Goal: Task Accomplishment & Management: Complete application form

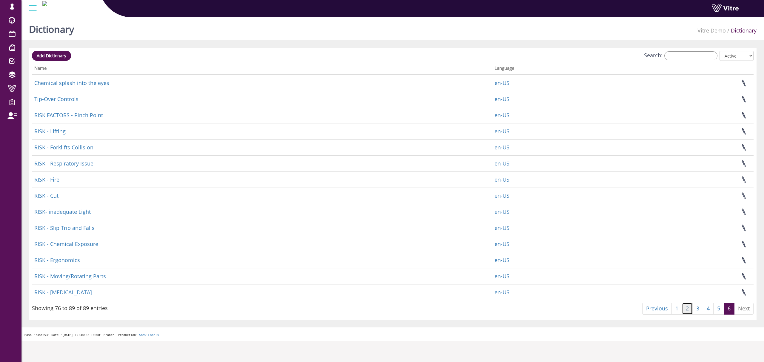
click at [686, 306] on link "2" at bounding box center [687, 309] width 11 height 12
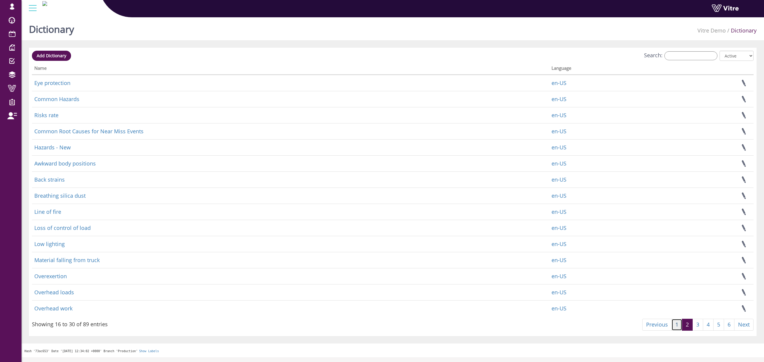
click at [677, 324] on link "1" at bounding box center [677, 325] width 11 height 12
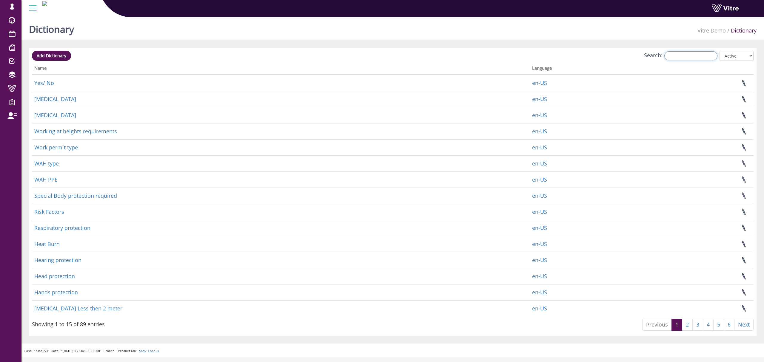
click at [682, 57] on input "Search:" at bounding box center [690, 55] width 53 height 9
paste input "Hearing protection"
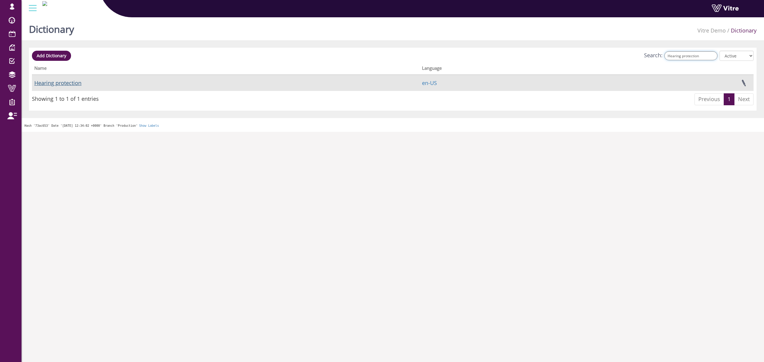
type input "Hearing protection"
click at [58, 81] on link "Hearing protection" at bounding box center [57, 82] width 47 height 7
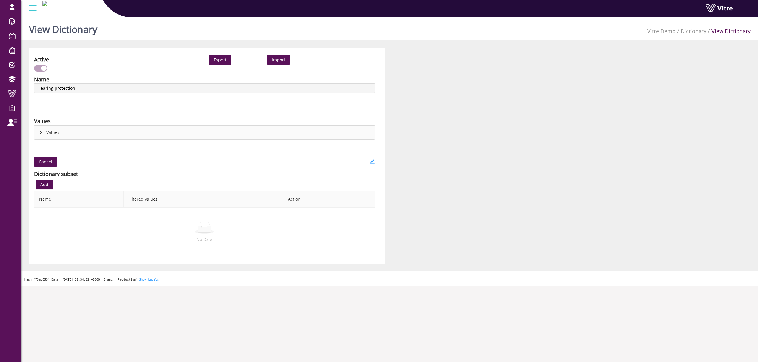
click at [373, 156] on div "Active Export Import Name Hearing protection Language English Values Values Can…" at bounding box center [207, 156] width 356 height 216
click at [372, 160] on icon "edit" at bounding box center [371, 161] width 5 height 5
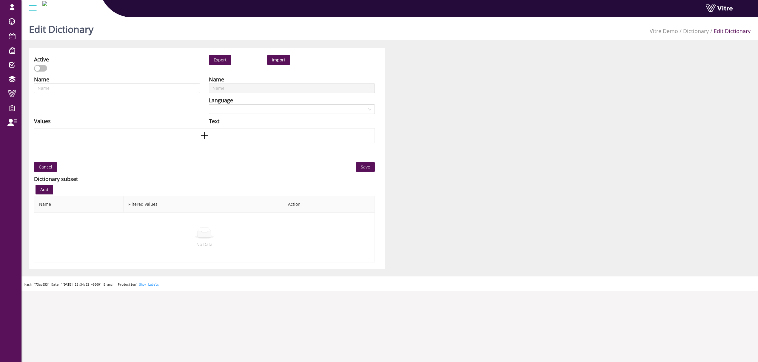
type input "Hearing protection"
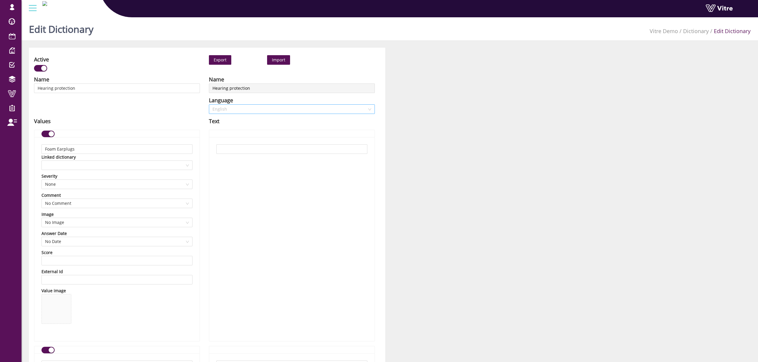
click at [257, 110] on span "English" at bounding box center [291, 109] width 159 height 9
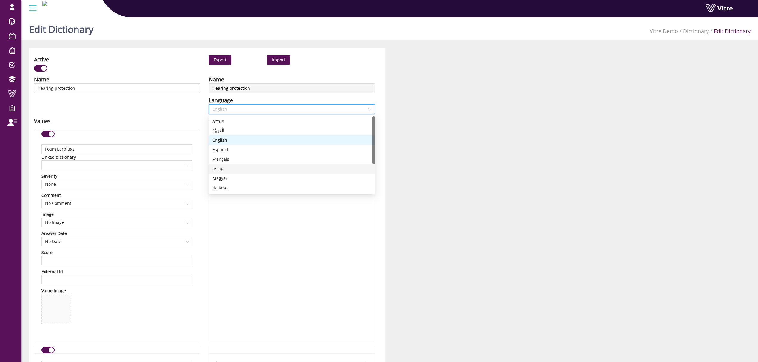
click at [222, 167] on div "עברית" at bounding box center [291, 169] width 159 height 7
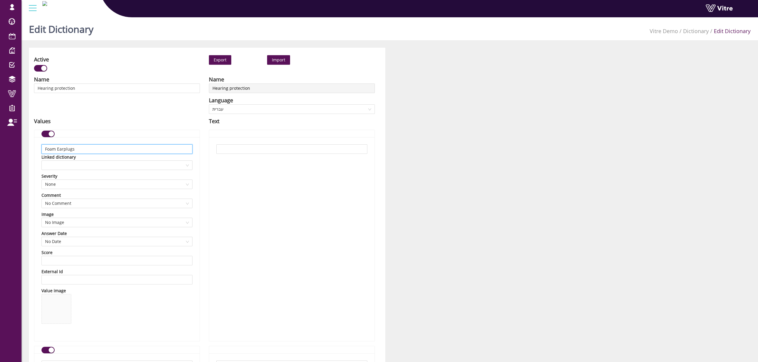
drag, startPoint x: 88, startPoint y: 149, endPoint x: 38, endPoint y: 149, distance: 50.7
click at [38, 149] on div "Foam Earplugs Linked dictionary Severity None Comment No Comment Image No Image…" at bounding box center [116, 239] width 165 height 204
click at [116, 119] on div "Values" at bounding box center [117, 121] width 166 height 8
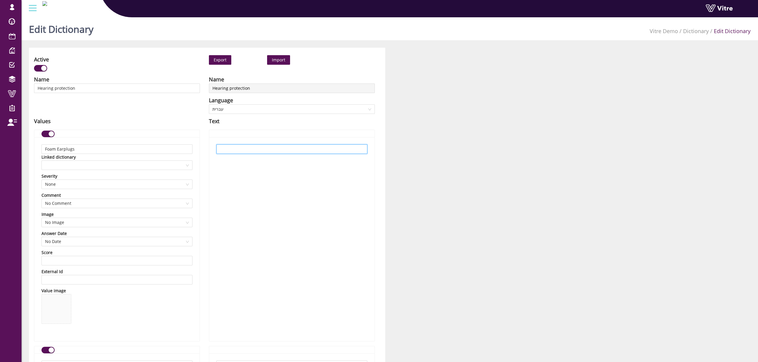
click at [334, 152] on input "text" at bounding box center [291, 149] width 151 height 10
click at [300, 150] on input "text" at bounding box center [291, 149] width 151 height 10
paste input "אטמי אוזניים ספוגיים"
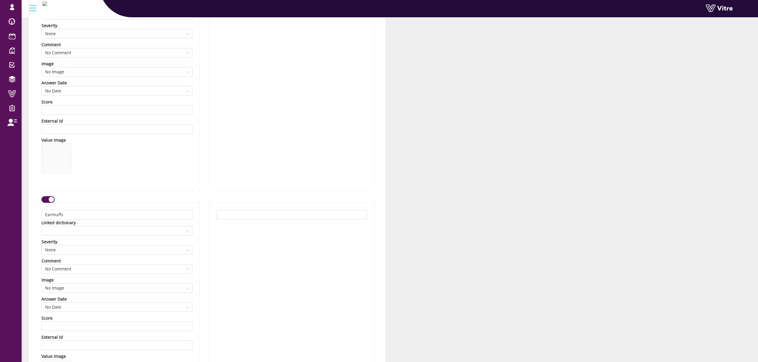
scroll to position [159, 0]
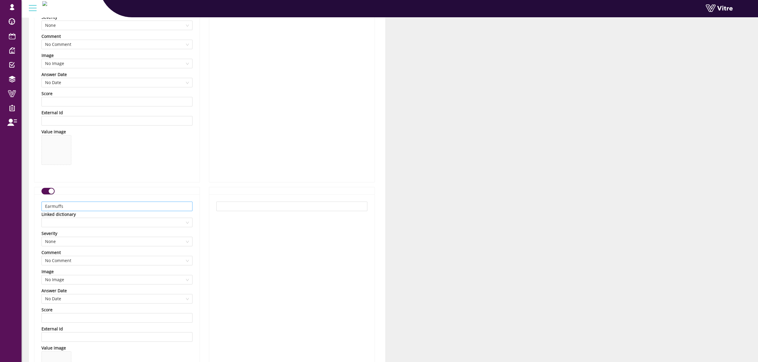
type input "אטמי אוזניים ספוגיים"
click at [77, 210] on input "Earmuffs" at bounding box center [116, 207] width 151 height 10
click at [257, 207] on input "text" at bounding box center [291, 207] width 151 height 10
paste input "מגני אוזניים"
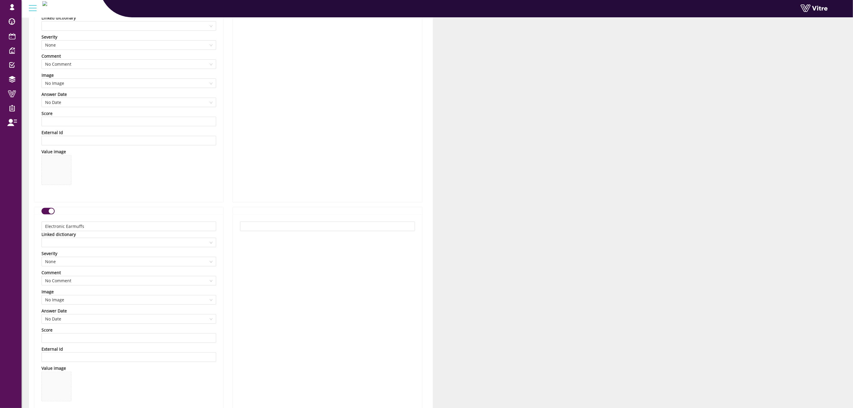
scroll to position [403, 0]
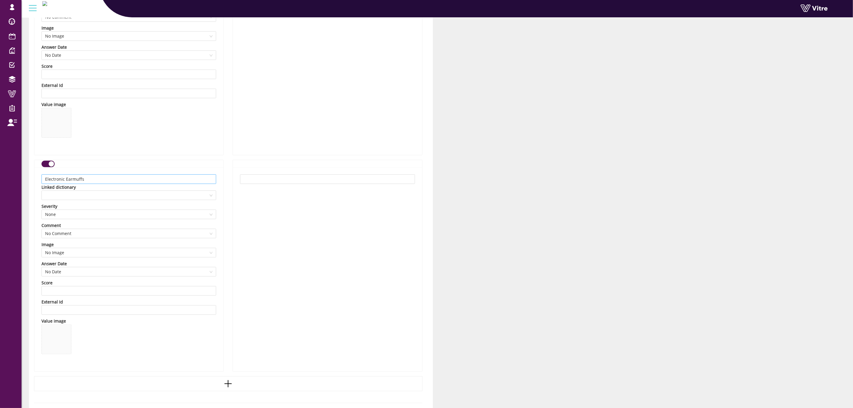
type input "מגני אוזניים"
drag, startPoint x: 95, startPoint y: 176, endPoint x: 29, endPoint y: 179, distance: 66.0
click at [30, 179] on div "Name Hearing protection Language English Values Foam Earplugs Linked dictionary…" at bounding box center [129, 24] width 198 height 704
drag, startPoint x: 297, startPoint y: 188, endPoint x: 301, endPoint y: 178, distance: 10.3
click at [298, 186] on div at bounding box center [327, 269] width 189 height 204
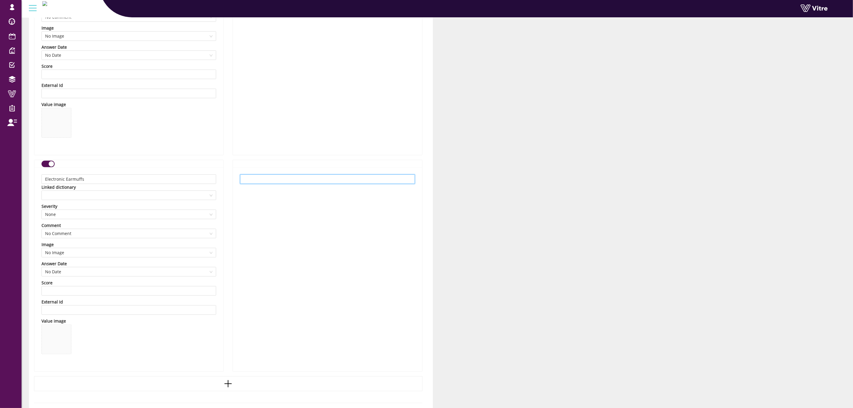
click at [301, 178] on input "text" at bounding box center [327, 179] width 175 height 10
paste input "מגני אוזניים אלקטרוניים"
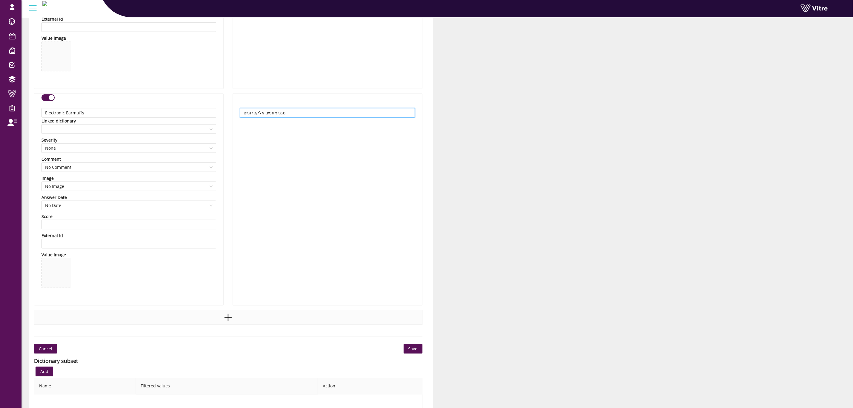
scroll to position [535, 0]
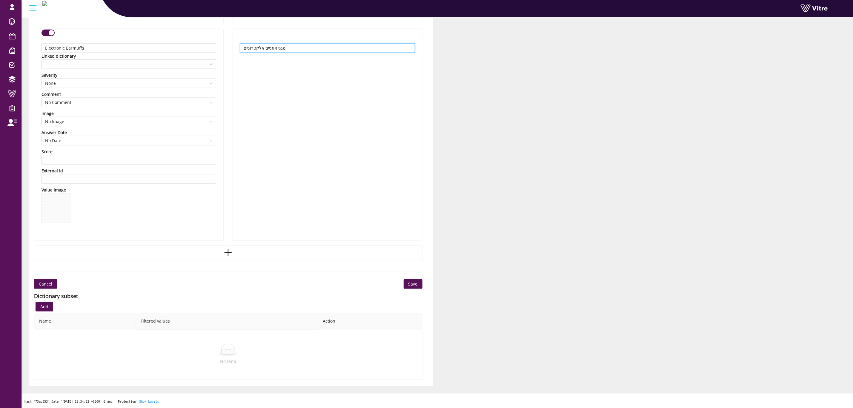
type input "מגני אוזניים אלקטרוניים"
click at [414, 285] on span "Save" at bounding box center [412, 284] width 9 height 7
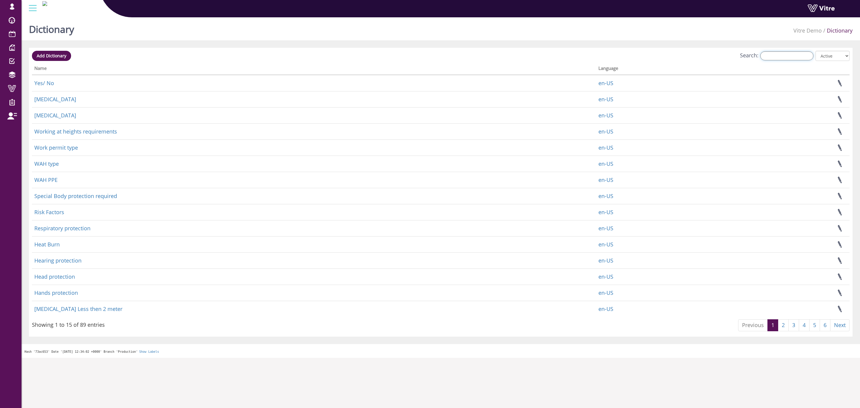
click at [793, 53] on input "Search:" at bounding box center [786, 55] width 53 height 9
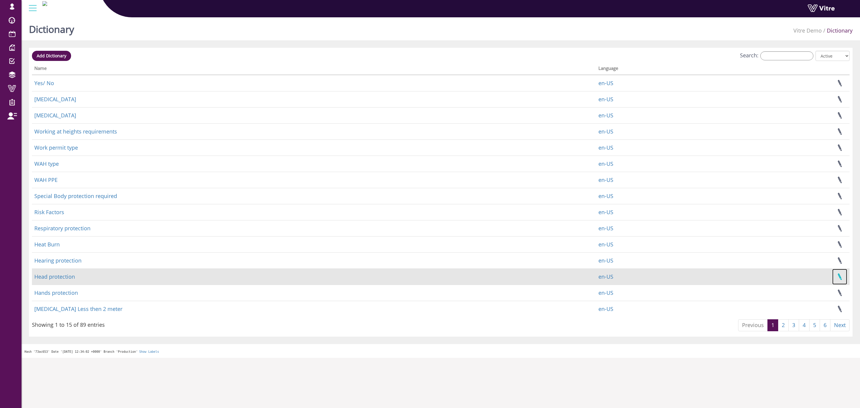
click at [843, 278] on link at bounding box center [839, 277] width 15 height 16
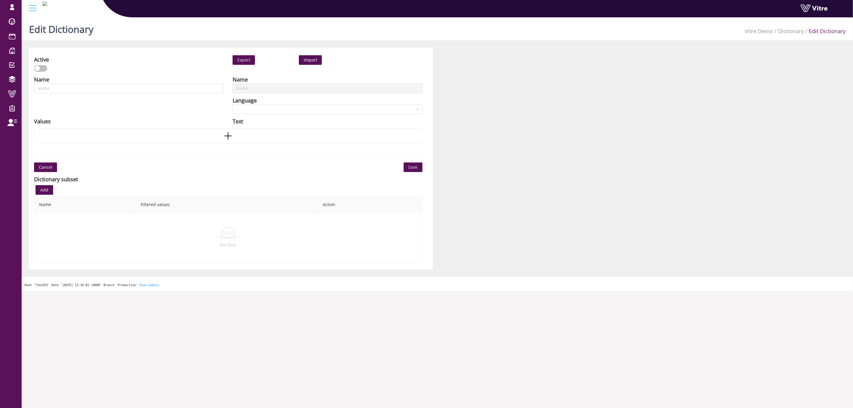
type input "Head protection"
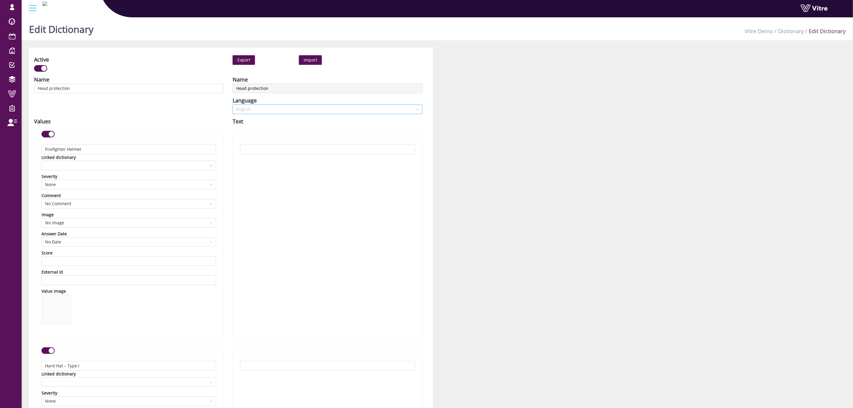
click at [270, 111] on span "English" at bounding box center [327, 109] width 182 height 9
click at [257, 165] on div "עברית" at bounding box center [327, 168] width 182 height 7
click at [341, 153] on input "text" at bounding box center [327, 149] width 175 height 10
paste input "קסדת כבאים"
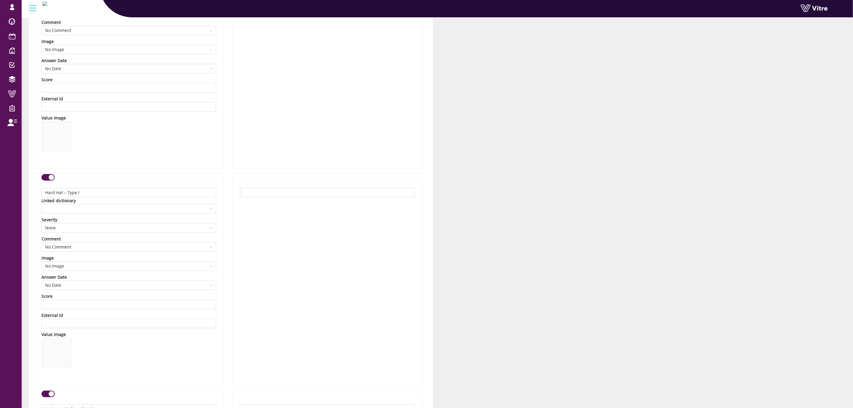
scroll to position [224, 0]
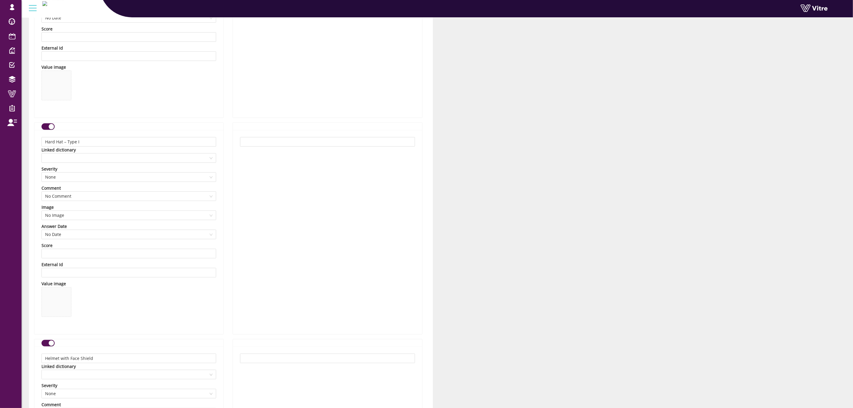
type input "קסדת כבאים"
click at [279, 144] on input "text" at bounding box center [327, 142] width 175 height 10
paste input "קסדת מגן (סוג I)"
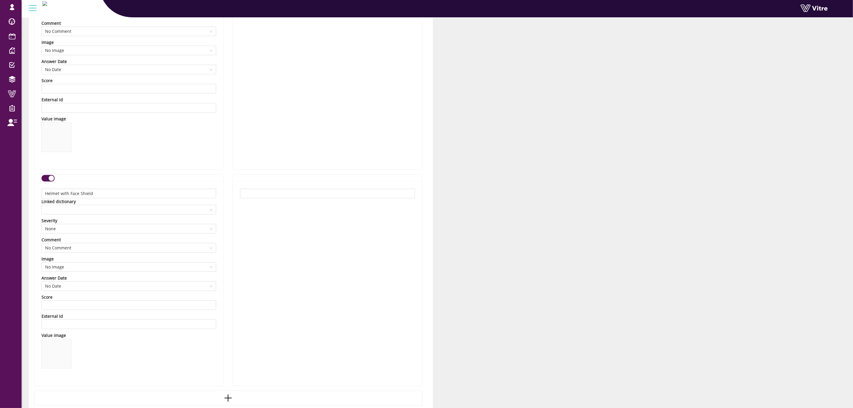
scroll to position [403, 0]
type input "קסדת מגן (סוג I)"
click at [331, 178] on input "text" at bounding box center [327, 179] width 175 height 10
paste input "קסדה עם מגן פנים"
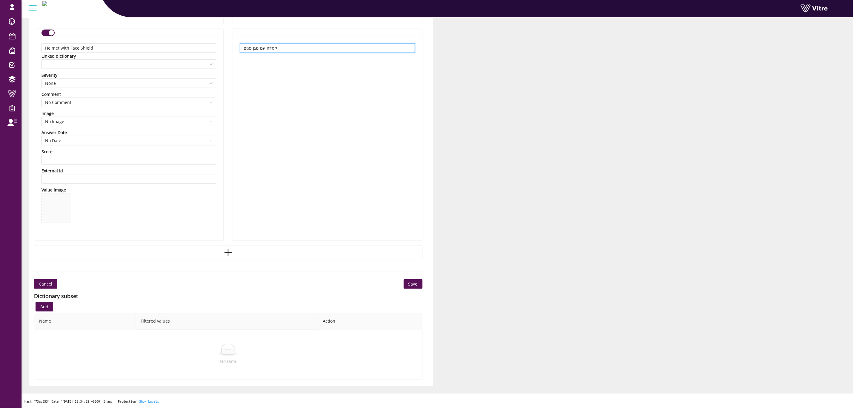
scroll to position [535, 0]
type input "קסדה עם מגן פנים"
click at [418, 283] on button "Save" at bounding box center [413, 284] width 19 height 10
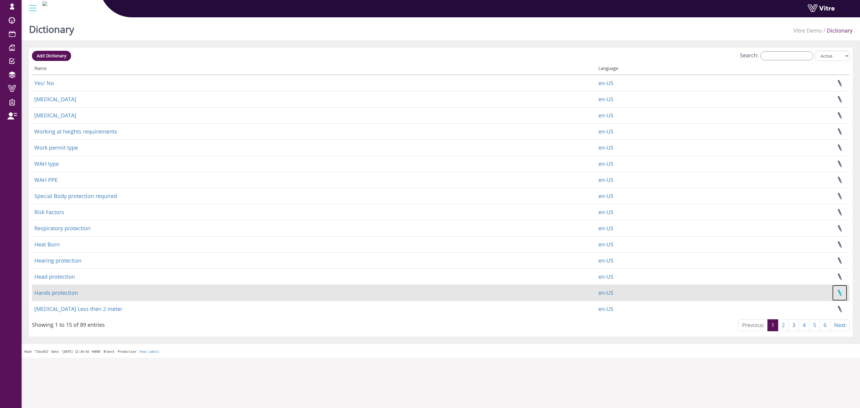
click at [838, 295] on link at bounding box center [839, 293] width 15 height 16
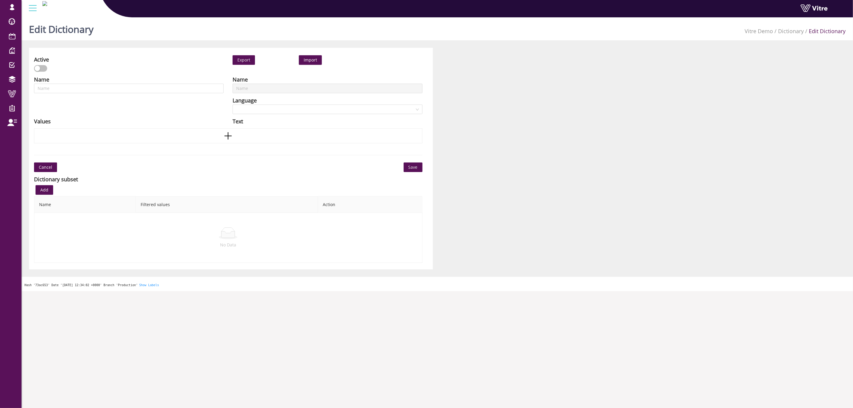
type input "Hands protection"
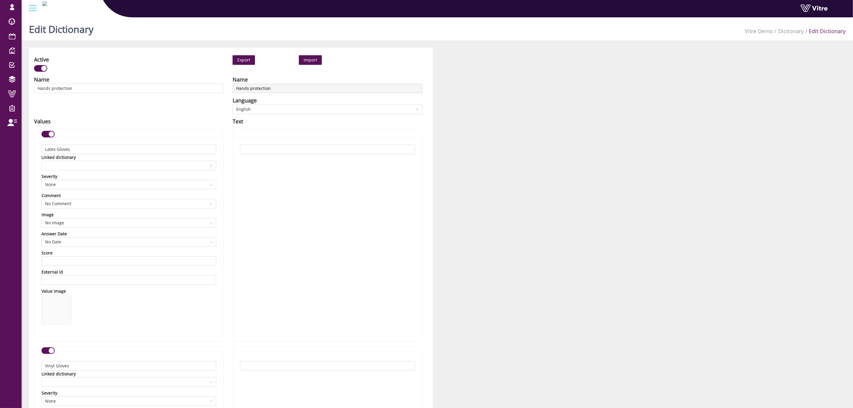
click at [269, 117] on div "Text" at bounding box center [327, 121] width 190 height 8
click at [274, 110] on span "English" at bounding box center [327, 109] width 182 height 9
click at [254, 167] on div "עברית" at bounding box center [327, 168] width 182 height 7
click at [291, 151] on input "text" at bounding box center [327, 149] width 175 height 10
paste input "כפפות לטקס"
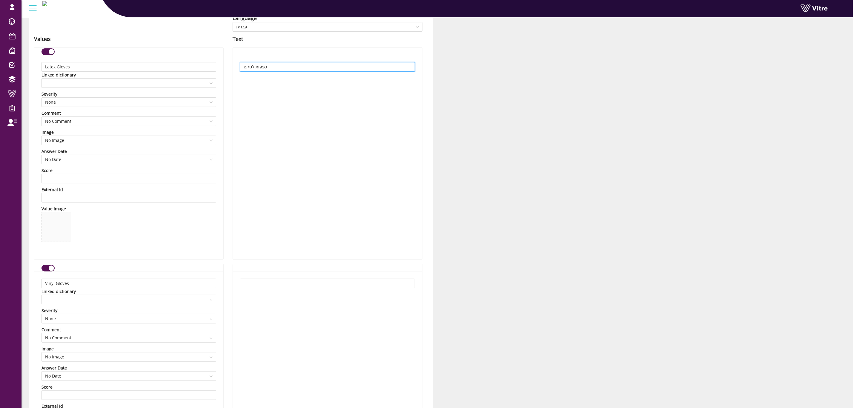
scroll to position [179, 0]
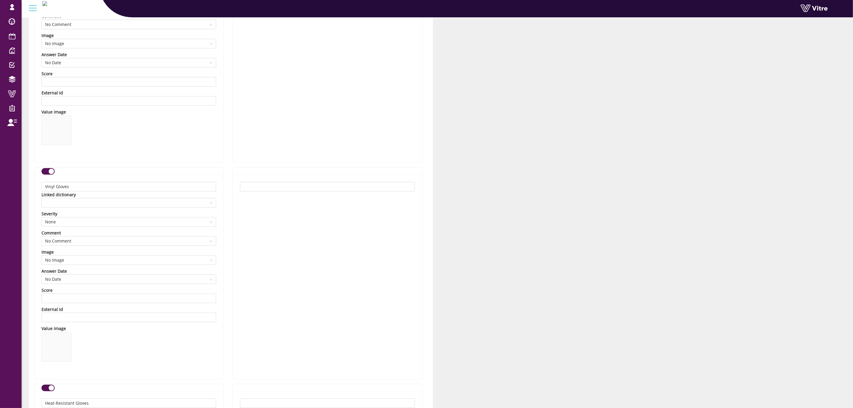
type input "כפפות לטקס"
click at [302, 191] on input "text" at bounding box center [327, 187] width 175 height 10
paste input "כפפות ויניל"
type input "כפפות ויניל"
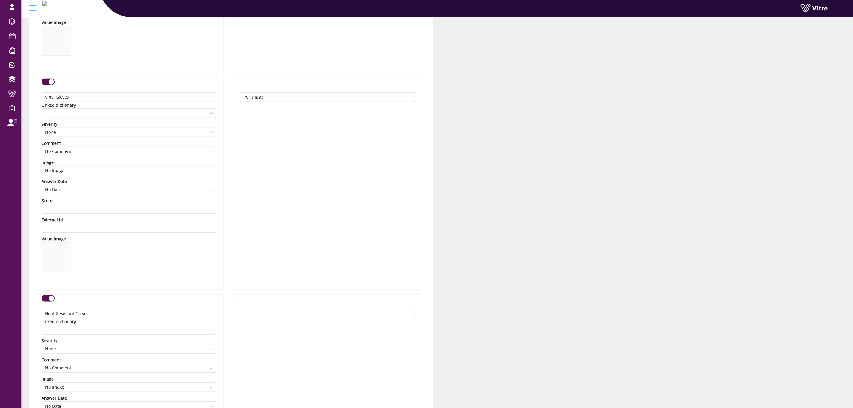
scroll to position [448, 0]
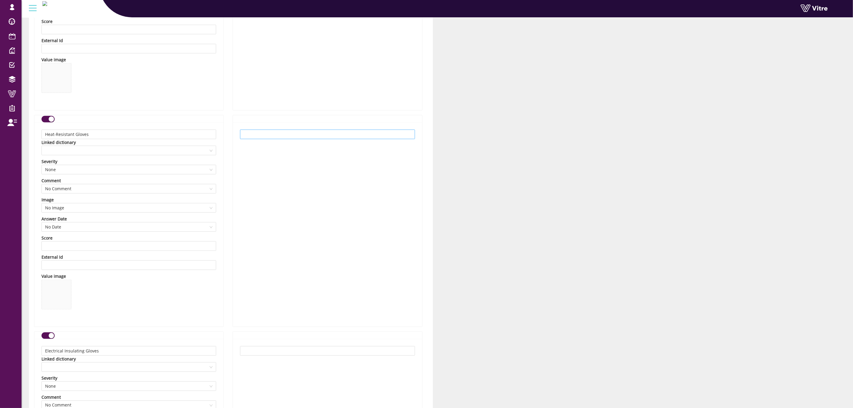
click at [302, 129] on div at bounding box center [327, 224] width 189 height 204
click at [302, 138] on input "text" at bounding box center [327, 135] width 175 height 10
paste input "כפפות עמידות בחום"
type input "כפפות עמידות בחום"
click at [317, 354] on input "text" at bounding box center [327, 351] width 175 height 10
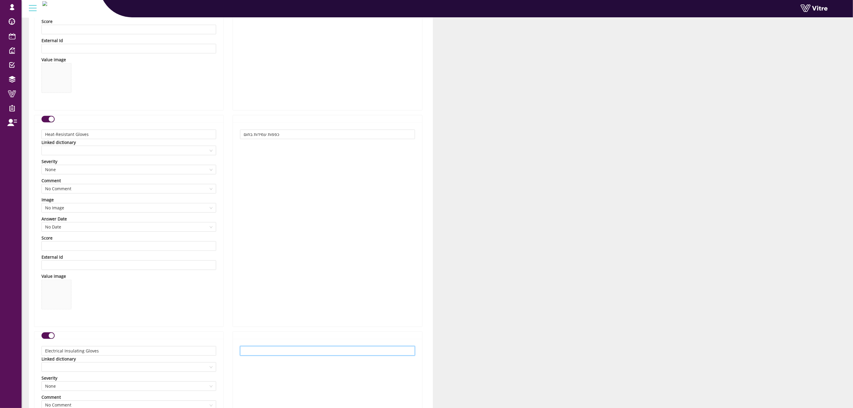
paste input "כפפות מבודדות חשמל"
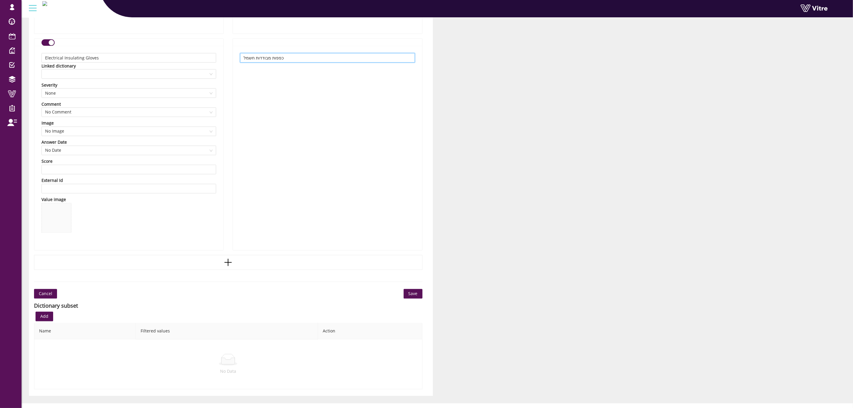
scroll to position [752, 0]
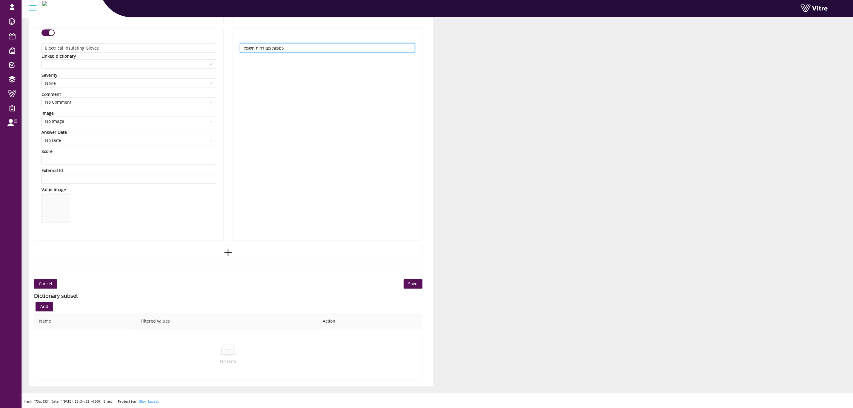
type input "כפפות מבודדות חשמל"
click at [412, 279] on button "Save" at bounding box center [413, 284] width 19 height 10
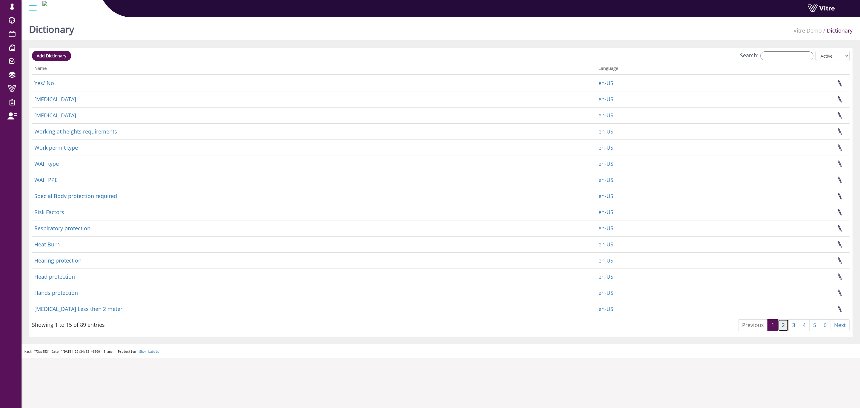
click at [781, 326] on link "2" at bounding box center [782, 325] width 11 height 12
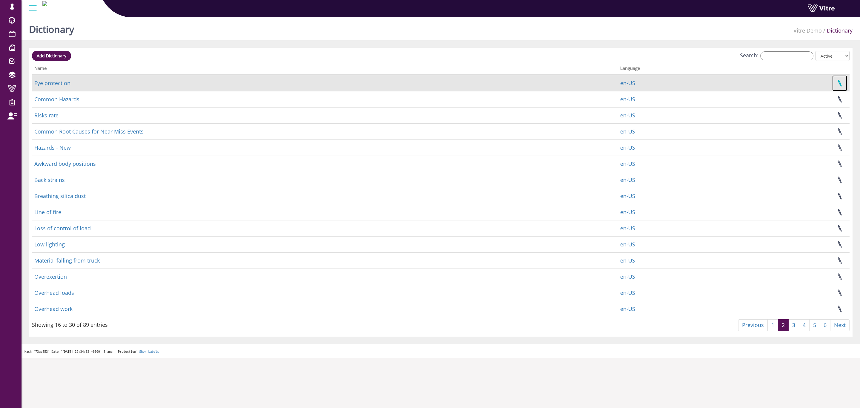
click at [837, 83] on link at bounding box center [839, 83] width 15 height 16
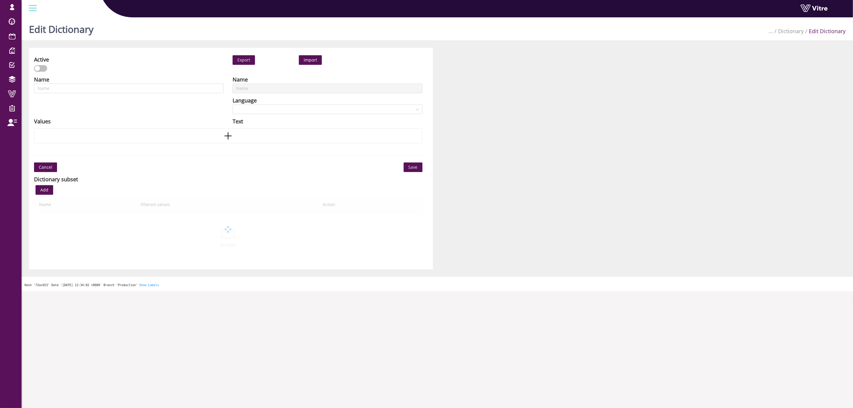
type input "Eye protection"
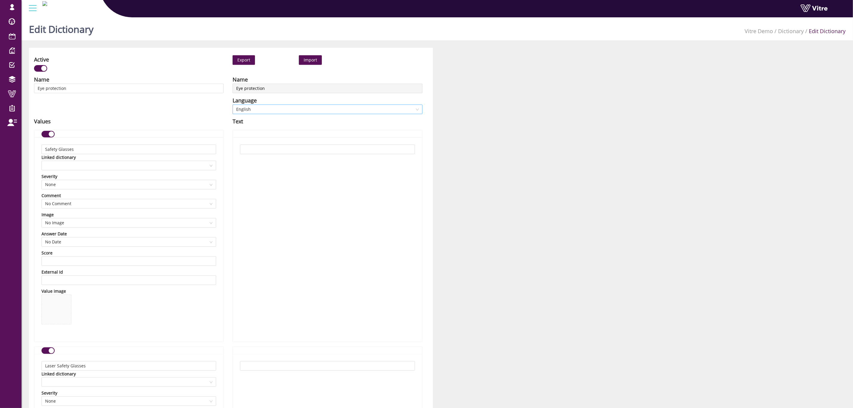
click at [261, 109] on span "English" at bounding box center [327, 109] width 182 height 9
click at [252, 168] on div "עברית" at bounding box center [327, 168] width 182 height 7
click at [314, 153] on input "text" at bounding box center [327, 149] width 175 height 10
paste input "משקפי מגן"
type input "משקפי מגן"
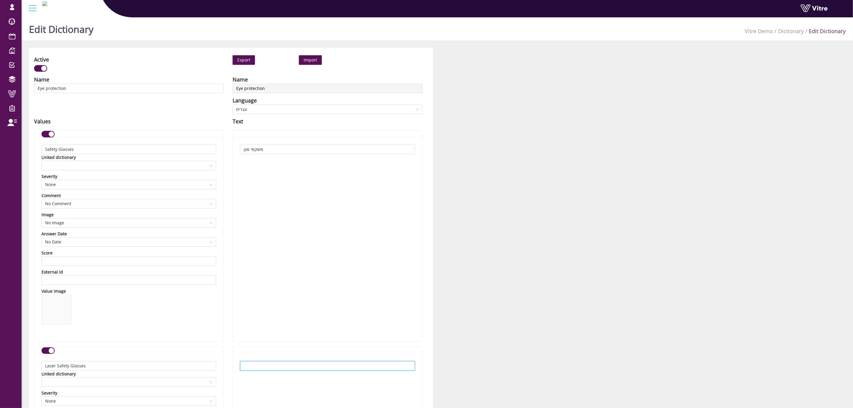
click at [333, 363] on input "text" at bounding box center [327, 366] width 175 height 10
paste input "משקפי מגן ללייזר"
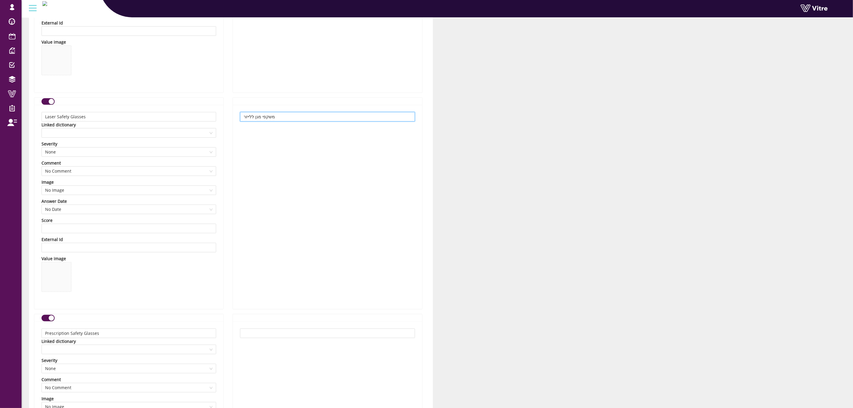
scroll to position [269, 0]
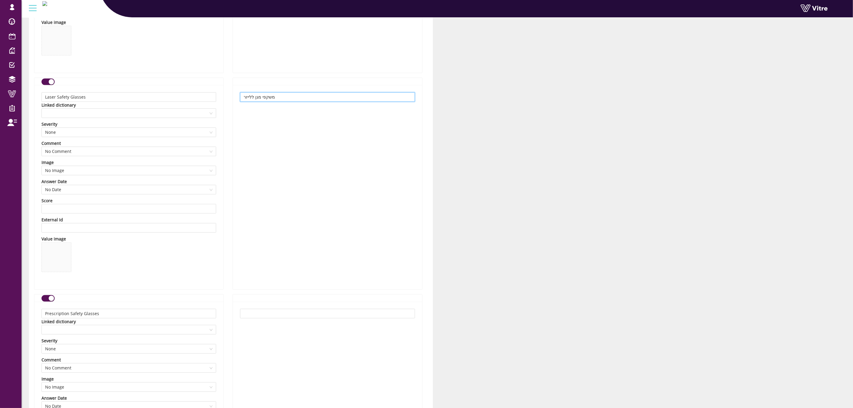
type input "משקפי מגן ללייזר"
click at [383, 312] on input "text" at bounding box center [327, 314] width 175 height 10
paste input "משקפי מגן אופטיות (עם מספר)"
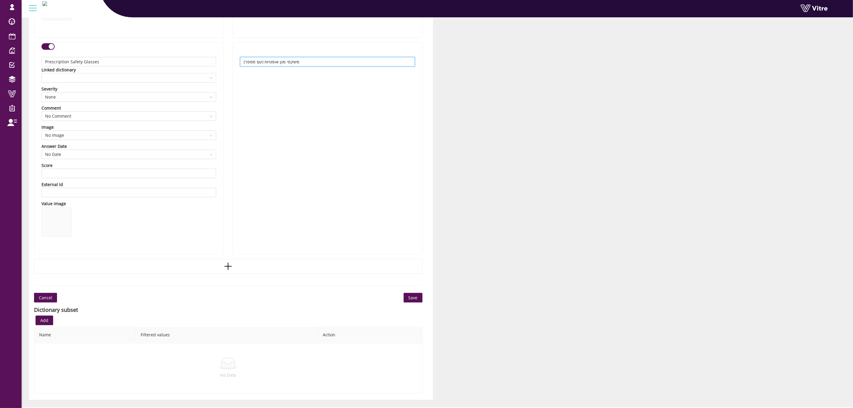
scroll to position [535, 0]
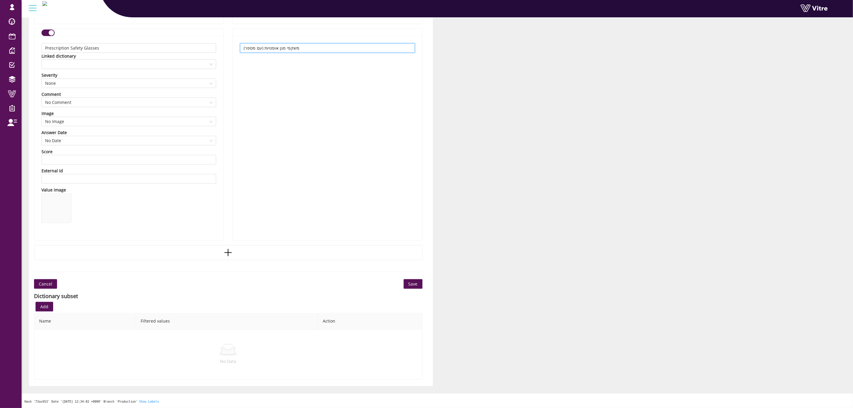
type input "משקפי מגן אופטיות (עם מספר)"
click at [409, 279] on button "Save" at bounding box center [413, 284] width 19 height 10
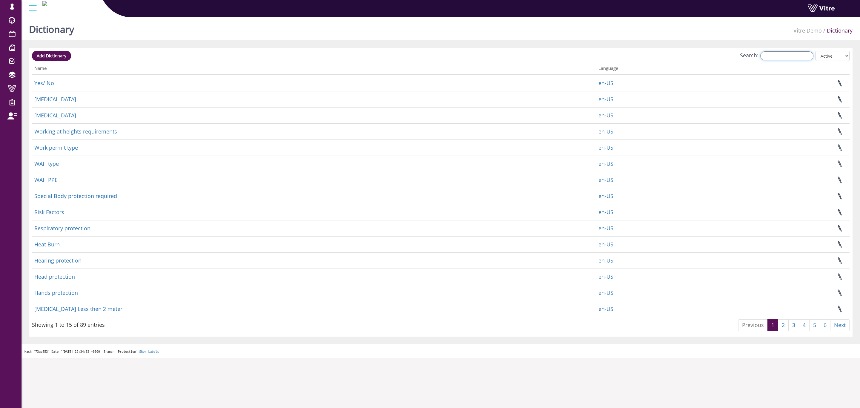
click at [790, 56] on input "Search:" at bounding box center [786, 55] width 53 height 9
paste input "Back strains"
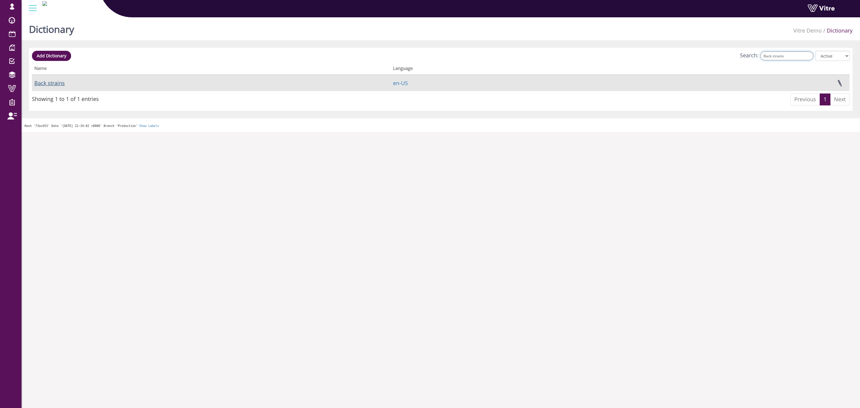
type input "Back strains"
click at [49, 83] on link "Back strains" at bounding box center [49, 82] width 30 height 7
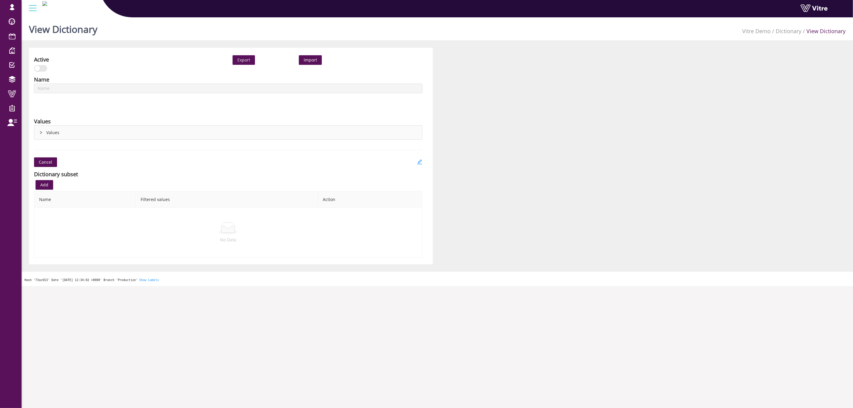
type input "Back strains"
click at [420, 161] on icon "edit" at bounding box center [419, 161] width 5 height 5
type input "Back strains"
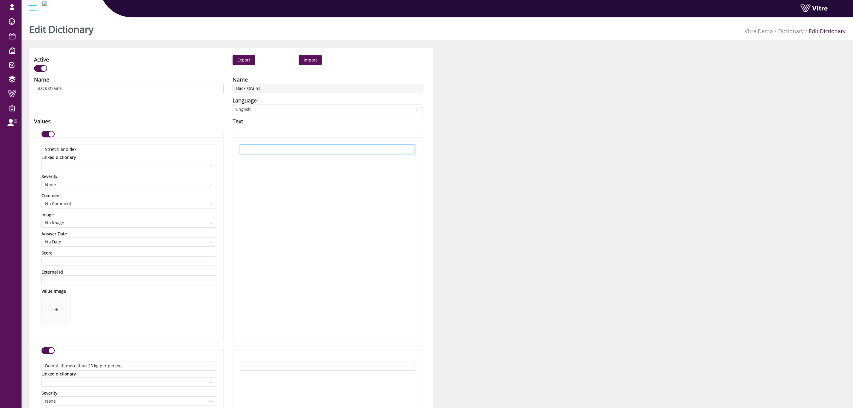
click at [309, 147] on input "text" at bounding box center [327, 149] width 175 height 10
paste input "מתיחות וחימום"
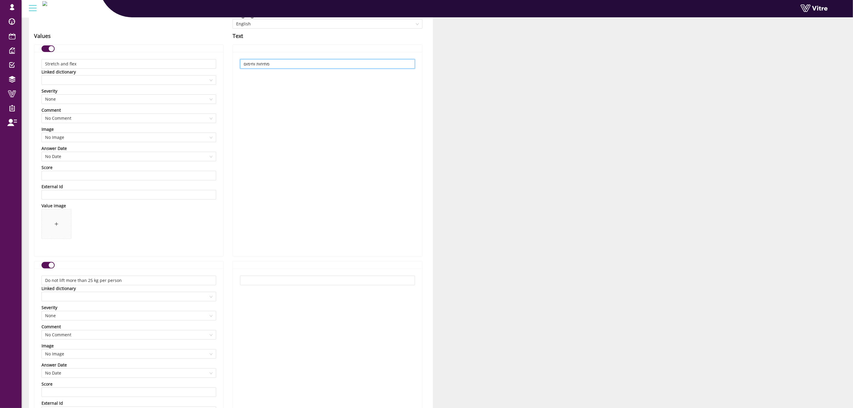
scroll to position [90, 0]
type input "מתיחות וחימום"
click at [354, 279] on input "text" at bounding box center [327, 276] width 175 height 10
paste input "אין להרים יותר מ־25 ק״ג לאדם"
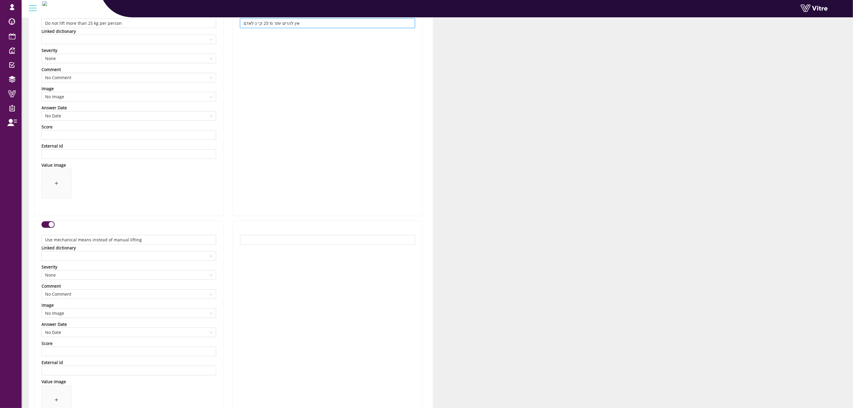
scroll to position [358, 0]
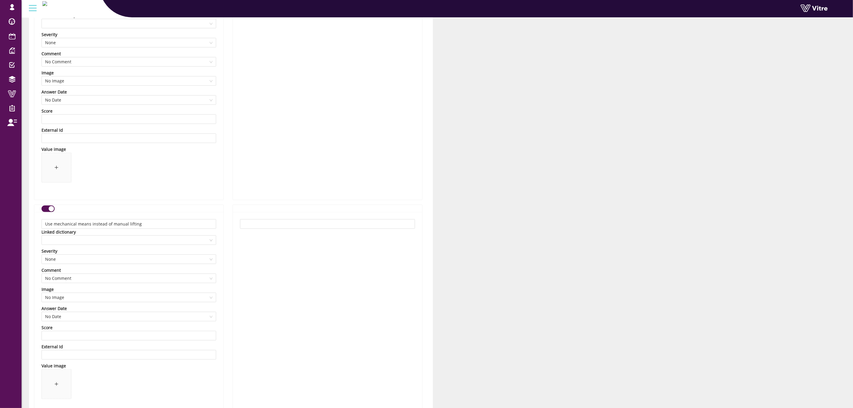
type input "אין להרים יותר מ־25 ק״ג לאדם"
drag, startPoint x: 287, startPoint y: 230, endPoint x: 290, endPoint y: 227, distance: 4.2
click at [288, 229] on div at bounding box center [327, 314] width 189 height 204
click at [290, 227] on input "text" at bounding box center [327, 224] width 175 height 10
paste input "השתמשו באמצעים מכניים במקום הרמה ידנית"
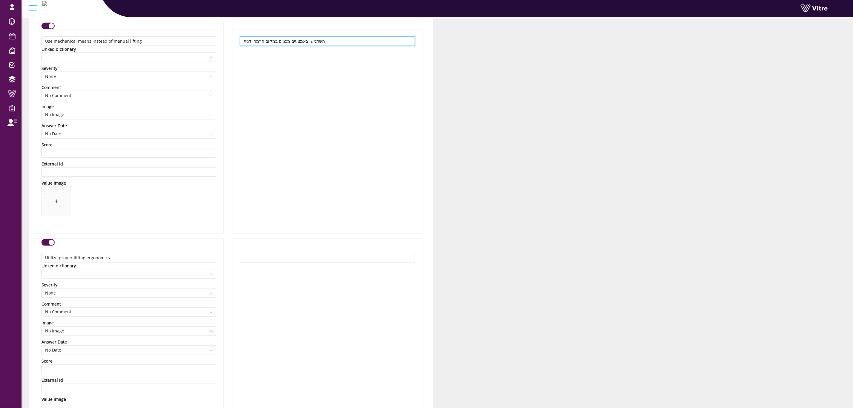
scroll to position [582, 0]
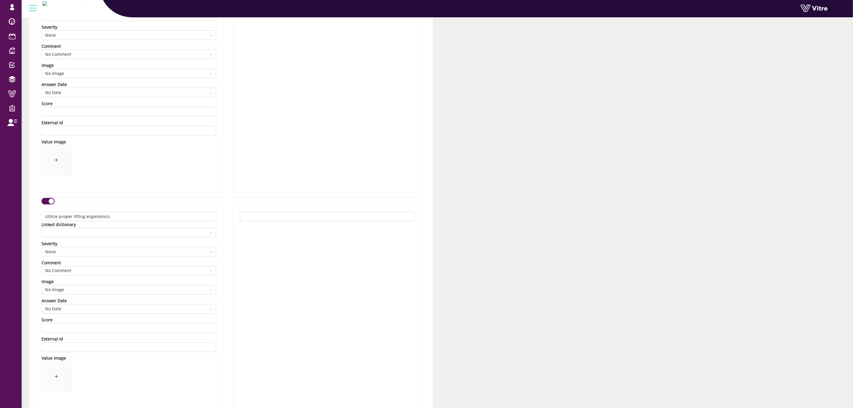
type input "השתמשו באמצעים מכניים במקום הרמה ידנית"
click at [290, 226] on div at bounding box center [327, 306] width 189 height 204
click at [294, 221] on input "text" at bounding box center [327, 217] width 175 height 10
paste input "השתמשו בטכניקות הרמה נכונות מבחינה ארגונומית"
type input "השתמשו בטכניקות הרמה נכונות מבחינה ארגונומית"
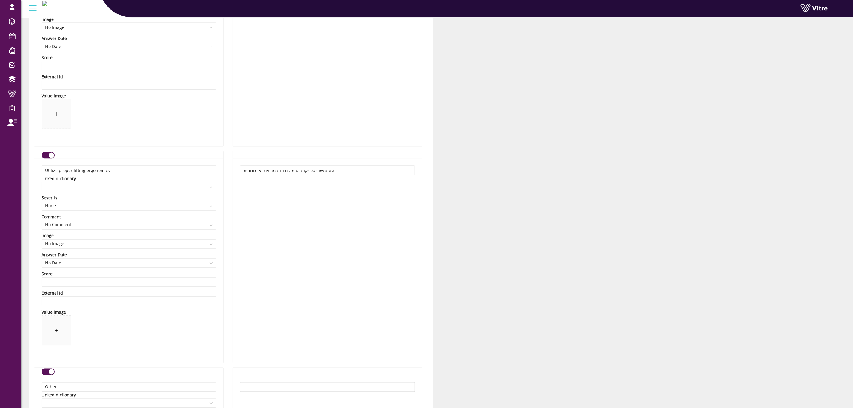
scroll to position [672, 0]
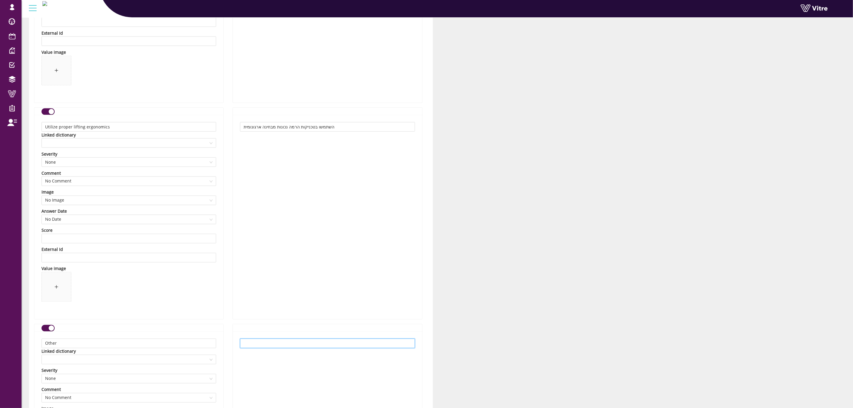
click at [276, 345] on input "text" at bounding box center [327, 343] width 175 height 10
paste input "אחר"
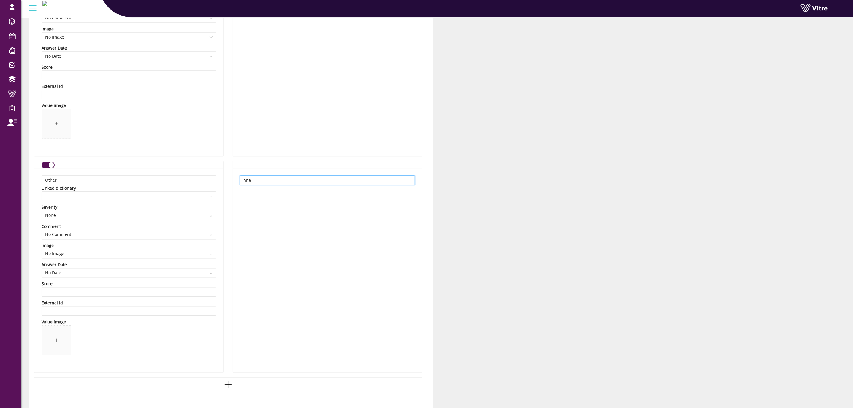
scroll to position [895, 0]
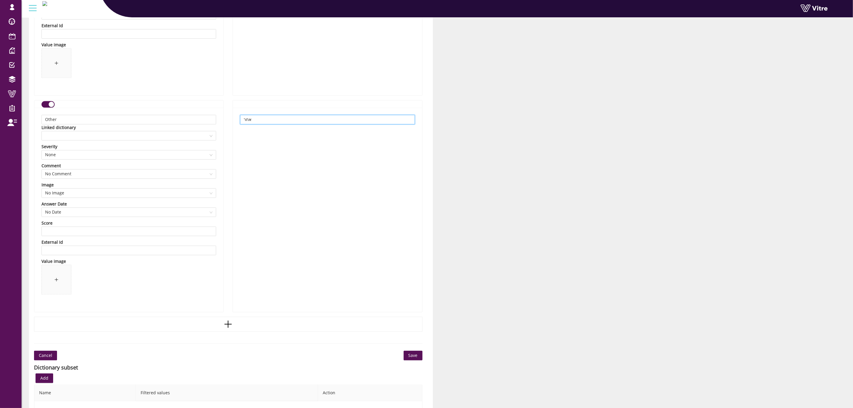
type input "אחר"
click at [410, 354] on span "Save" at bounding box center [412, 355] width 9 height 7
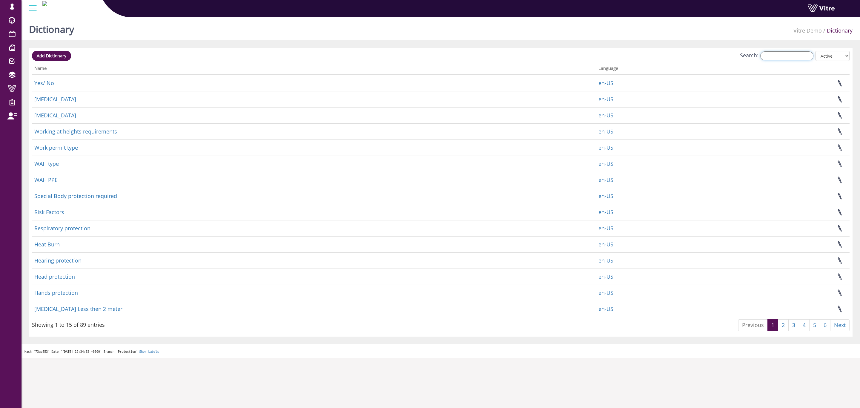
click at [776, 51] on input "Search:" at bounding box center [786, 55] width 53 height 9
paste input "Breathing silica dust"
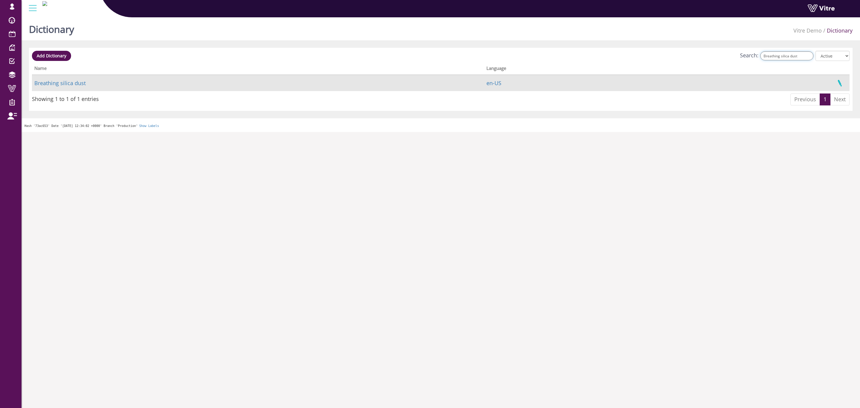
type input "Breathing silica dust"
click at [838, 82] on link at bounding box center [839, 83] width 15 height 16
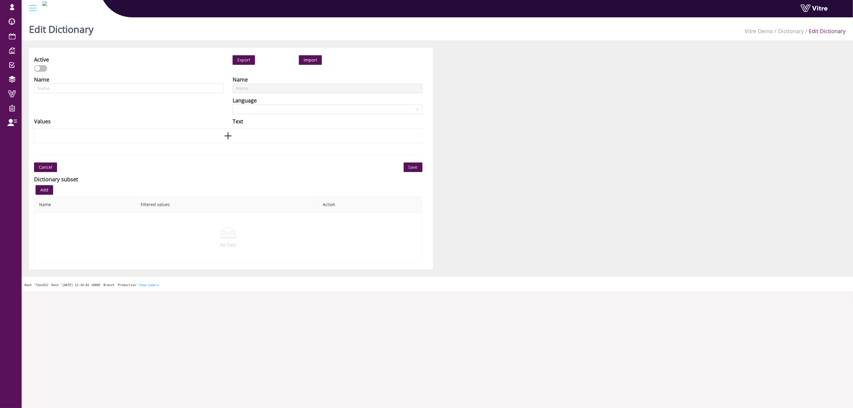
type input "Breathing silica dust"
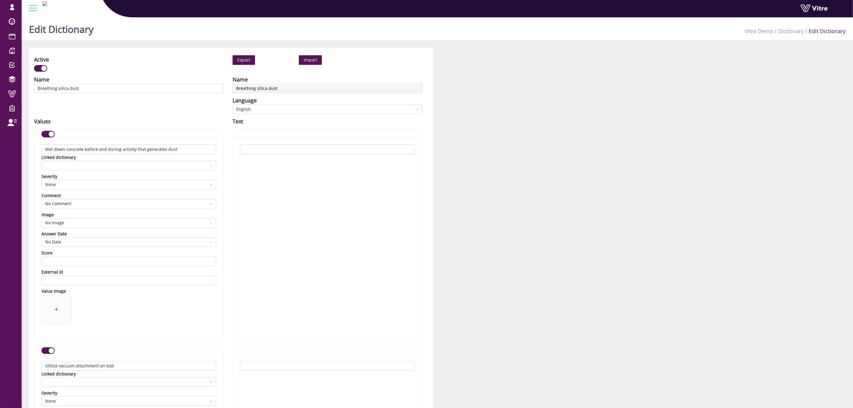
click at [277, 144] on div at bounding box center [327, 239] width 189 height 204
click at [277, 148] on input "text" at bounding box center [327, 149] width 175 height 10
paste input "הרטיבו את הבטון לפני ובמהלך פעילות היוצרת אבק"
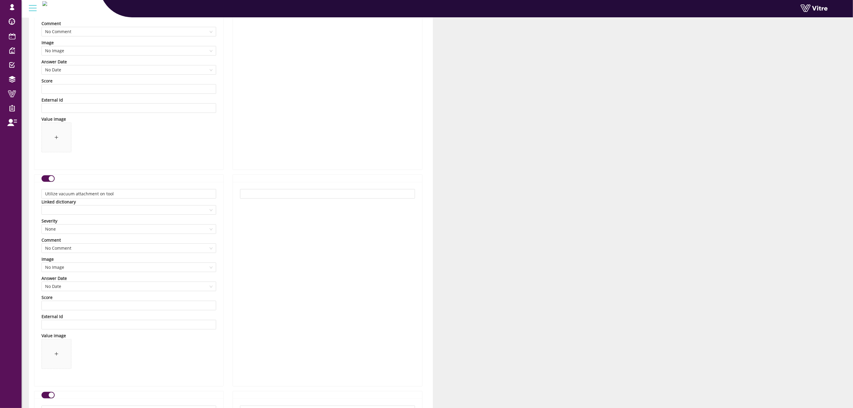
scroll to position [224, 0]
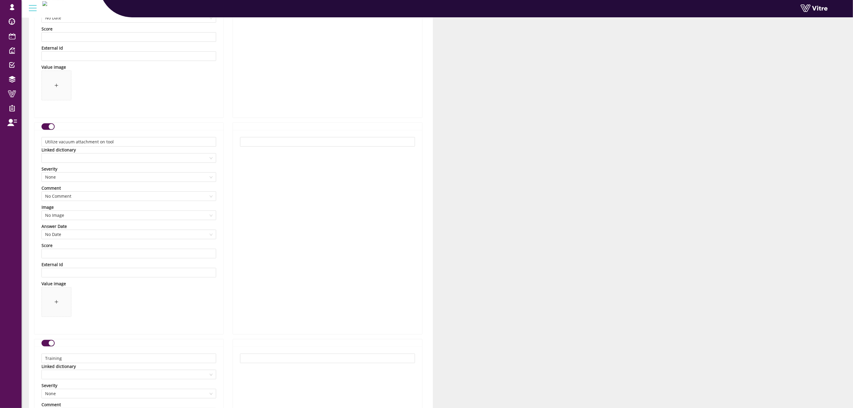
type input "הרטיבו את הבטון לפני ובמהלך פעילות היוצרת אבק"
click at [334, 146] on input "text" at bounding box center [327, 142] width 175 height 10
paste input "השתמשו במתקן שאיבה מחובר לכלי"
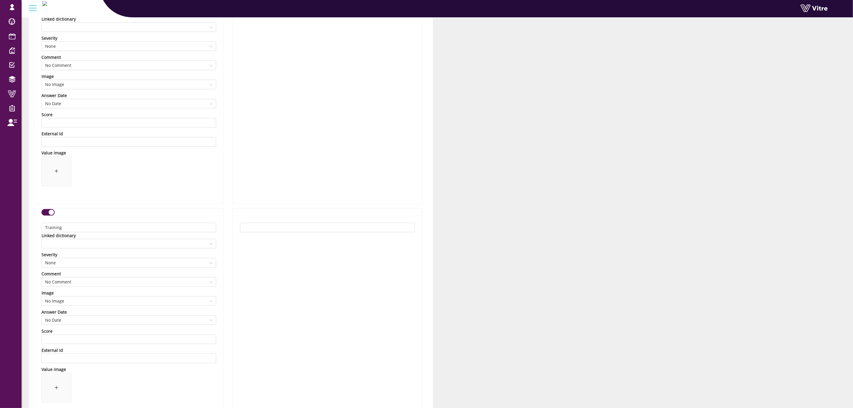
scroll to position [358, 0]
type input "השתמשו במתקן שאיבה מחובר לכלי"
click at [280, 228] on input "text" at bounding box center [327, 224] width 175 height 10
paste input "הדרכה"
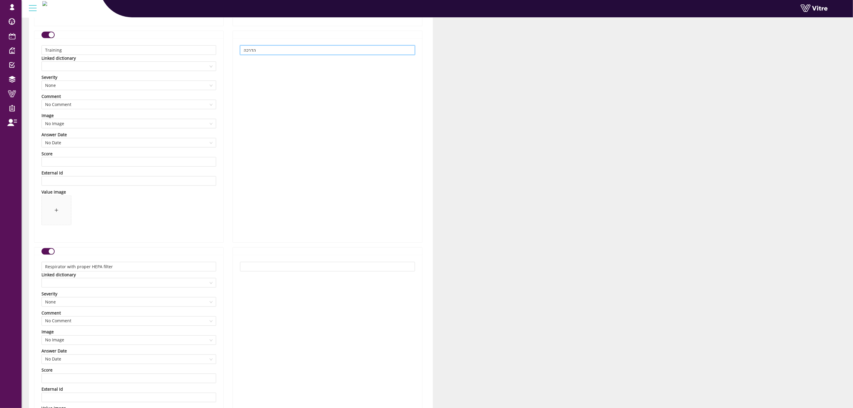
scroll to position [582, 0]
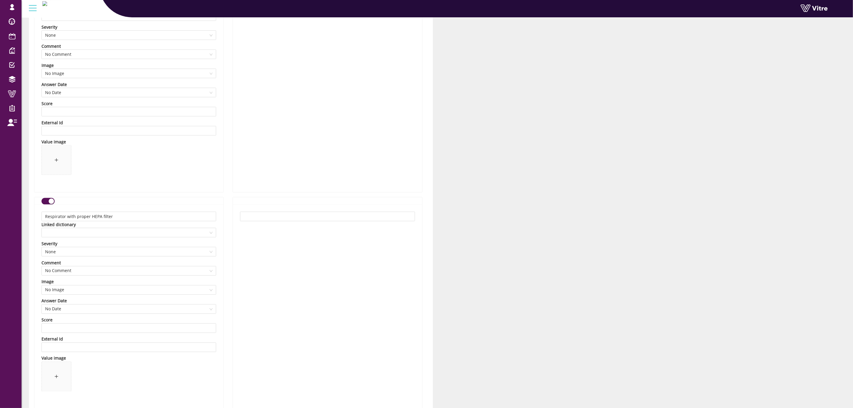
type input "הדרכה"
click at [253, 219] on input "text" at bounding box center [327, 217] width 175 height 10
paste input "מסכת נשימה עם מסנן HEPA מתאים"
type input "מסכת נשימה עם מסנן HEPA מתאים"
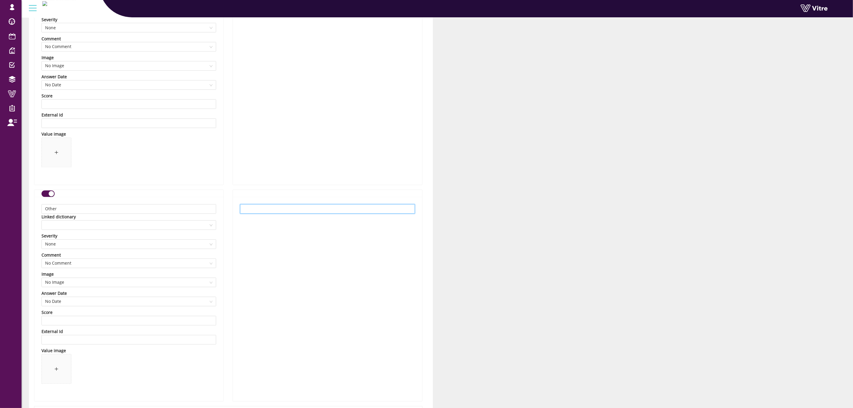
click at [265, 213] on input "text" at bounding box center [327, 209] width 175 height 10
paste input "אחר"
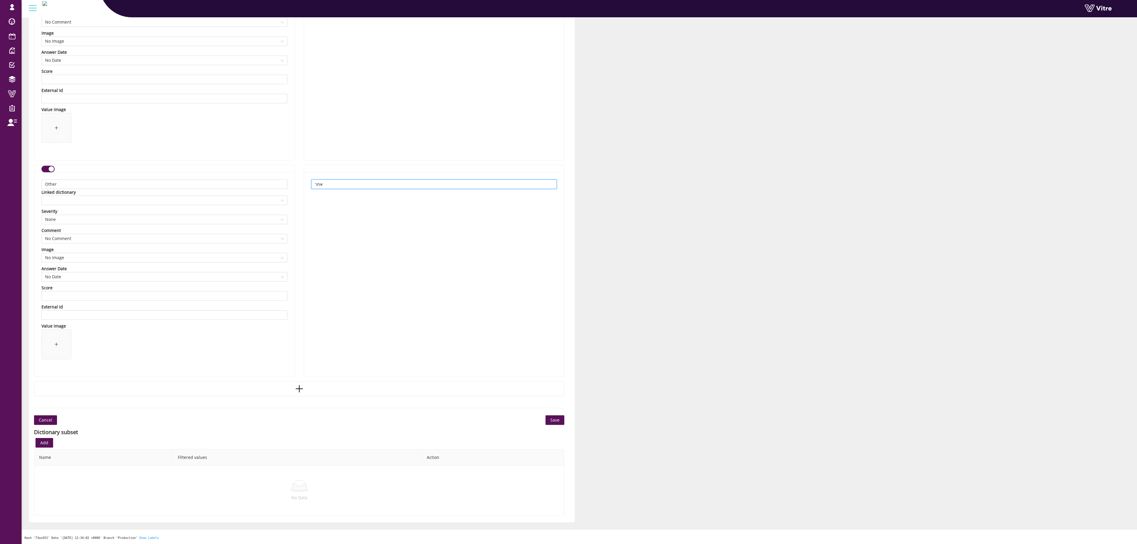
type input "אחר"
click at [547, 407] on button "Save" at bounding box center [555, 420] width 19 height 10
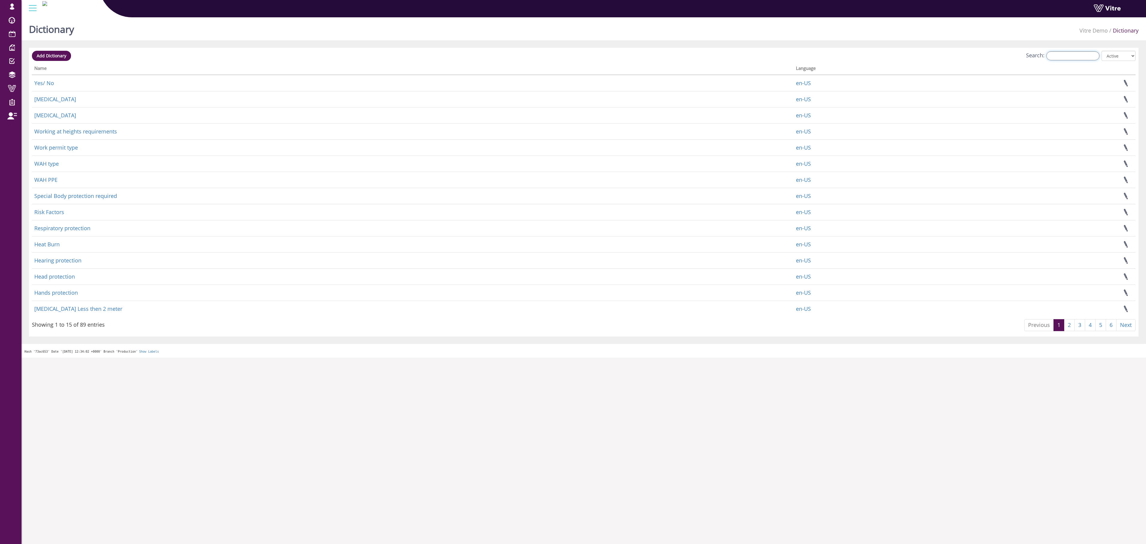
click at [1078, 57] on input "Search:" at bounding box center [1072, 55] width 53 height 9
type input "כ"
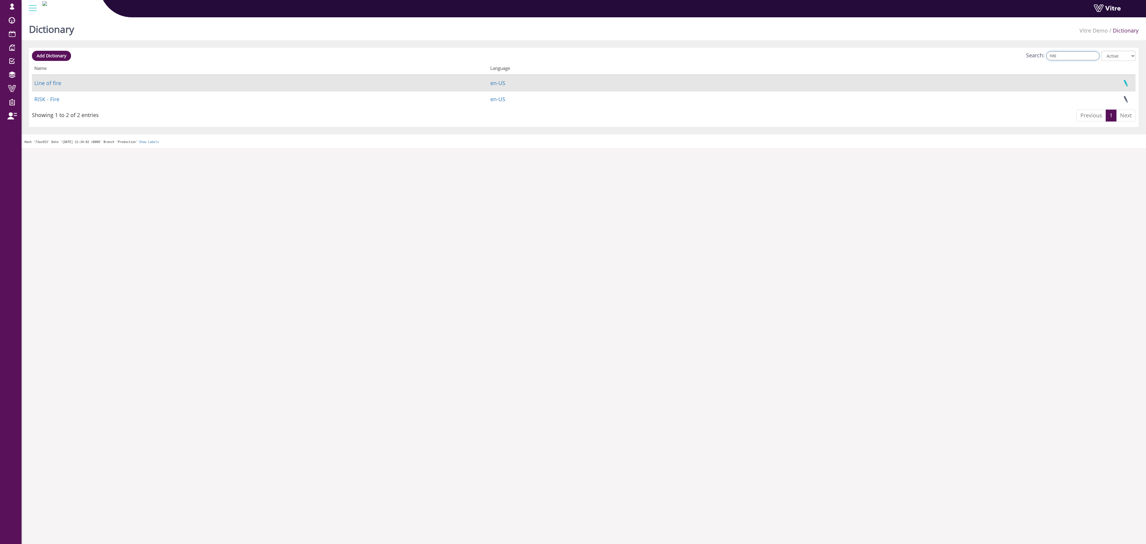
type input "FIRE"
click at [1128, 87] on link at bounding box center [1125, 83] width 15 height 16
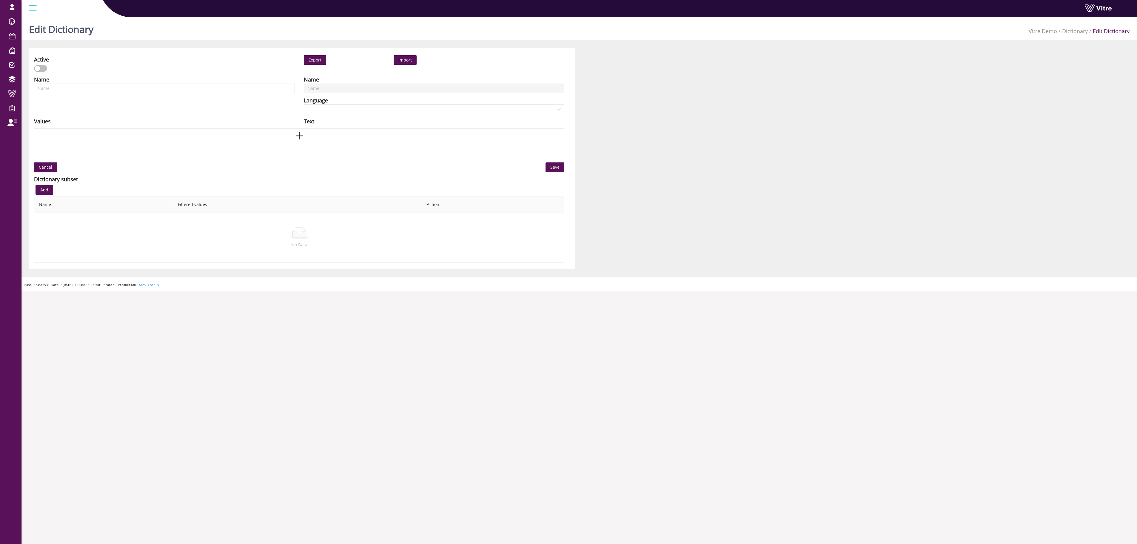
type input "Line of fire"
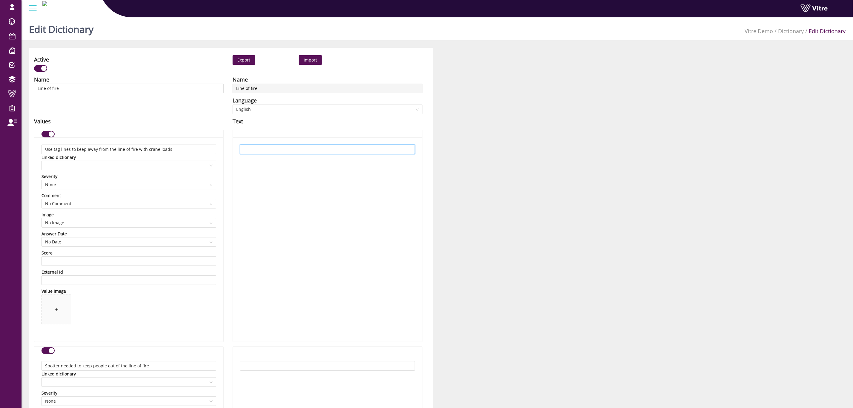
click at [265, 145] on input "text" at bounding box center [327, 149] width 175 height 10
paste input "השתמשו בחבלי הכוונה כדי להישאר מחוץ לקו האש בעת הרמת מטענים בעגורן"
type input "השתמשו בחבלי הכוונה כדי להישאר מחוץ לקו האש בעת הרמת מטענים בעגורן"
click at [280, 109] on span "English" at bounding box center [327, 109] width 182 height 9
click at [252, 167] on div "עברית" at bounding box center [327, 168] width 182 height 7
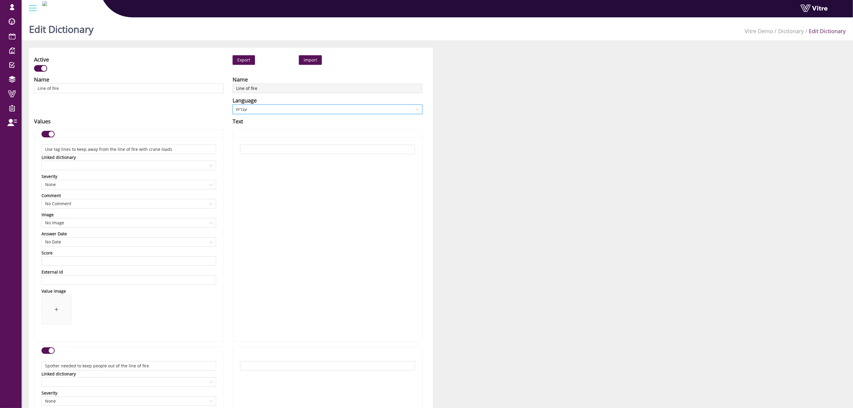
click at [283, 138] on div at bounding box center [327, 239] width 189 height 204
click at [284, 149] on input "text" at bounding box center [327, 149] width 175 height 10
paste input "השתמשו בחבלי הכוונה כדי להישאר מחוץ לקו האש בעת הרמת מטענים בעגורן"
type input "השתמשו בחבלי הכוונה כדי להישאר מחוץ לקו האש בעת הרמת מטענים בעגורן"
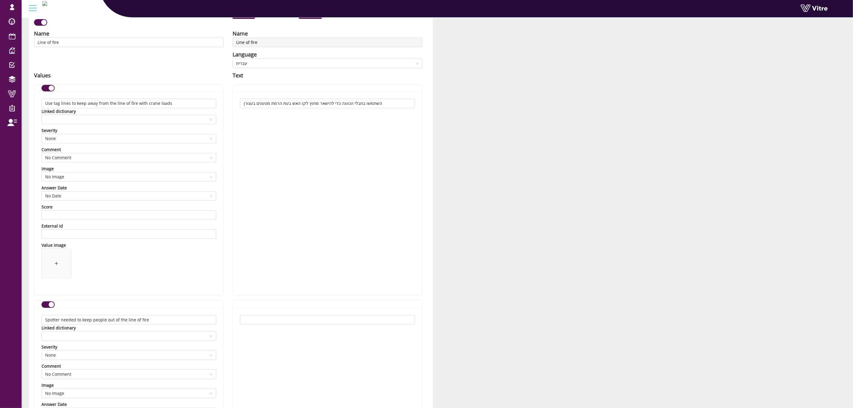
scroll to position [90, 0]
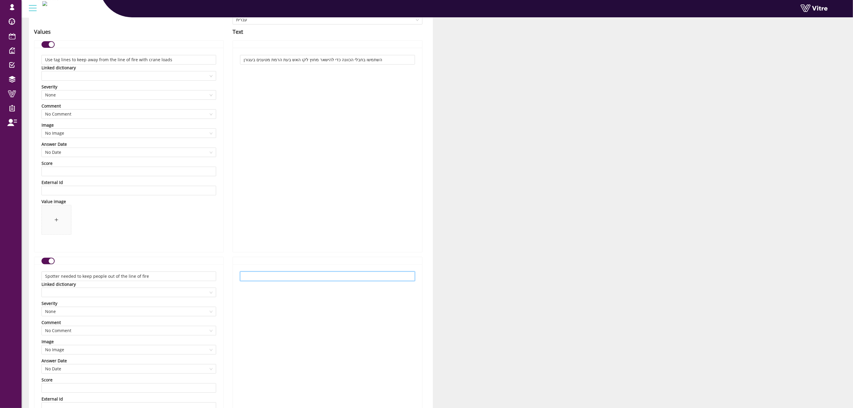
click at [315, 278] on input "text" at bounding box center [327, 276] width 175 height 10
paste input "נדרש משגיח כדי למנוע מאנשים להיכנס לקו האש"
type input "נדרש משגיח כדי למנוע מאנשים להיכנס לקו האש"
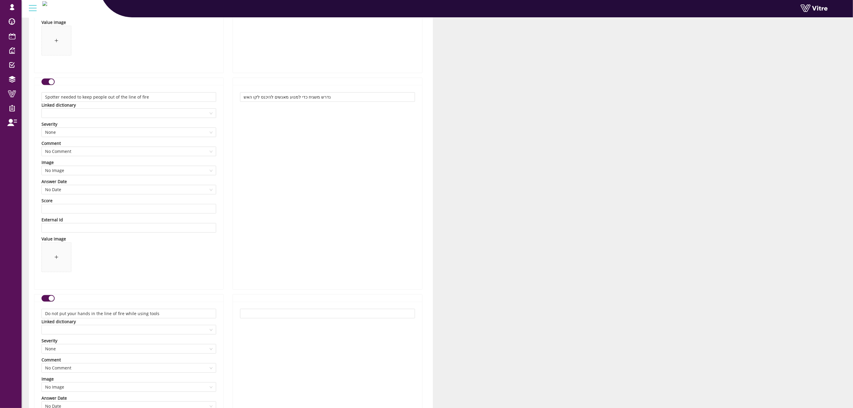
scroll to position [358, 0]
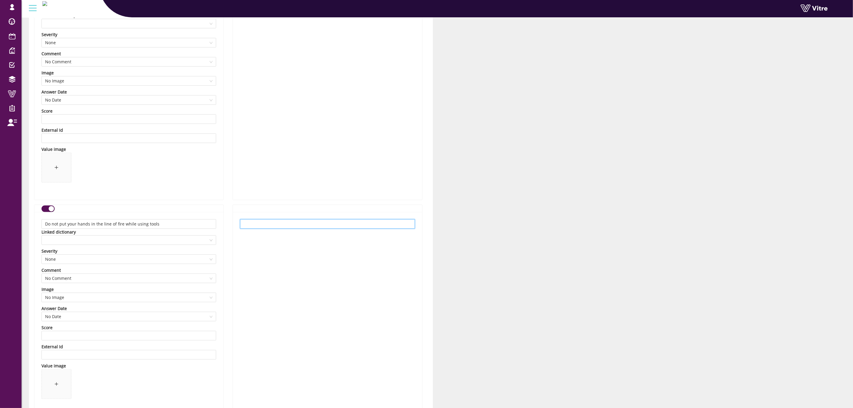
click at [327, 228] on input "text" at bounding box center [327, 224] width 175 height 10
paste input "אין להכניס ידיים לקו האש בעת שימוש בכלים"
type input "אין להכניס ידיים לקו האש בעת שימוש בכלים"
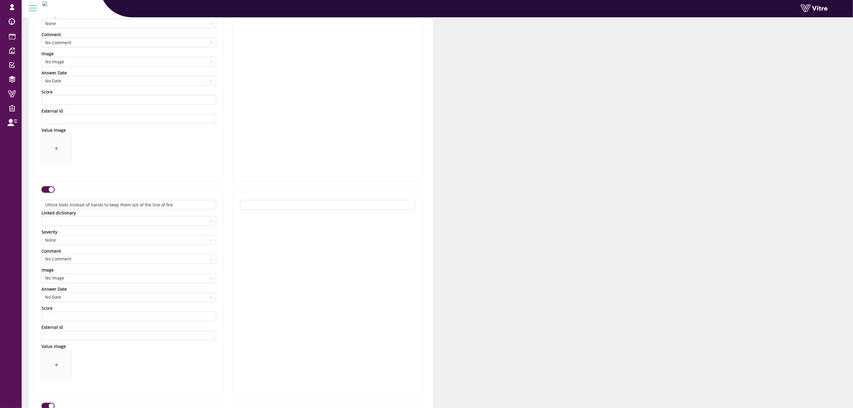
scroll to position [627, 0]
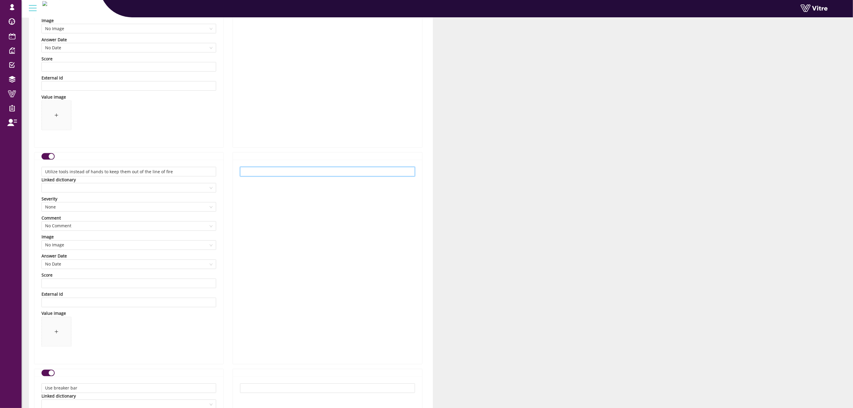
click at [312, 172] on input "text" at bounding box center [327, 172] width 175 height 10
paste input "השתמשו בכלים במקום בידיים כדי למנוע חשיפה לקו האש"
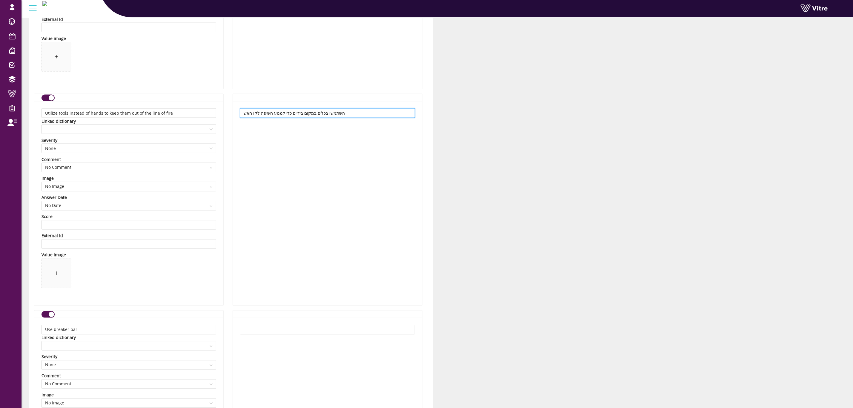
scroll to position [806, 0]
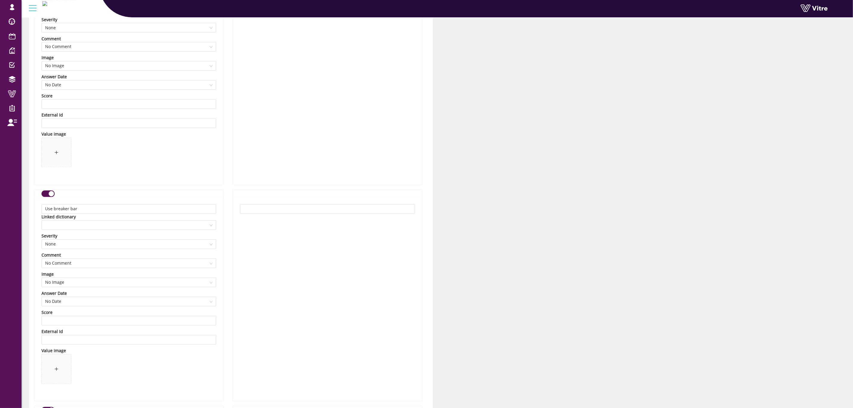
type input "השתמשו בכלים במקום בידיים כדי למנוע חשיפה לקו האש"
click at [323, 214] on input "text" at bounding box center [327, 209] width 175 height 10
paste input "השתמשו במוט כוח"
type input "השתמשו במוט כוח"
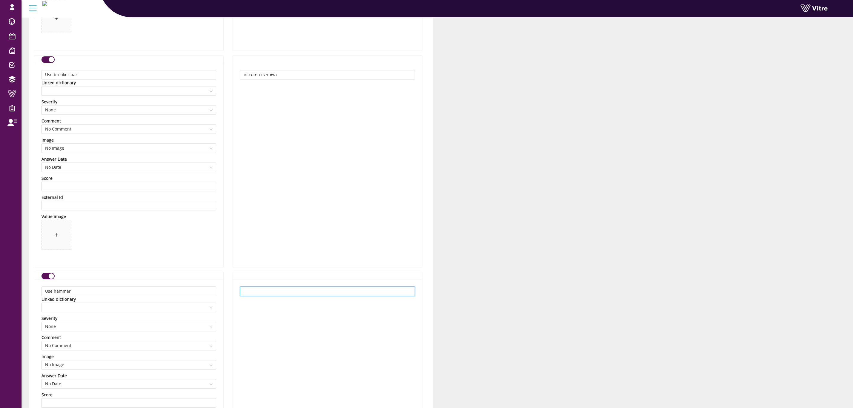
click at [339, 288] on input "text" at bounding box center [327, 291] width 175 height 10
paste input "השתמשו בפטיש"
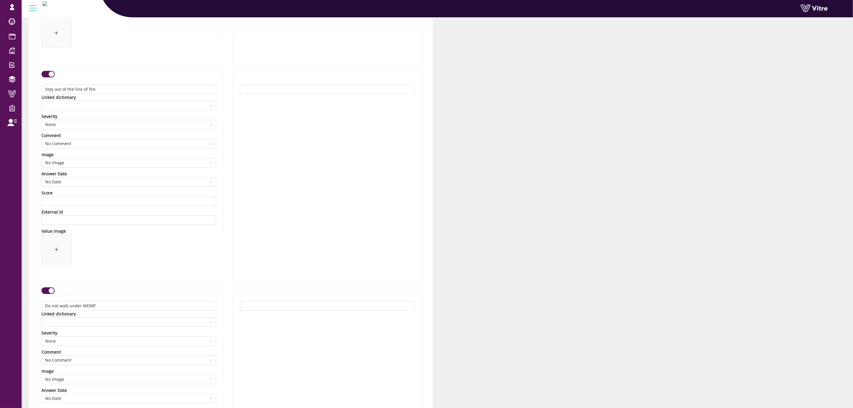
scroll to position [1388, 0]
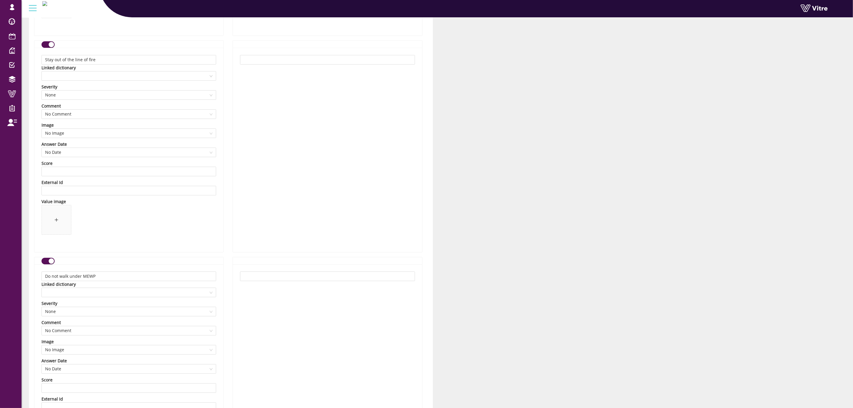
type input "השתמשו בפטיש"
click at [379, 277] on input "text" at bounding box center [327, 276] width 175 height 10
paste input "הישארו מחוץ לקו האש"
type input "הישארו מחוץ לקו האש"
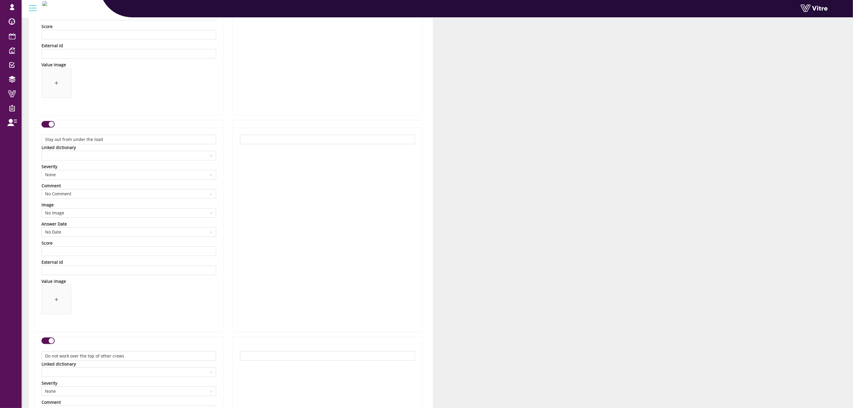
scroll to position [1746, 0]
click at [309, 139] on input "text" at bounding box center [327, 135] width 175 height 10
paste input "אין לעבור מתחת לפלטפורמת עבודה ניידת (MEWP)"
type input "אין לעבור מתחת לפלטפורמת עבודה ניידת (MEWP)"
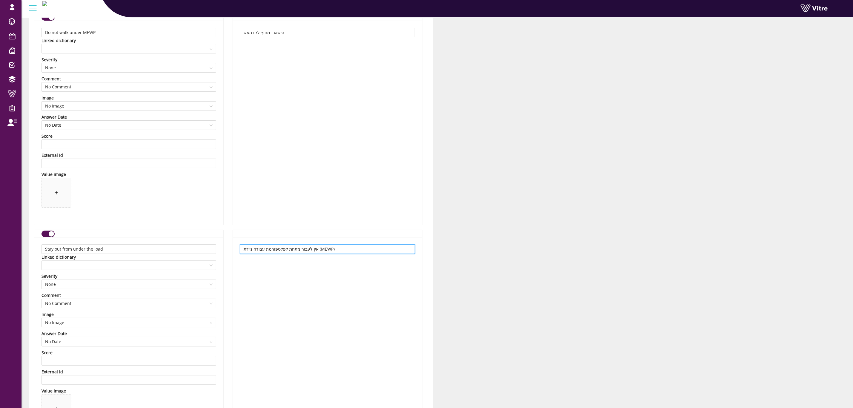
scroll to position [1612, 0]
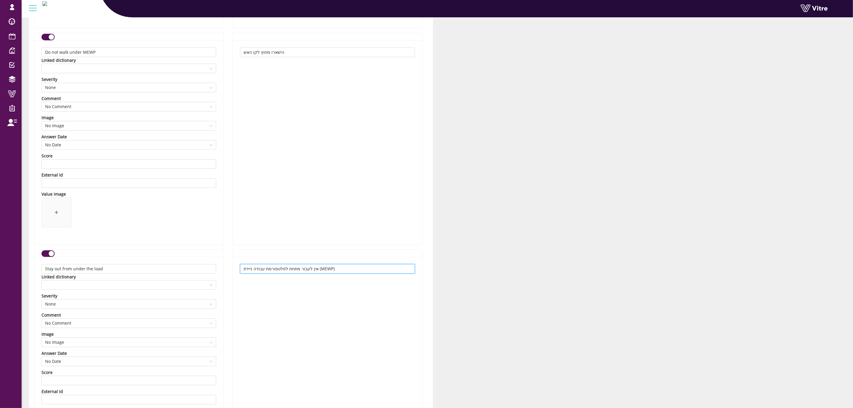
click at [289, 273] on input "אין לעבור מתחת לפלטפורמת עבודה ניידת (MEWP)" at bounding box center [327, 269] width 175 height 10
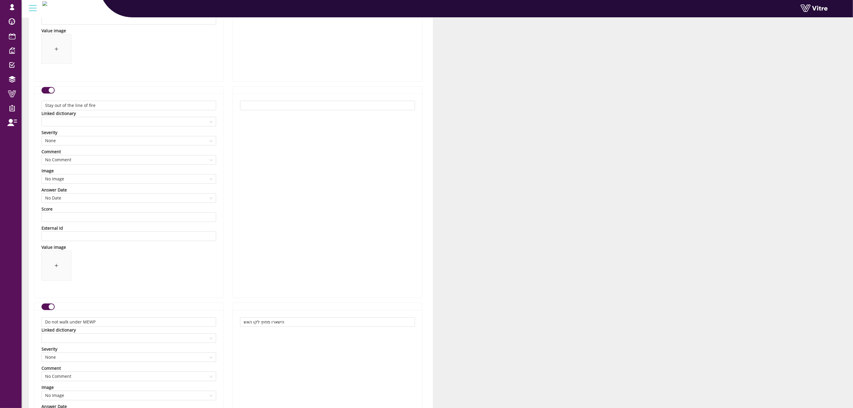
scroll to position [1343, 0]
click at [280, 323] on input "הישארו מחוץ לקו האש" at bounding box center [327, 321] width 175 height 10
type input "הישארו מחוץ לקו האש"
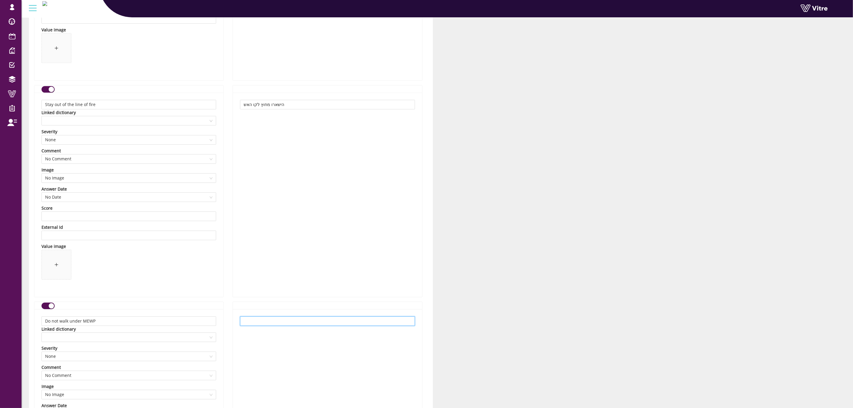
click at [276, 324] on input "text" at bounding box center [327, 321] width 175 height 10
paste input "אין לעבור מתחת לפלטפורמת עבודה ניידת (MEWP)"
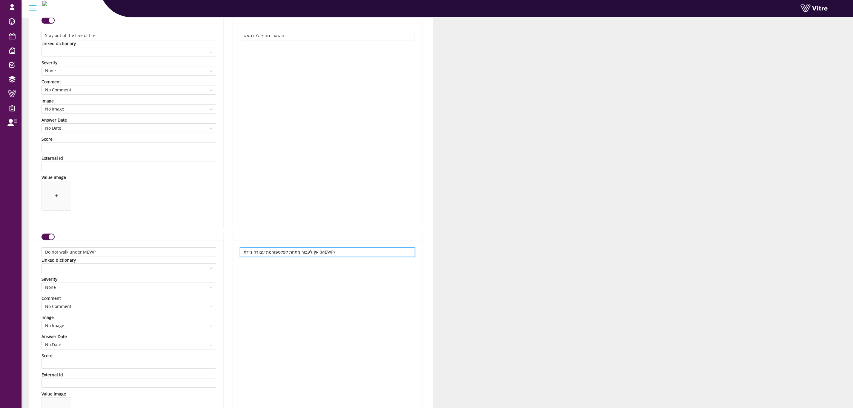
scroll to position [1567, 0]
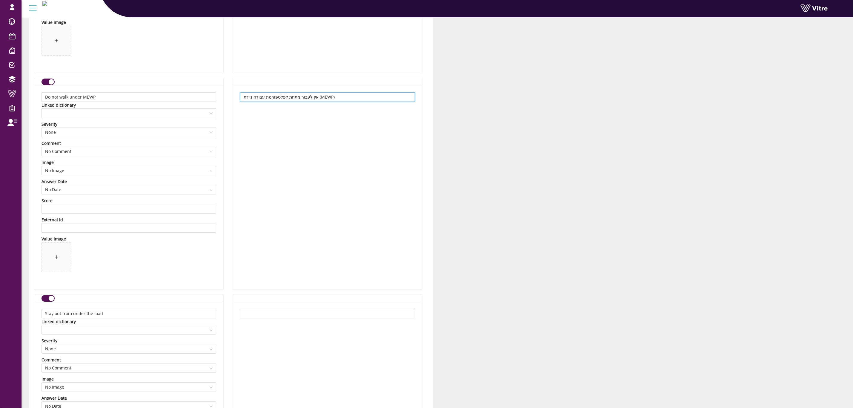
type input "אין לעבור מתחת לפלטפורמת עבודה ניידת (MEWP)"
click at [357, 307] on div at bounding box center [327, 403] width 189 height 204
click at [354, 318] on input "text" at bounding box center [327, 314] width 175 height 10
paste input "הישארו מחוץ לאזור שמתחת למטען"
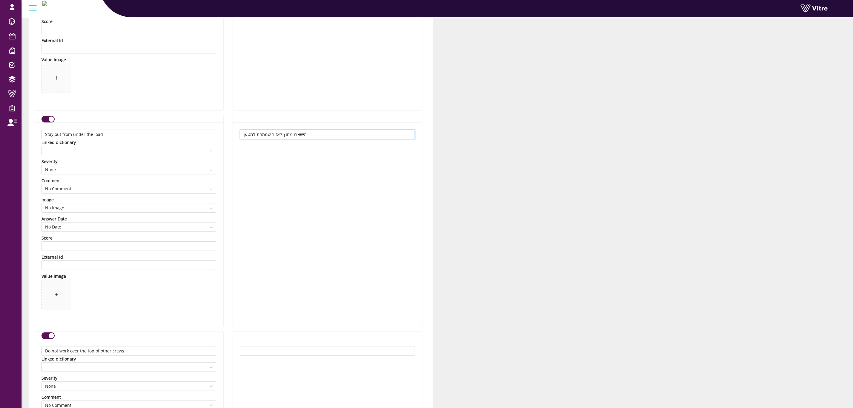
scroll to position [1835, 0]
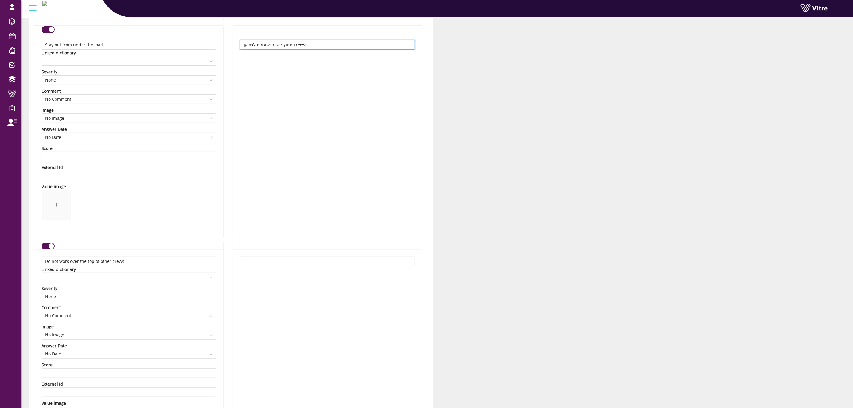
type input "הישארו מחוץ לאזור שמתחת למטען"
click at [369, 266] on input "text" at bounding box center [327, 261] width 175 height 10
paste input "אין לעבוד מעל צוותים אחרים"
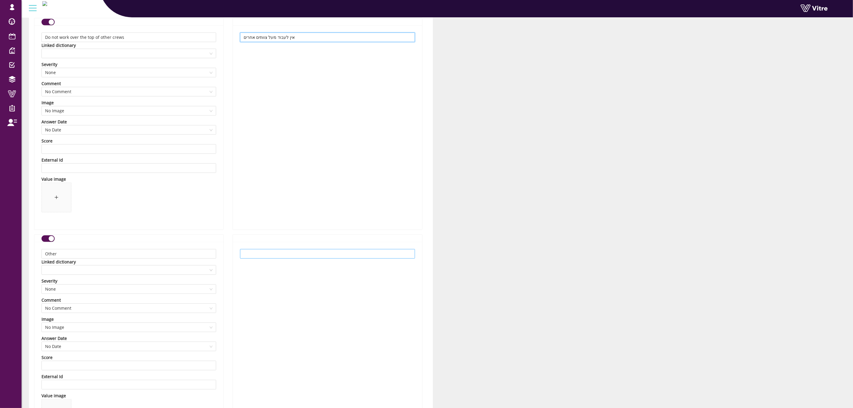
type input "אין לעבוד מעל צוותים אחרים"
click at [344, 255] on input "text" at bounding box center [327, 254] width 175 height 10
type input "T"
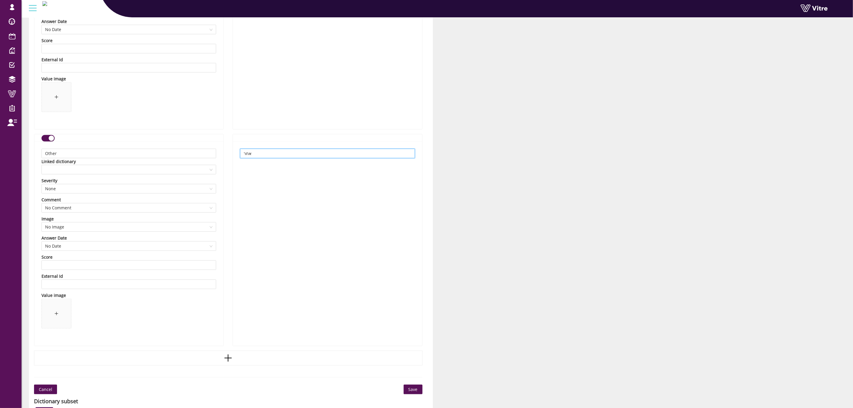
scroll to position [2269, 0]
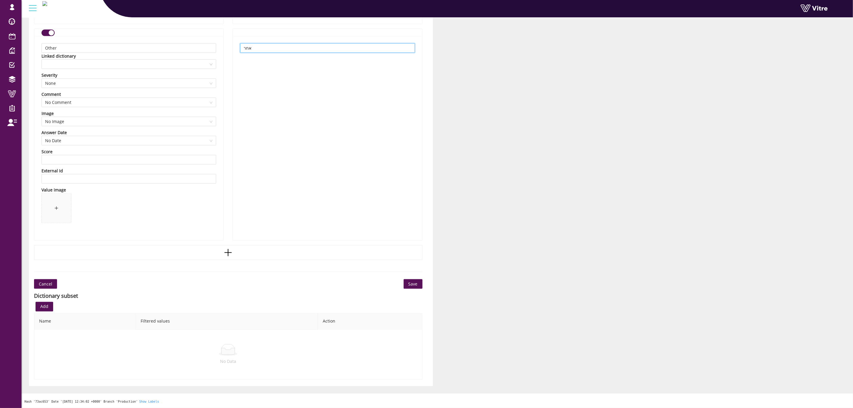
type input "אחר"
click at [414, 281] on span "Save" at bounding box center [412, 284] width 9 height 7
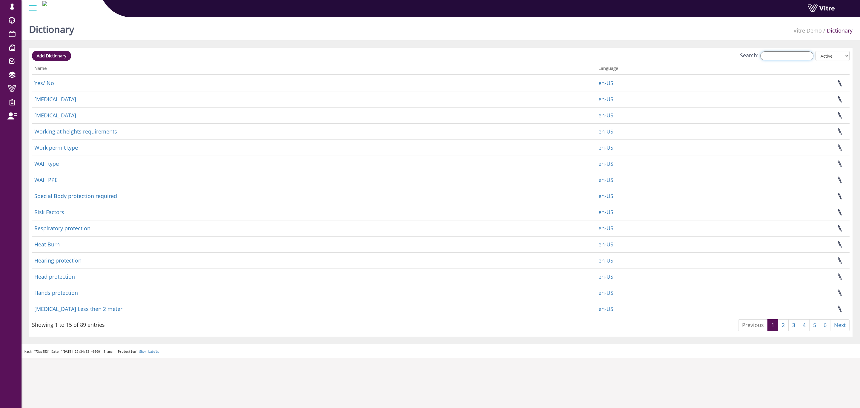
click at [768, 58] on input "Search:" at bounding box center [786, 55] width 53 height 9
paste input "Back strains"
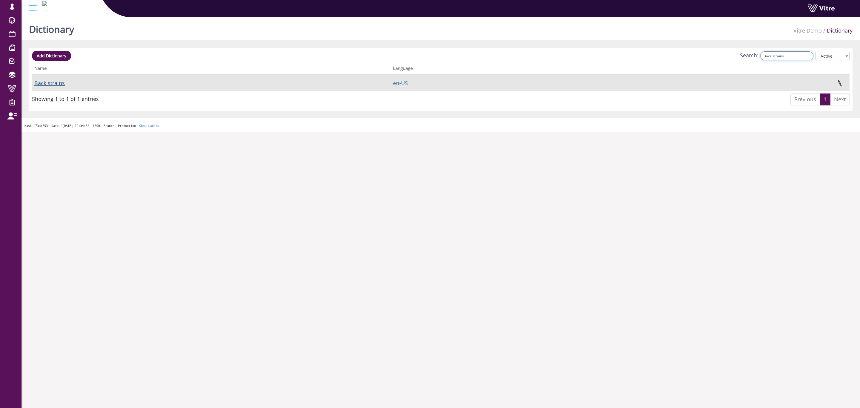
type input "Back strains"
click at [50, 84] on link "Back strains" at bounding box center [49, 82] width 30 height 7
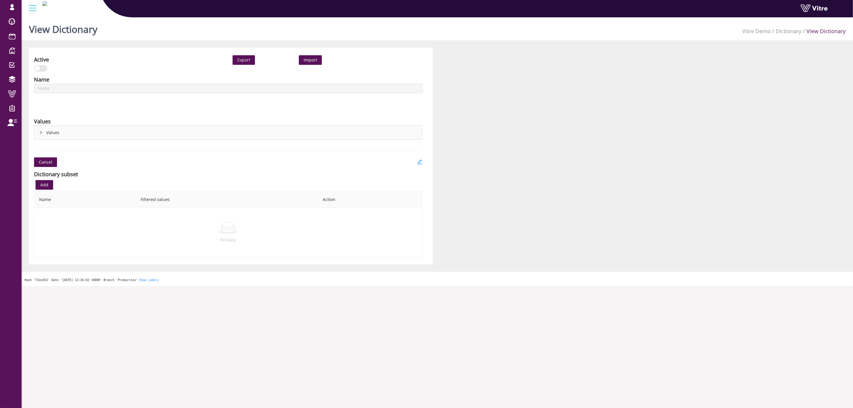
type input "Back strains"
click at [419, 162] on icon "edit" at bounding box center [419, 161] width 5 height 5
type input "Back strains"
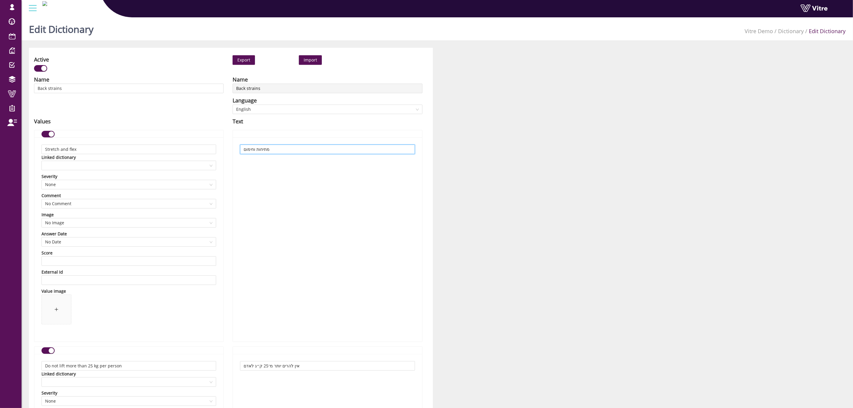
click at [276, 150] on input "מתיחות וחימום" at bounding box center [327, 149] width 175 height 10
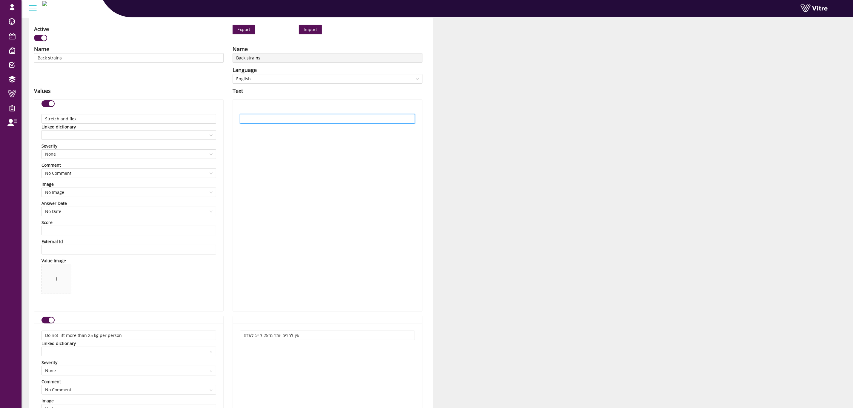
scroll to position [45, 0]
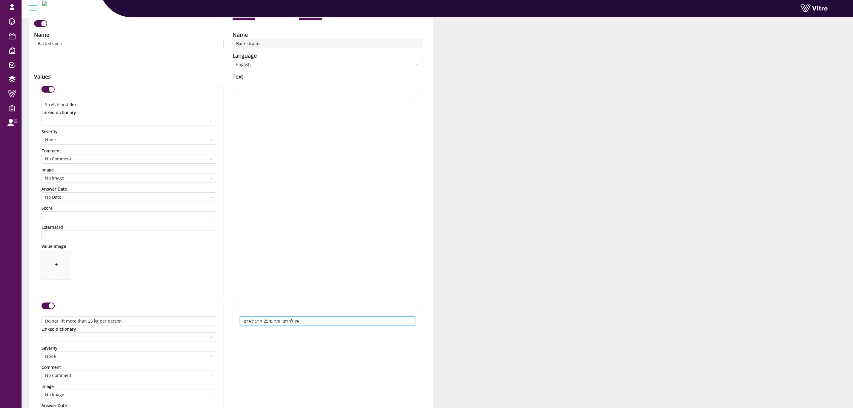
click at [280, 318] on input "אין להרים יותר מ־25 ק״ג לאדם" at bounding box center [327, 321] width 175 height 10
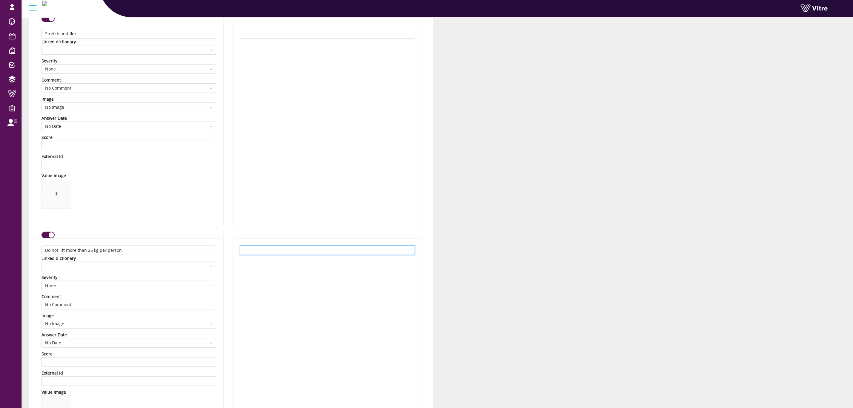
scroll to position [224, 0]
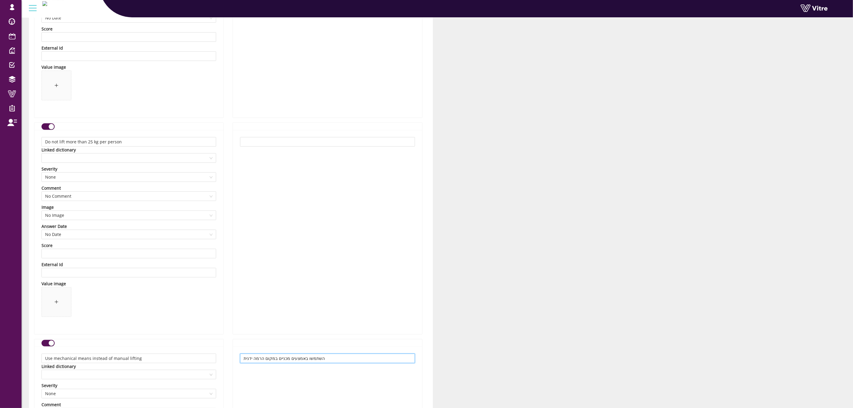
click at [286, 355] on input "השתמשו באמצעים מכניים במקום הרמה ידנית" at bounding box center [327, 358] width 175 height 10
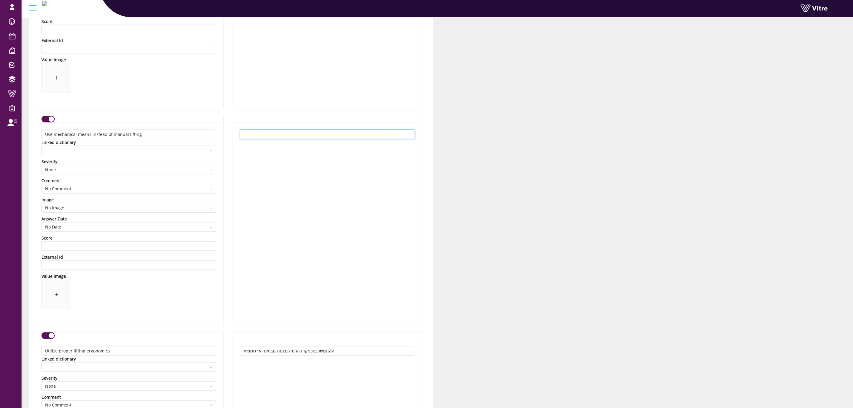
scroll to position [582, 0]
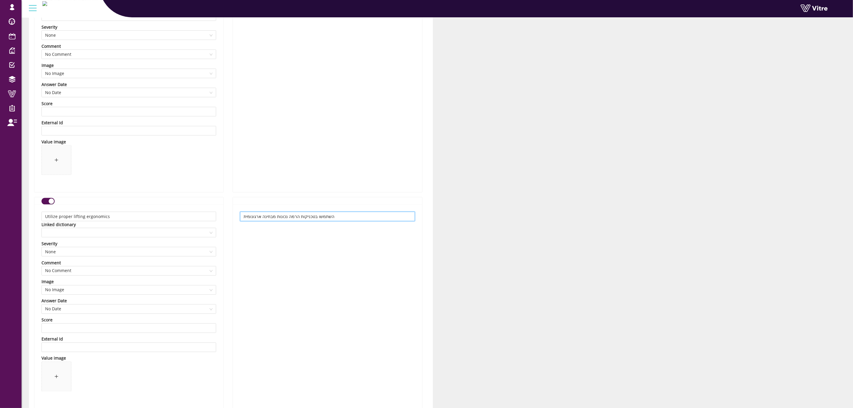
click at [308, 217] on input "השתמשו בטכניקות הרמה נכונות מבחינה ארגונומית" at bounding box center [327, 217] width 175 height 10
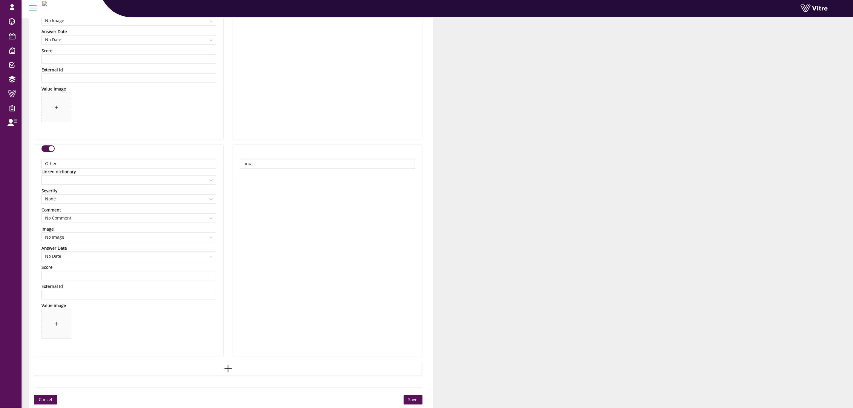
scroll to position [940, 0]
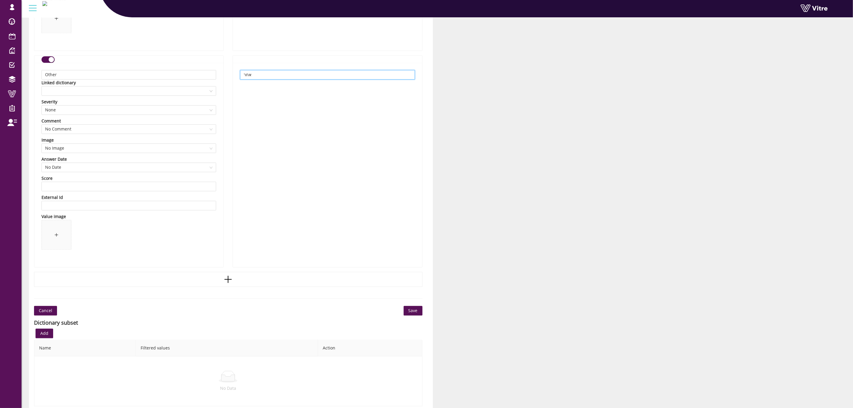
click at [272, 76] on input "אחר" at bounding box center [327, 75] width 175 height 10
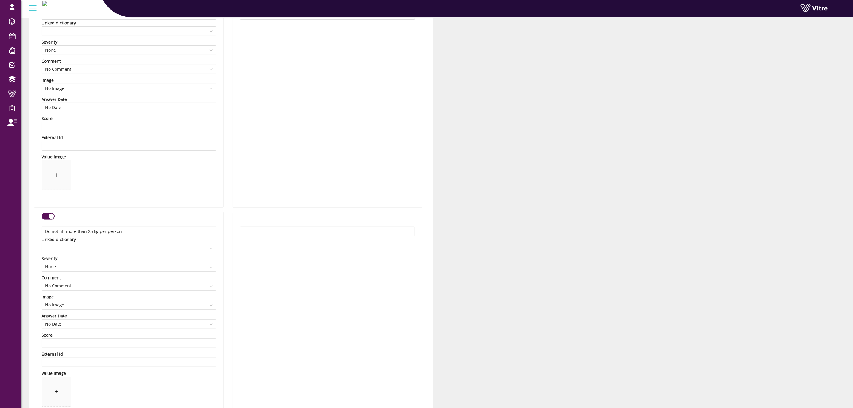
scroll to position [0, 0]
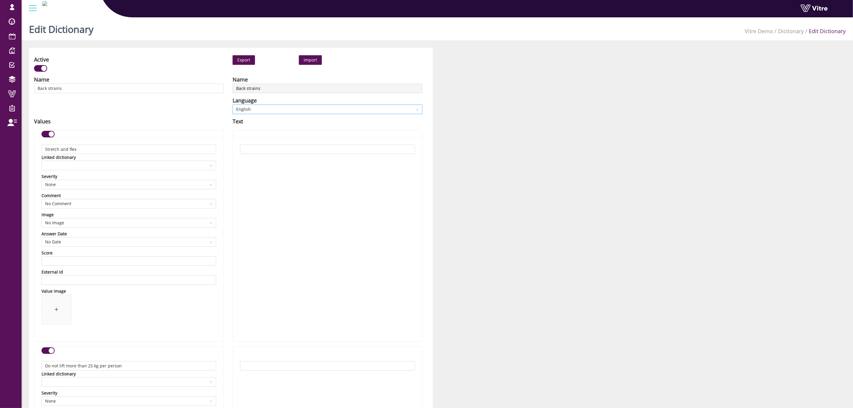
click at [268, 106] on span "English" at bounding box center [327, 109] width 182 height 9
click at [276, 166] on div "עברית" at bounding box center [327, 168] width 182 height 7
click at [380, 152] on input "text" at bounding box center [327, 149] width 175 height 10
paste input "מתיחות וחימום"
type input "מתיחות וחימום"
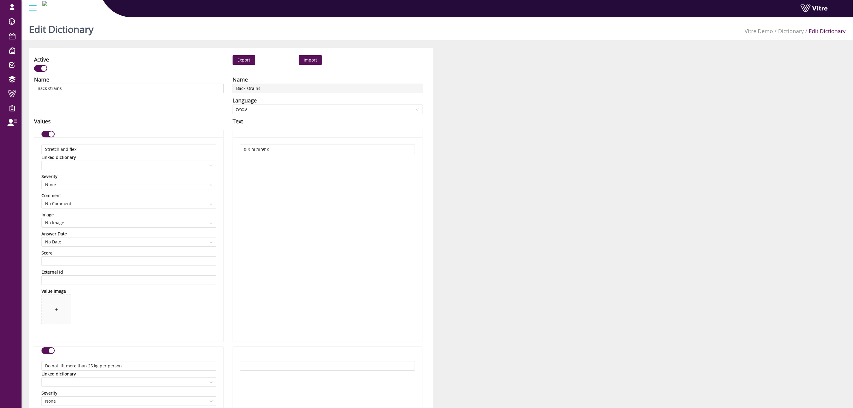
scroll to position [179, 0]
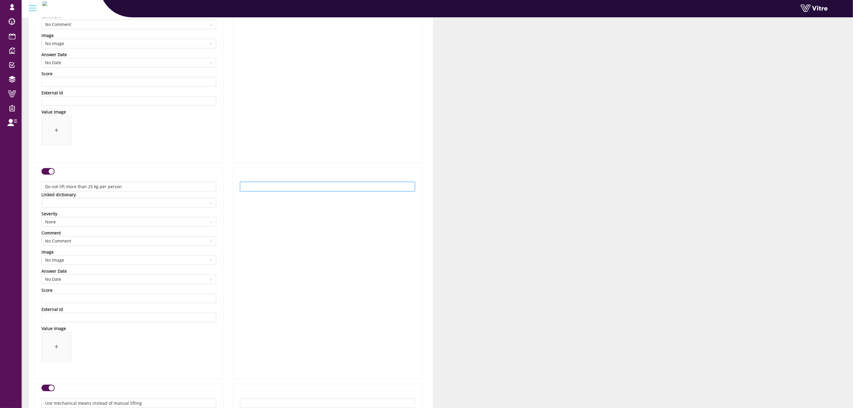
click at [346, 190] on input "text" at bounding box center [327, 187] width 175 height 10
paste input "אין להרים יותר מ־25 ק״ג לאדם"
type input "אין להרים יותר מ־25 ק״ג לאדם"
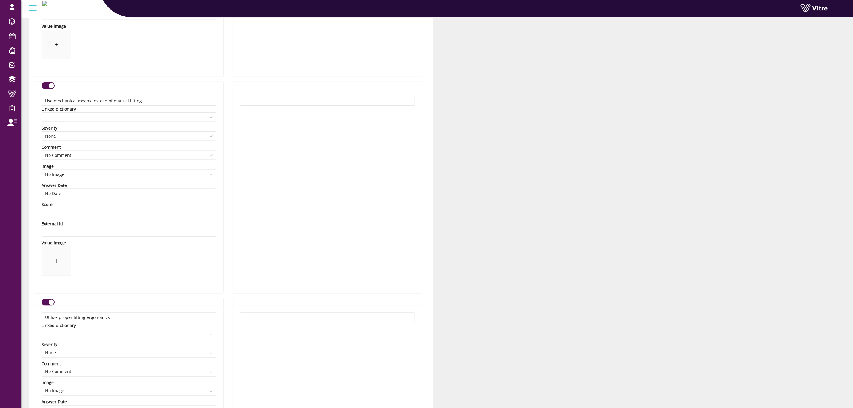
scroll to position [492, 0]
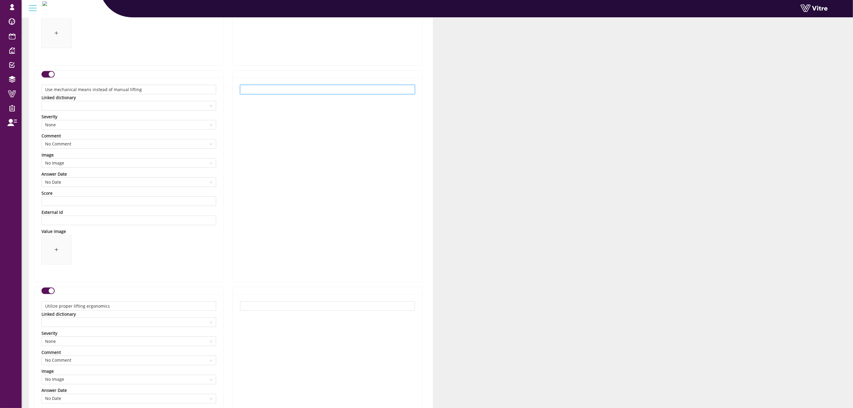
click at [339, 91] on input "text" at bounding box center [327, 90] width 175 height 10
paste input "השתמשו באמצעים מכניים במקום הרמה ידנית"
type input "השתמשו באמצעים מכניים במקום הרמה ידנית"
click at [325, 305] on input "text" at bounding box center [327, 306] width 175 height 10
paste input "השתמשו בטכניקות הרמה נכונות מבחינה ארגונומית"
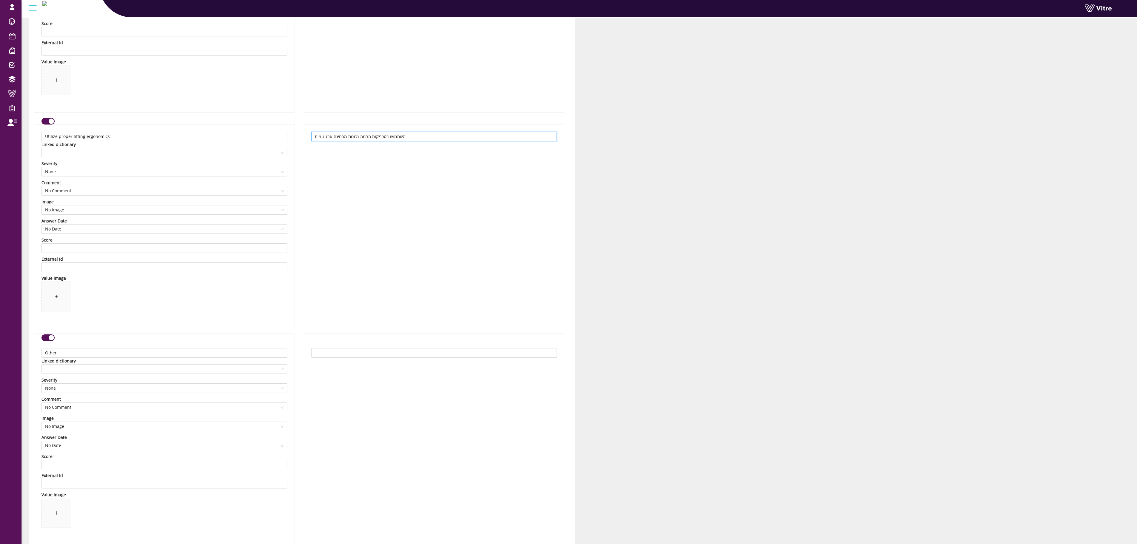
scroll to position [672, 0]
type input "השתמשו בטכניקות הרמה נכונות מבחינה ארגונומית"
click at [460, 347] on input "text" at bounding box center [434, 343] width 246 height 10
paste input "אחר"
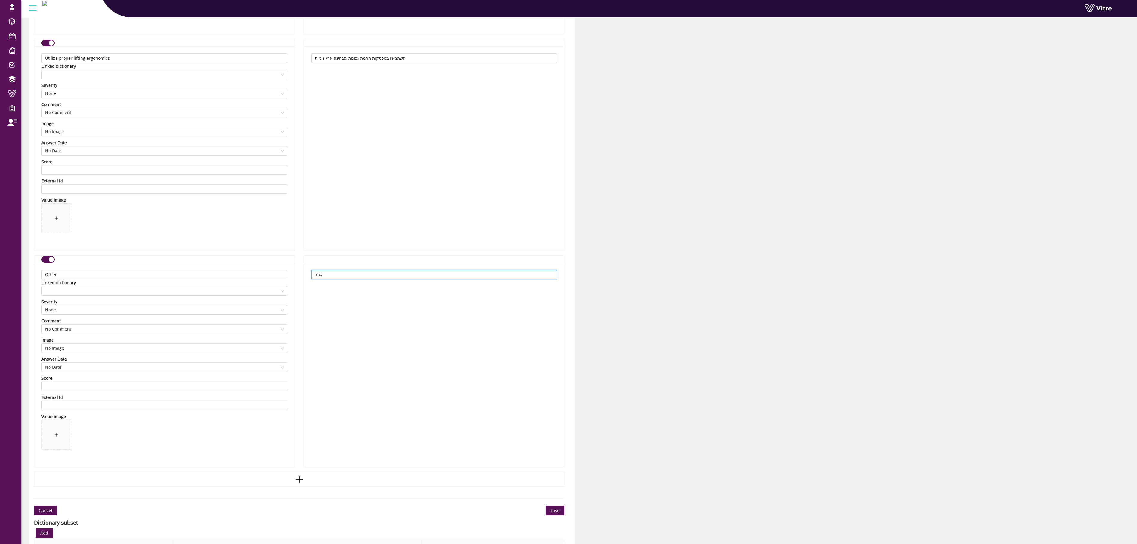
scroll to position [835, 0]
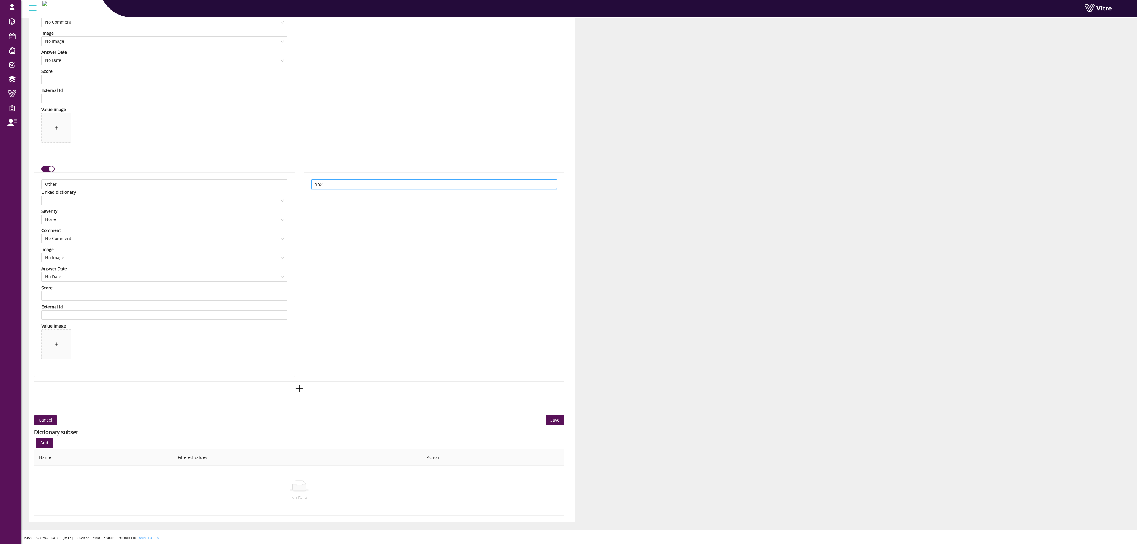
type input "אחר"
click at [552, 407] on span "Save" at bounding box center [554, 420] width 9 height 7
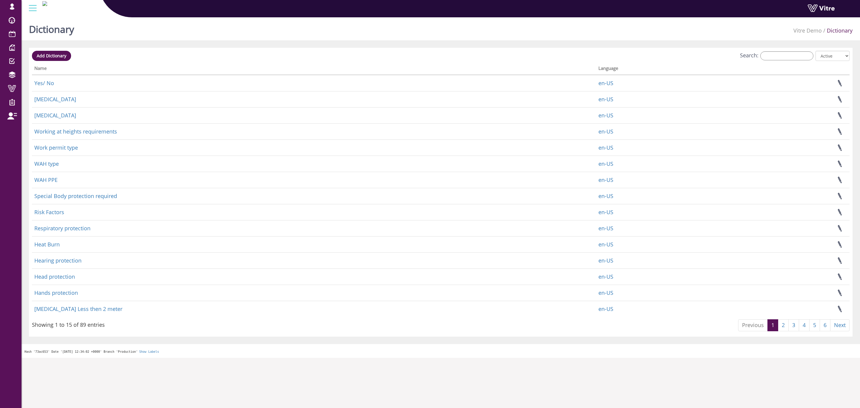
click at [778, 60] on div "Search: All Active Not Active" at bounding box center [440, 56] width 817 height 11
click at [776, 51] on input "Search:" at bounding box center [786, 55] width 53 height 9
paste input "Breathing silica dust"
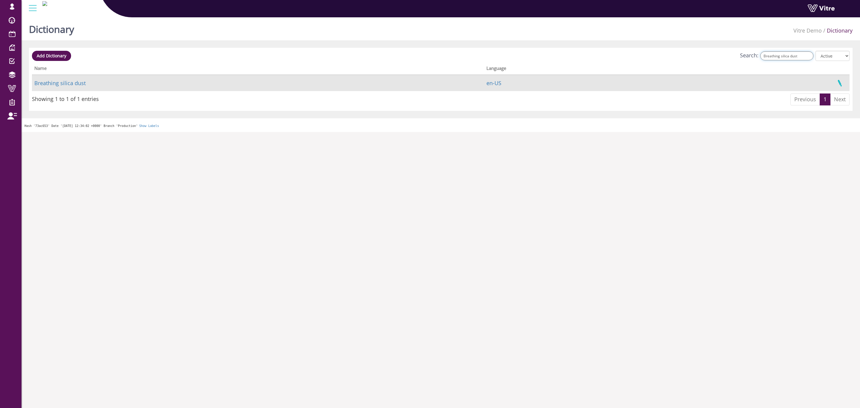
type input "Breathing silica dust"
click at [839, 83] on link at bounding box center [839, 83] width 15 height 16
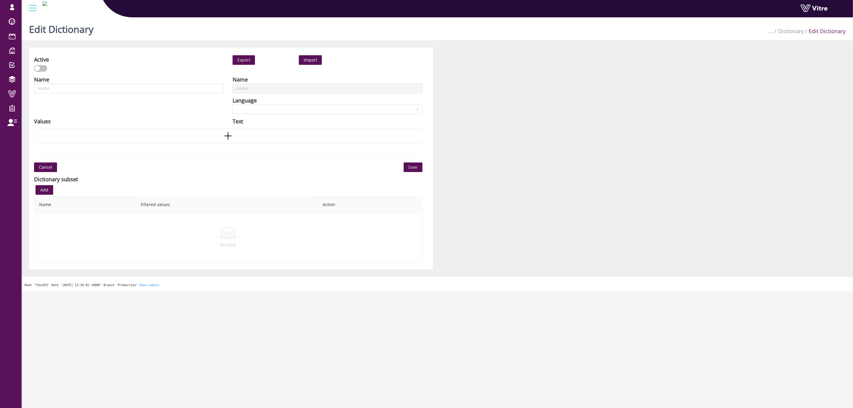
type input "Breathing silica dust"
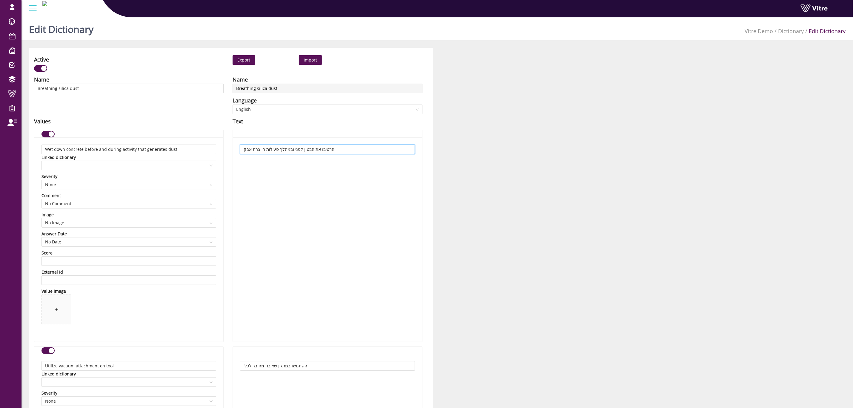
click at [270, 148] on input "הרטיבו את הבטון לפני ובמהלך פעילות היוצרת אבק" at bounding box center [327, 149] width 175 height 10
click at [298, 363] on input "השתמשו במתקן שאיבה מחובר לכלי" at bounding box center [327, 366] width 175 height 10
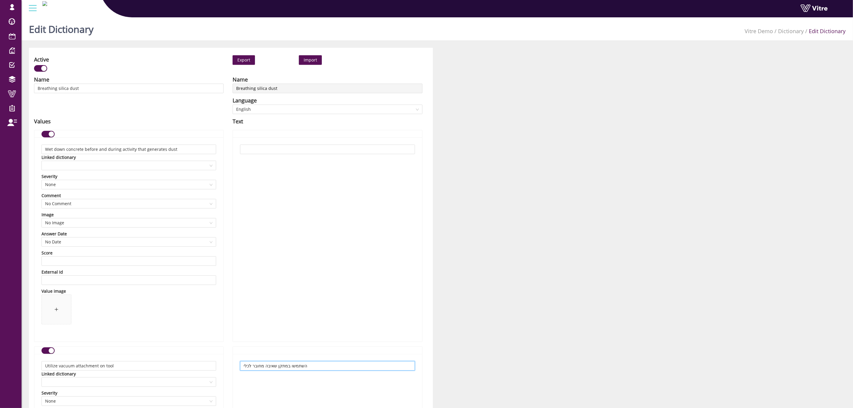
click at [298, 363] on input "השתמשו במתקן שאיבה מחובר לכלי" at bounding box center [327, 366] width 175 height 10
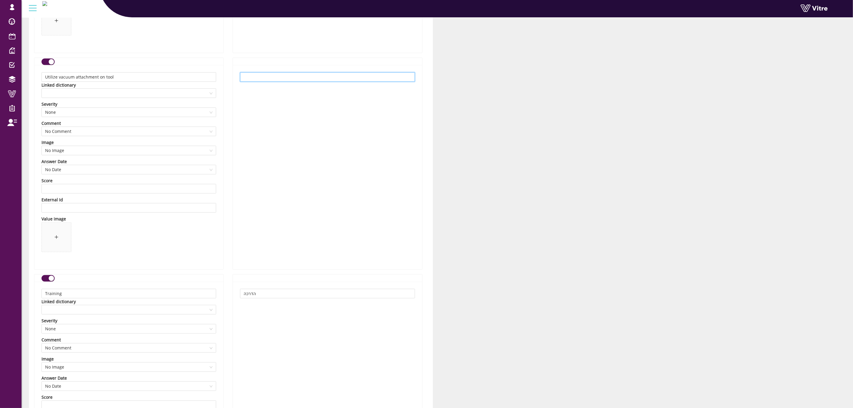
scroll to position [403, 0]
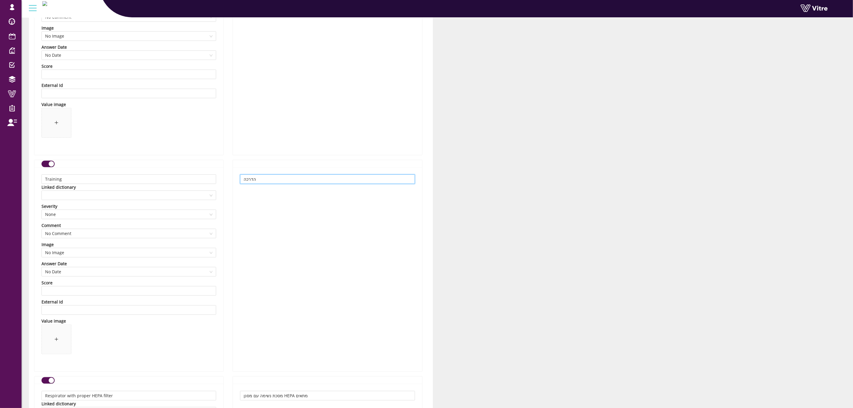
click at [259, 180] on input "הדרכה" at bounding box center [327, 179] width 175 height 10
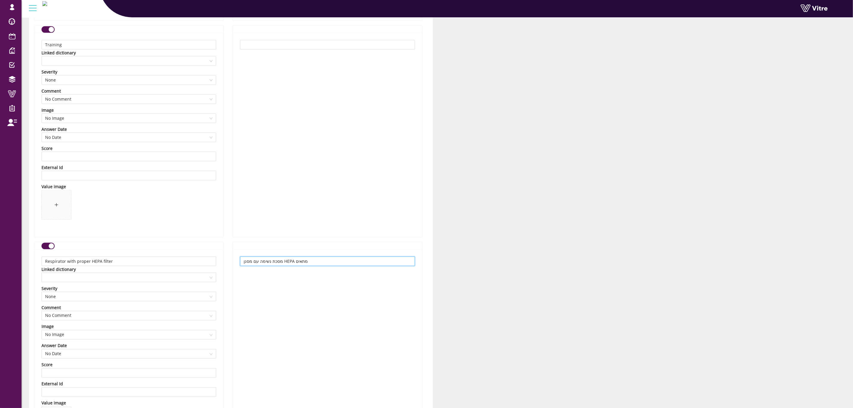
click at [322, 259] on input "מסכת נשימה עם מסנן HEPA מתאים" at bounding box center [327, 261] width 175 height 10
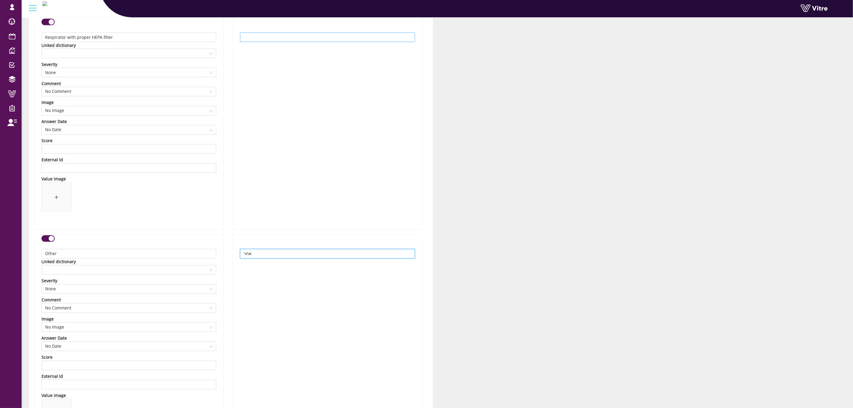
click at [322, 258] on input "אחר" at bounding box center [327, 254] width 175 height 10
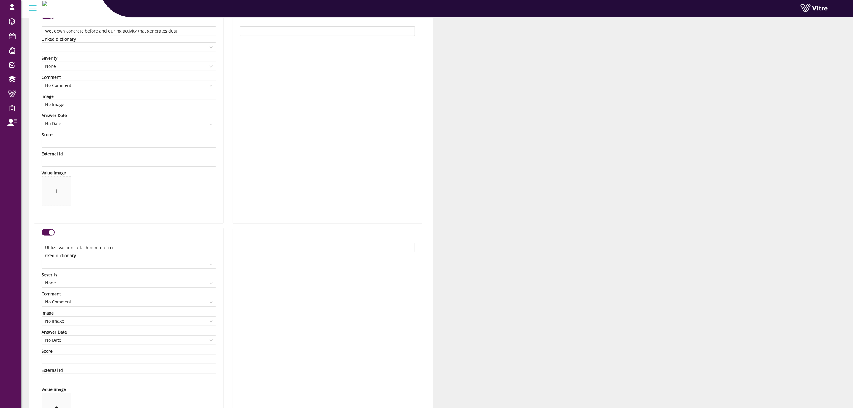
scroll to position [0, 0]
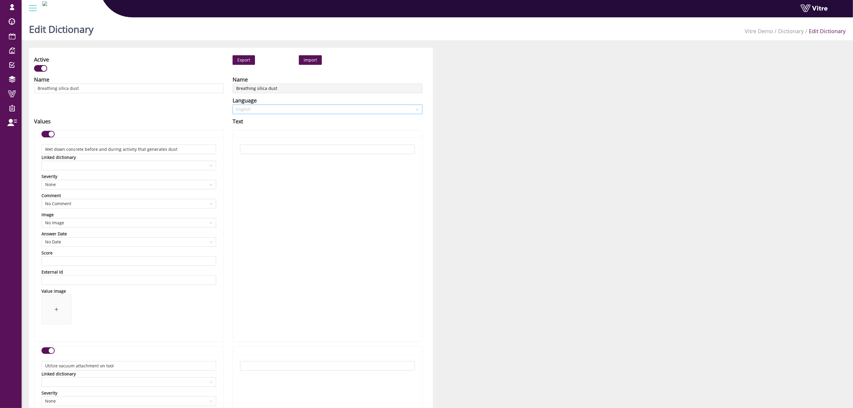
click at [281, 107] on span "English" at bounding box center [327, 109] width 182 height 9
click at [280, 168] on div "עברית" at bounding box center [327, 168] width 182 height 7
click at [311, 148] on input "text" at bounding box center [327, 149] width 175 height 10
paste input "הרטיבו את הבטון לפני ובמהלך פעילות היוצרת אבק"
type input "הרטיבו את הבטון לפני ובמהלך פעילות היוצרת אבק"
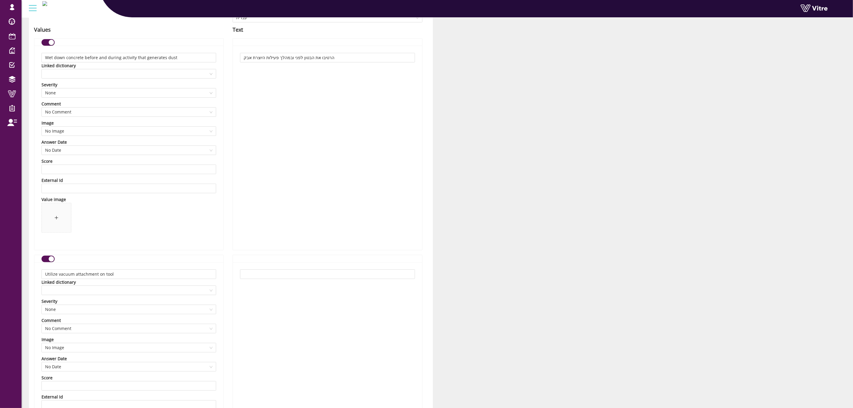
scroll to position [90, 0]
click at [325, 278] on input "text" at bounding box center [327, 276] width 175 height 10
paste input "השתמשו במתקן שאיבה מחובר לכלי"
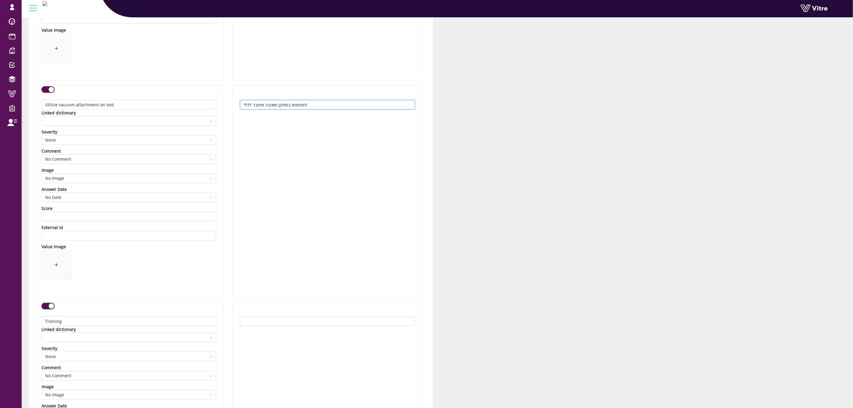
scroll to position [269, 0]
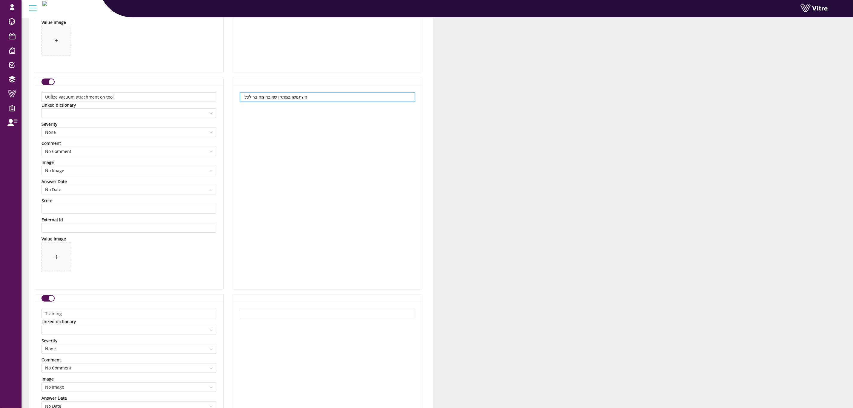
type input "השתמשו במתקן שאיבה מחובר לכלי"
click at [318, 311] on input "text" at bounding box center [327, 314] width 175 height 10
paste input "הדרכה"
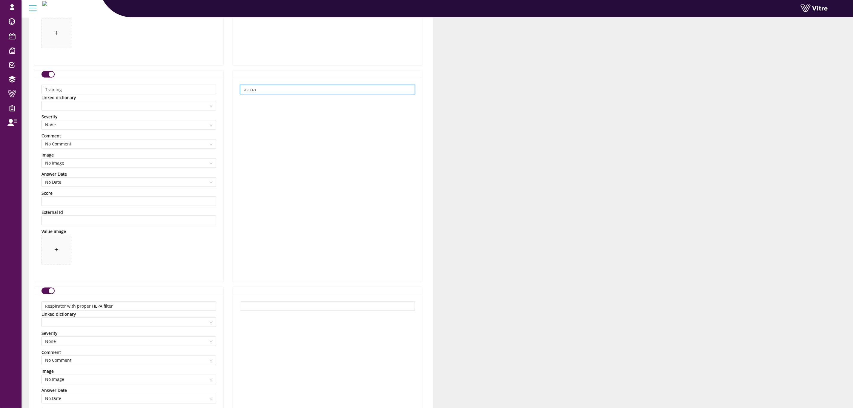
type input "הדרכה"
click at [352, 307] on input "text" at bounding box center [327, 306] width 175 height 10
paste input "מסכת נשימה עם מסנן HEPA מתאים"
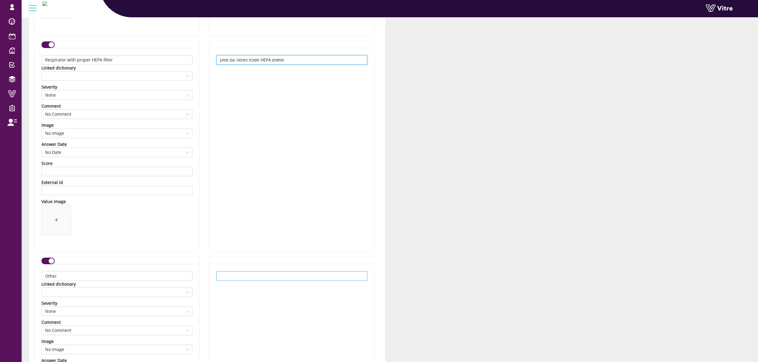
scroll to position [858, 0]
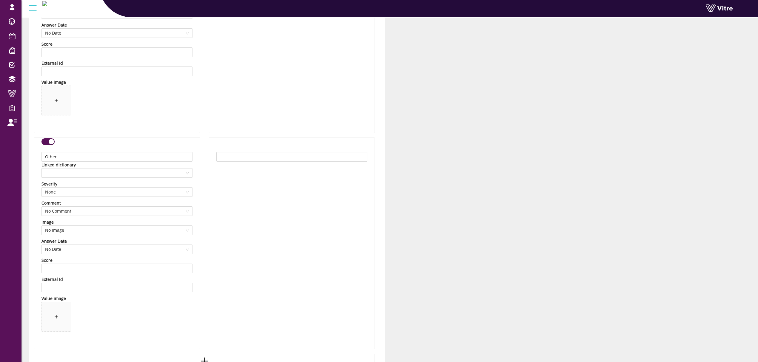
type input "מסכת נשימה עם מסנן HEPA מתאים"
click at [316, 164] on div at bounding box center [291, 247] width 165 height 204
click at [318, 161] on input "text" at bounding box center [291, 157] width 151 height 10
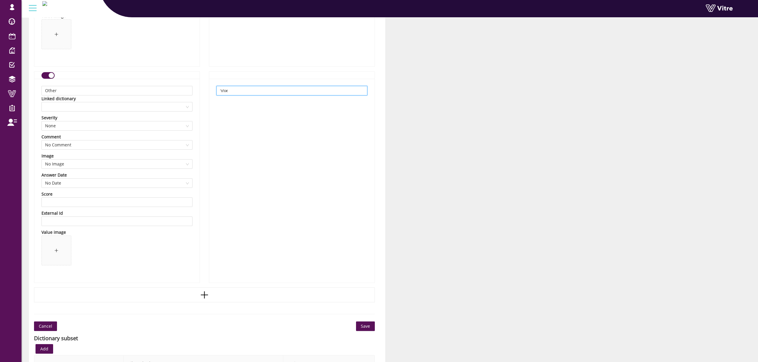
scroll to position [1014, 0]
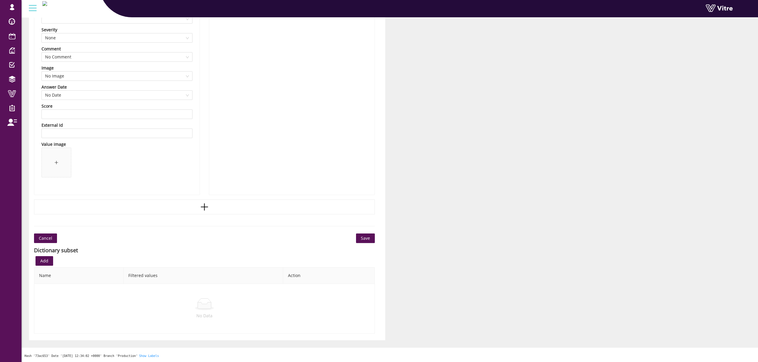
type input "אחר"
click at [362, 238] on span "Save" at bounding box center [365, 238] width 9 height 7
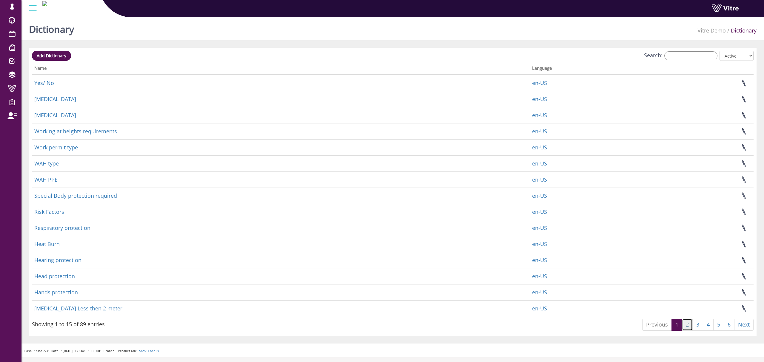
click at [685, 329] on link "2" at bounding box center [687, 325] width 11 height 12
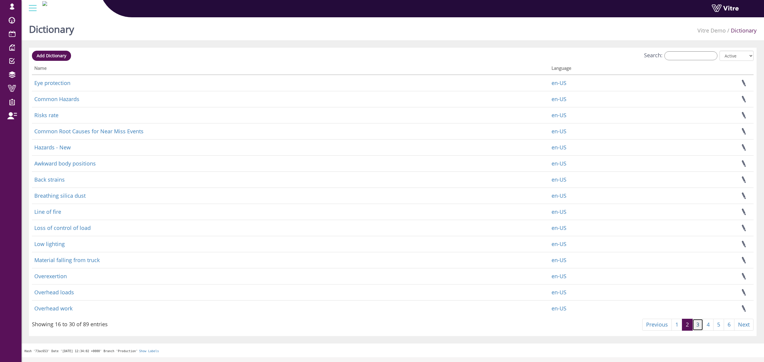
click at [694, 331] on link "3" at bounding box center [697, 325] width 11 height 12
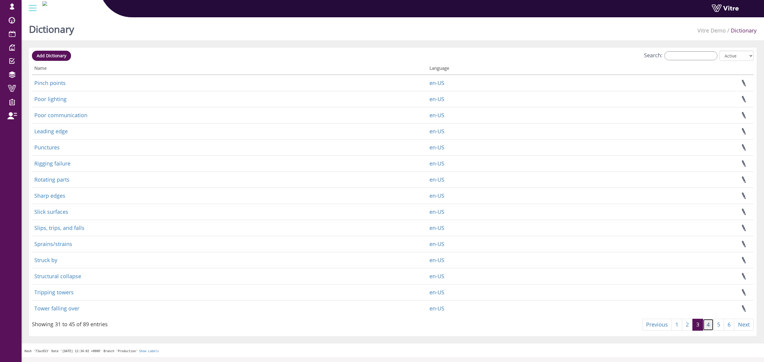
click at [709, 329] on link "4" at bounding box center [708, 325] width 11 height 12
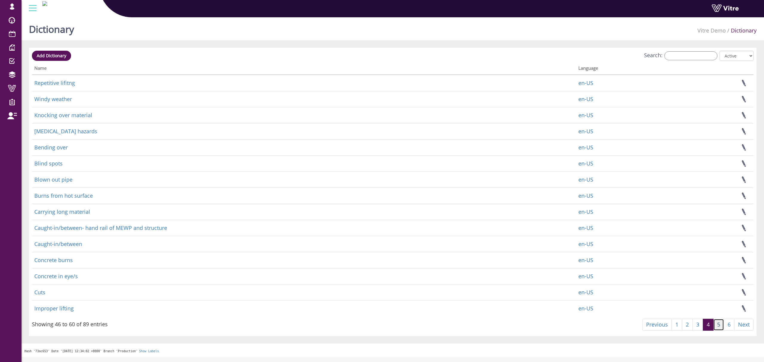
click at [717, 327] on link "5" at bounding box center [718, 325] width 11 height 12
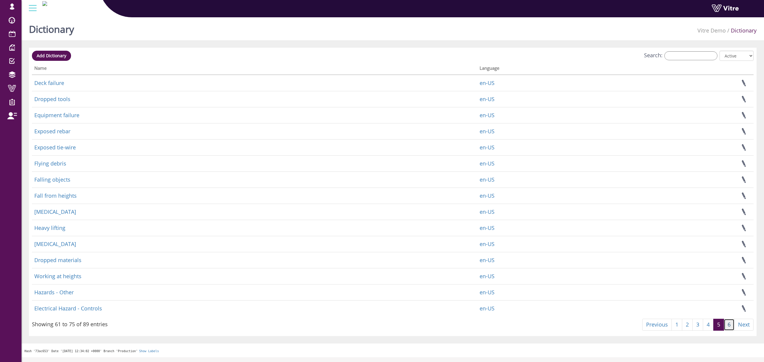
click at [725, 325] on link "6" at bounding box center [729, 325] width 11 height 12
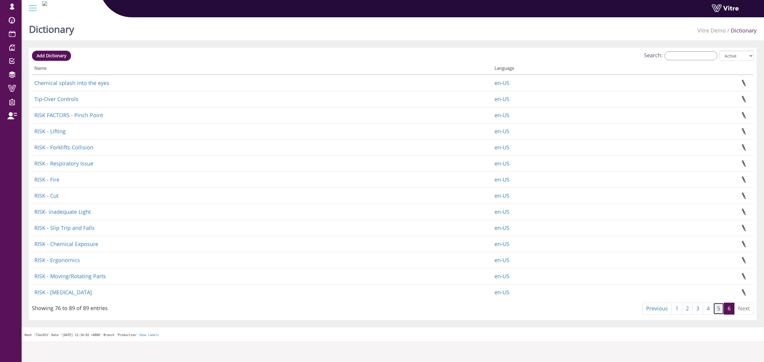
click at [718, 311] on link "5" at bounding box center [718, 309] width 11 height 12
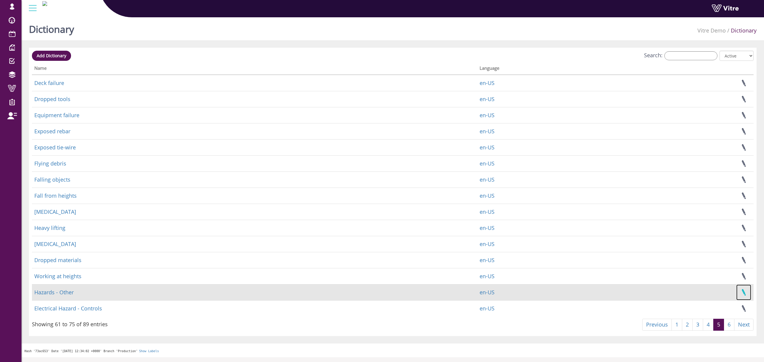
click at [743, 295] on link at bounding box center [743, 293] width 15 height 16
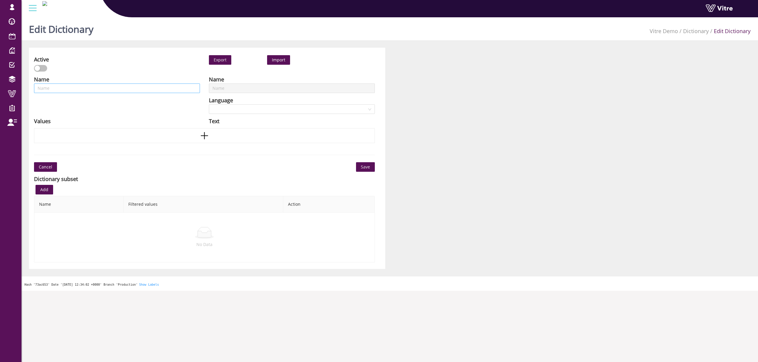
type input "Hazards - Other"
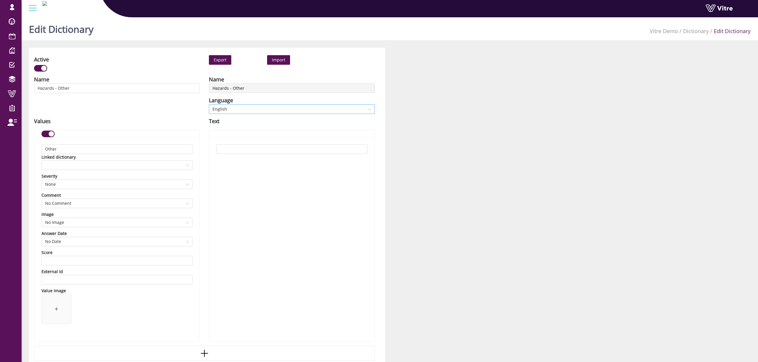
click at [236, 112] on span "English" at bounding box center [291, 109] width 159 height 9
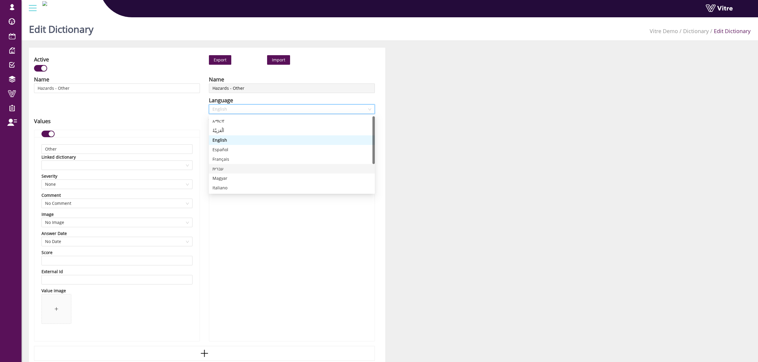
click at [228, 169] on div "עברית" at bounding box center [291, 169] width 159 height 7
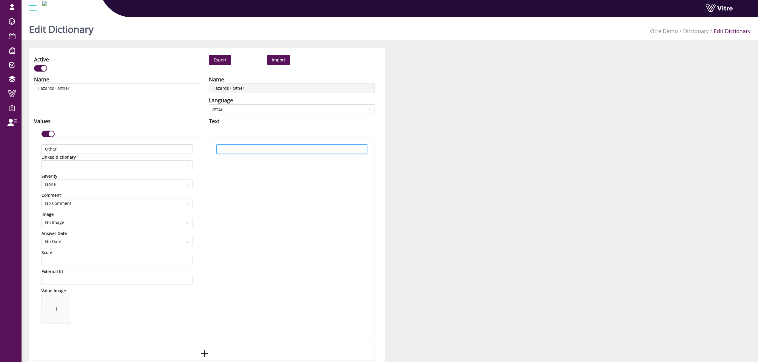
click at [260, 150] on input "text" at bounding box center [291, 149] width 151 height 10
type input "t"
click at [235, 144] on div "Tחר" at bounding box center [291, 239] width 165 height 204
click at [235, 147] on input "Tחר" at bounding box center [291, 149] width 151 height 10
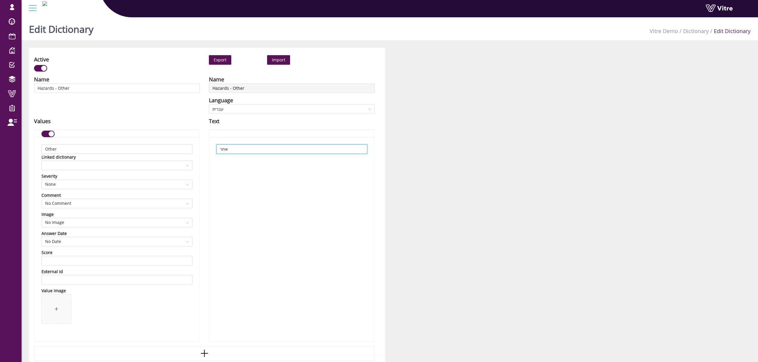
type input "אחר"
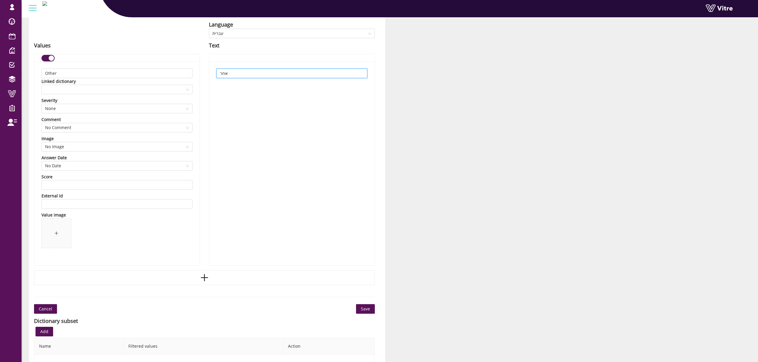
scroll to position [147, 0]
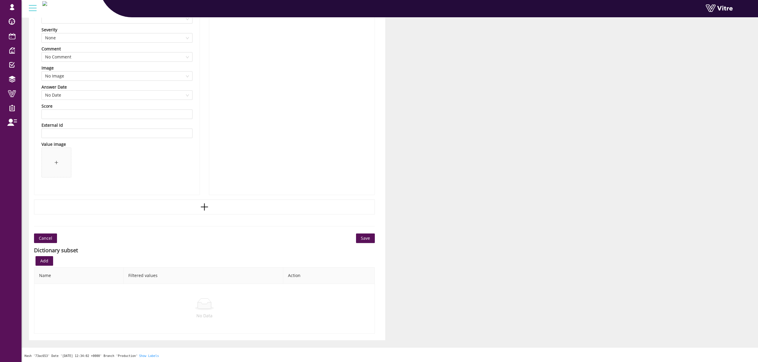
click at [361, 238] on span "Save" at bounding box center [365, 238] width 9 height 7
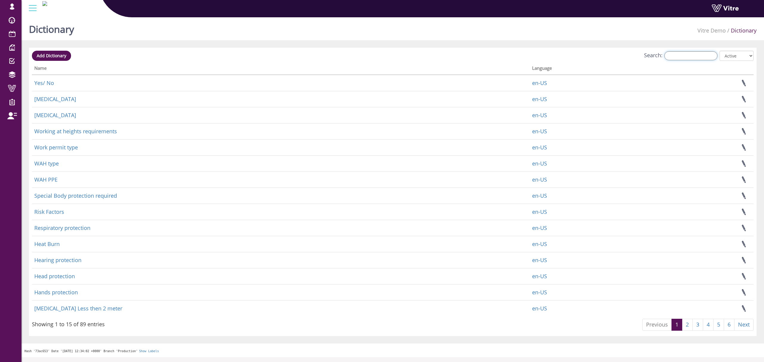
click at [681, 60] on input "Search:" at bounding box center [690, 55] width 53 height 9
paste input "Electrical Hazard - Controls"
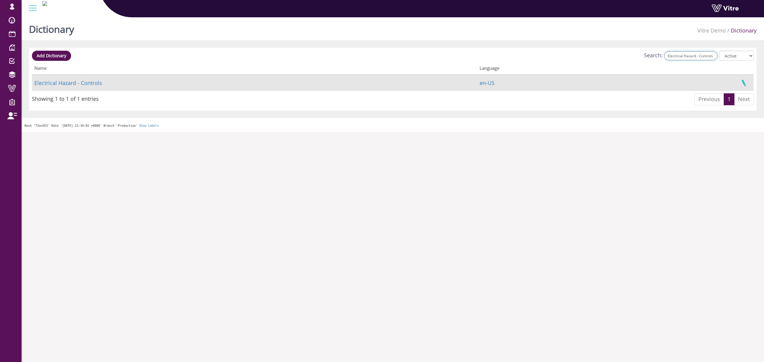
type input "Electrical Hazard - Controls"
click at [743, 82] on link at bounding box center [743, 83] width 15 height 16
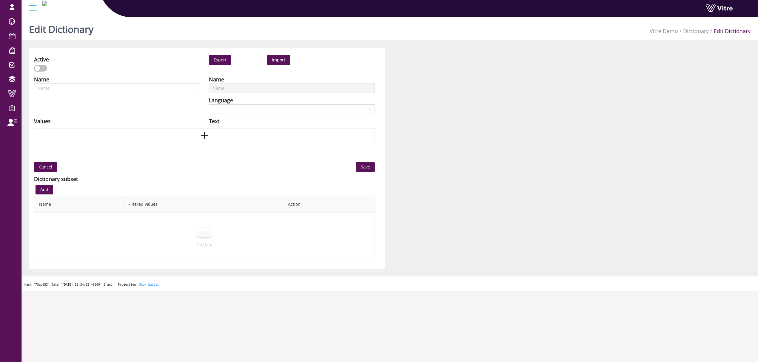
type input "Electrical Hazard - Controls"
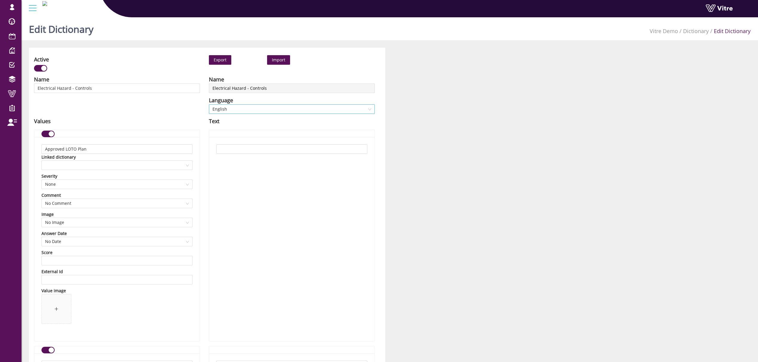
click at [244, 113] on span "English" at bounding box center [291, 109] width 159 height 9
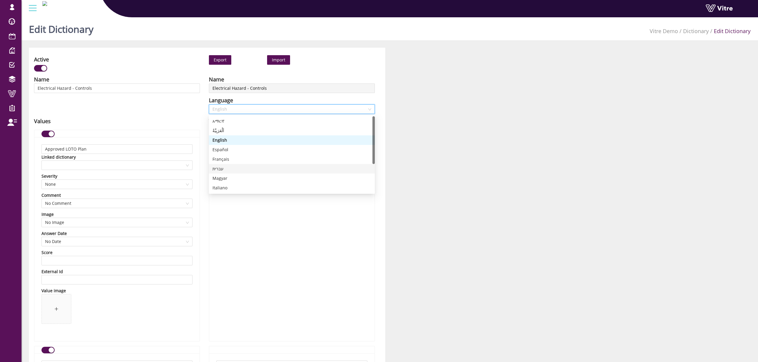
click at [227, 171] on div "עברית" at bounding box center [291, 169] width 159 height 7
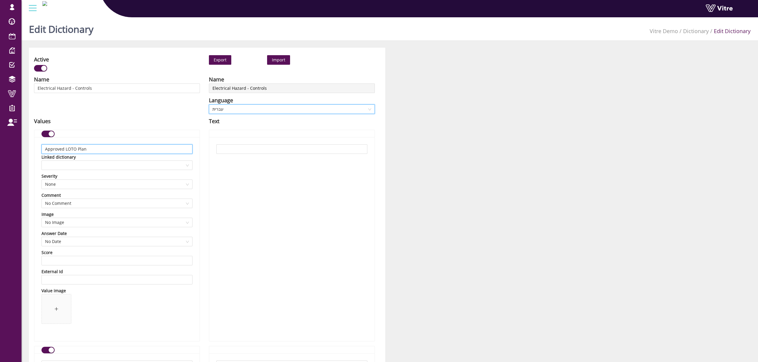
click at [127, 151] on input "Approved LOTO Plan" at bounding box center [116, 149] width 151 height 10
drag, startPoint x: 337, startPoint y: 139, endPoint x: 336, endPoint y: 143, distance: 3.7
click at [337, 139] on div at bounding box center [291, 239] width 165 height 204
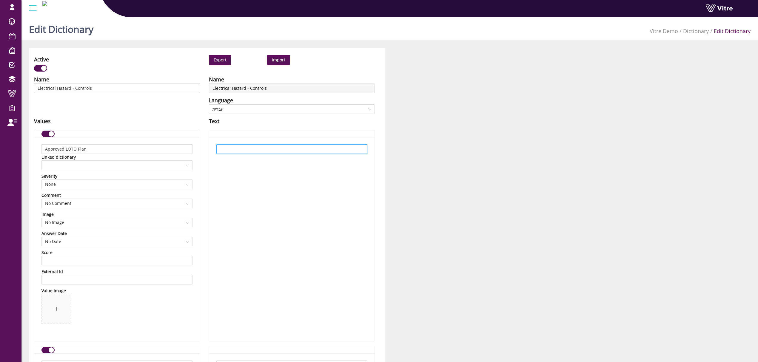
click at [335, 145] on input "text" at bounding box center [291, 149] width 151 height 10
paste input "תוכנית ניתוק ונעילה (LOTO) מאושרת"
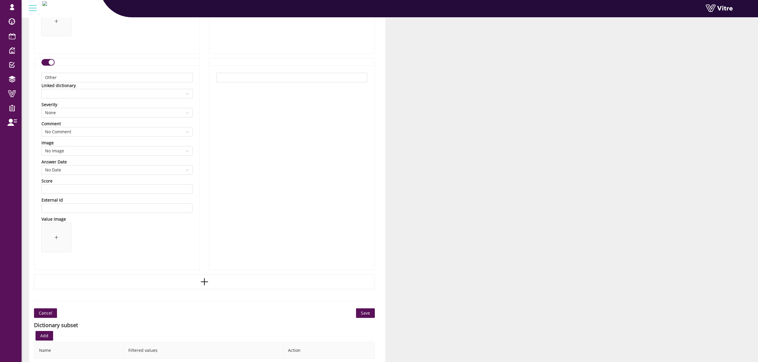
scroll to position [358, 0]
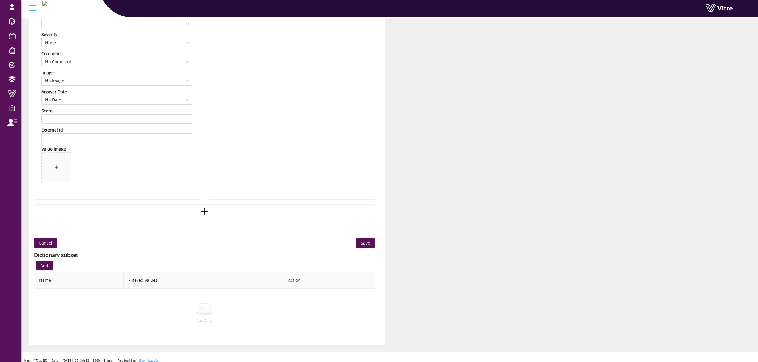
type input "תוכנית ניתוק ונעילה (LOTO) מאושרת"
click at [368, 244] on span "Save" at bounding box center [365, 243] width 9 height 7
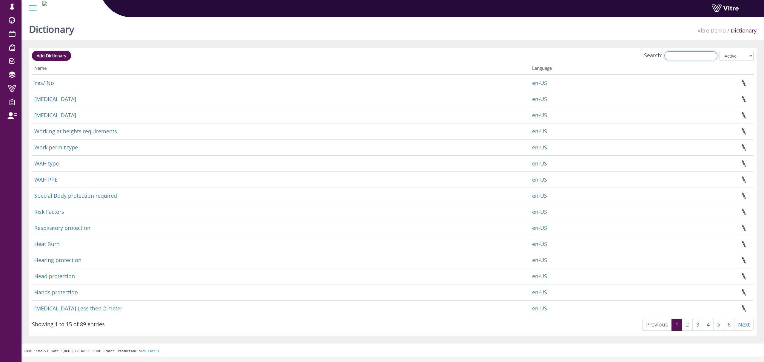
click at [682, 53] on input "Search:" at bounding box center [690, 55] width 53 height 9
paste input "תוכנית ניתוק ונעילה (LOTO) מאושרת"
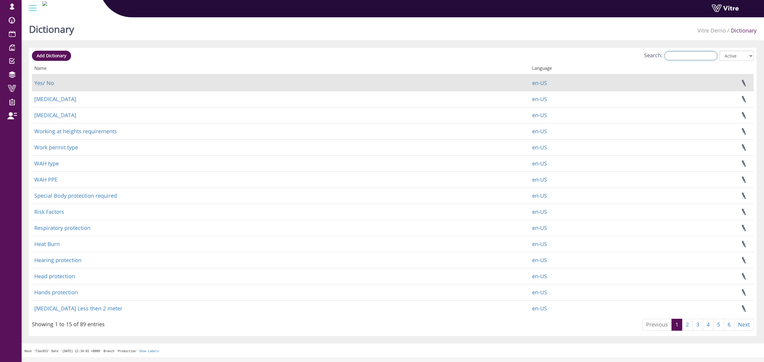
type input "תוכנית ניתוק ונעילה (LOTO) מאושרת"
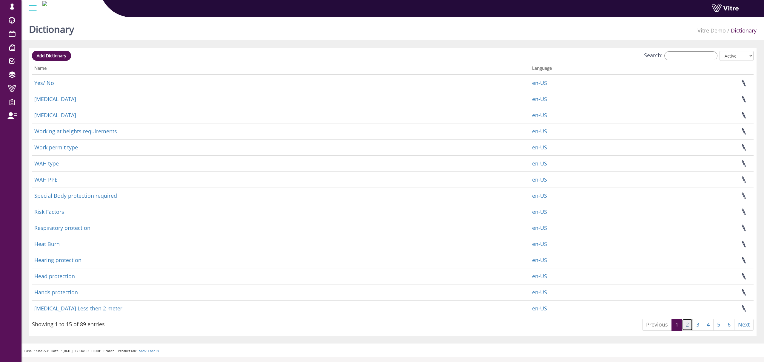
click at [688, 327] on link "2" at bounding box center [687, 325] width 11 height 12
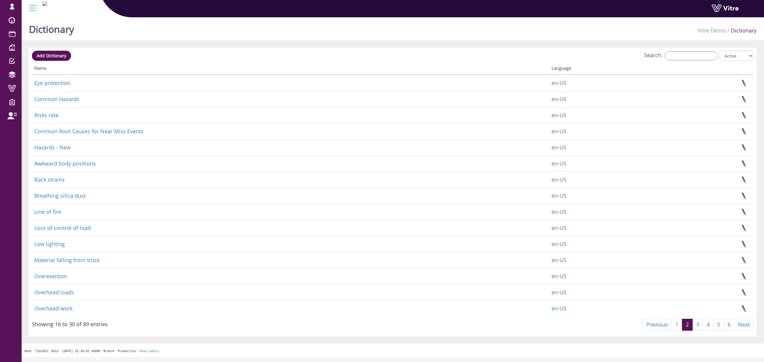
click at [696, 326] on link "3" at bounding box center [697, 325] width 11 height 12
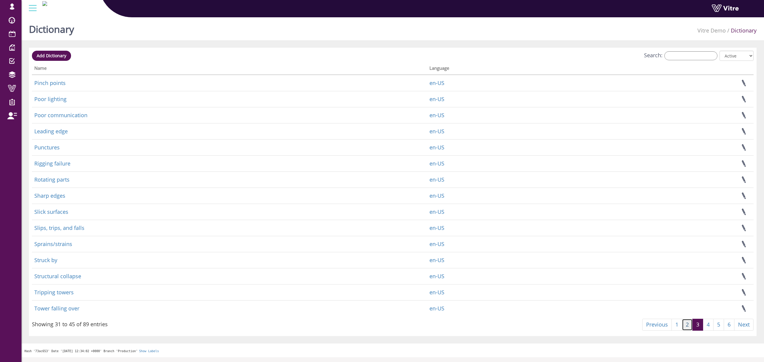
click at [683, 328] on link "2" at bounding box center [687, 325] width 11 height 12
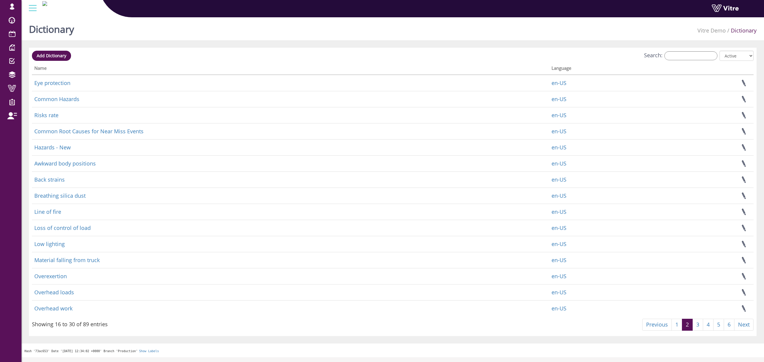
click at [95, 73] on th "Name" at bounding box center [290, 69] width 517 height 11
click at [39, 70] on th "Name" at bounding box center [290, 69] width 517 height 11
click at [708, 324] on link "4" at bounding box center [708, 325] width 11 height 12
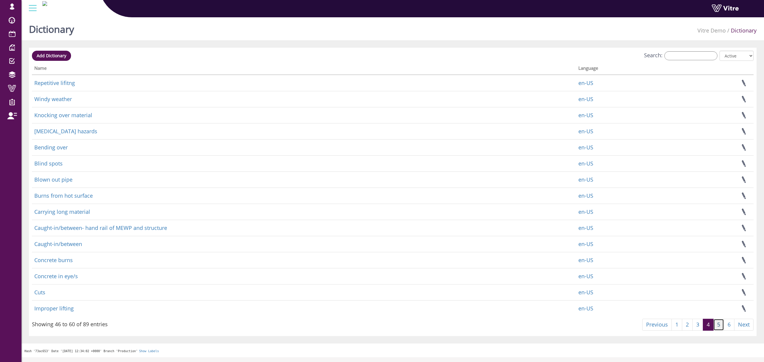
click at [720, 327] on link "5" at bounding box center [718, 325] width 11 height 12
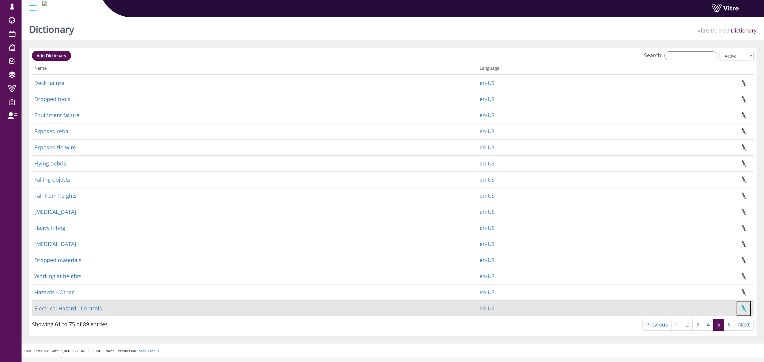
click at [743, 307] on link at bounding box center [743, 309] width 15 height 16
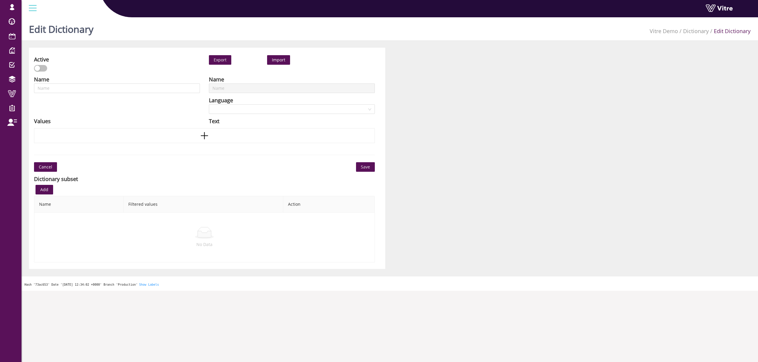
type input "Electrical Hazard - Controls"
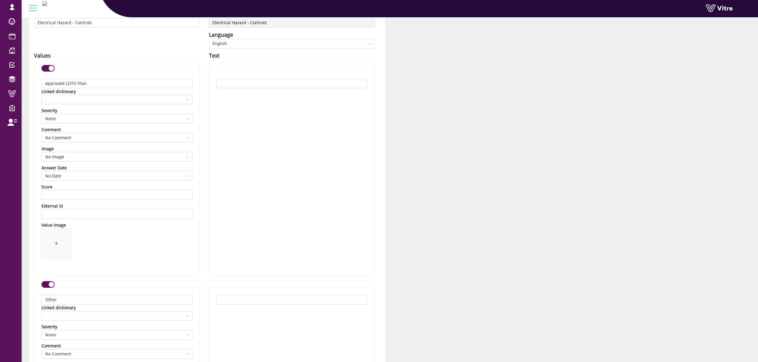
scroll to position [79, 0]
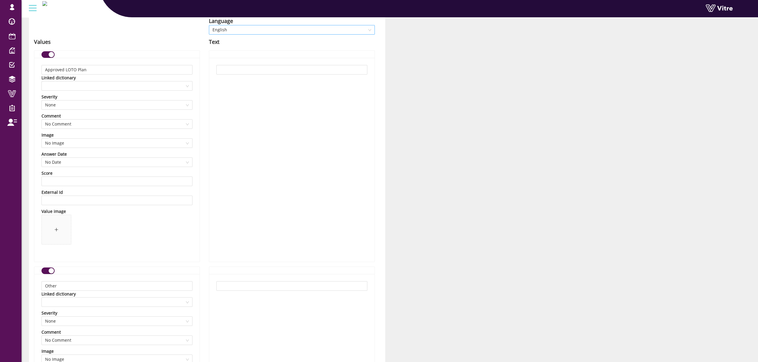
click at [282, 29] on span "English" at bounding box center [291, 29] width 159 height 9
click at [251, 89] on div "עברית" at bounding box center [291, 90] width 159 height 7
type input "תוכנית ניתוק ונעילה (LOTO) מאושרת"
click at [311, 289] on input "text" at bounding box center [291, 286] width 151 height 10
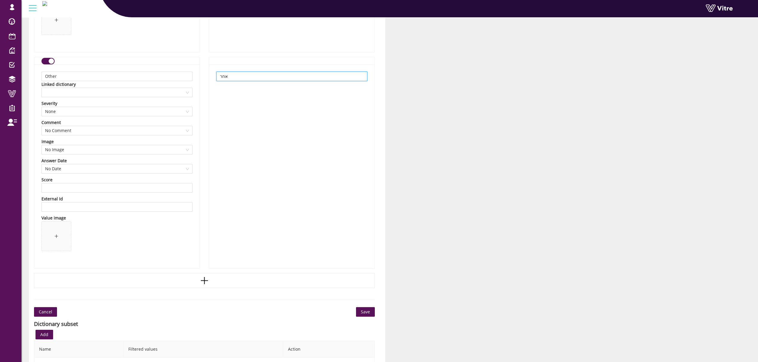
scroll to position [358, 0]
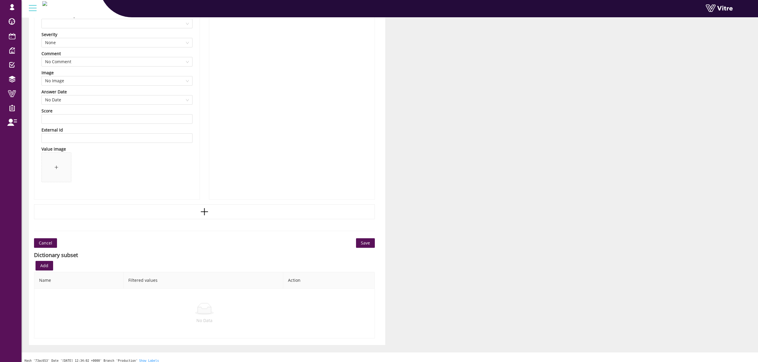
type input "אחר"
click at [366, 242] on span "Save" at bounding box center [365, 243] width 9 height 7
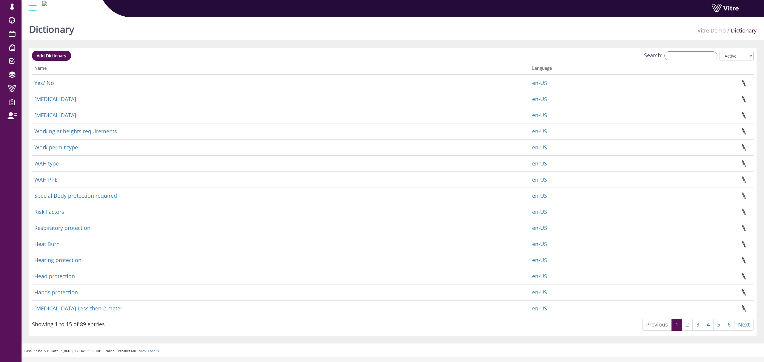
click at [443, 27] on div "Dictionary Vitre Demo Dictionary" at bounding box center [392, 27] width 743 height 25
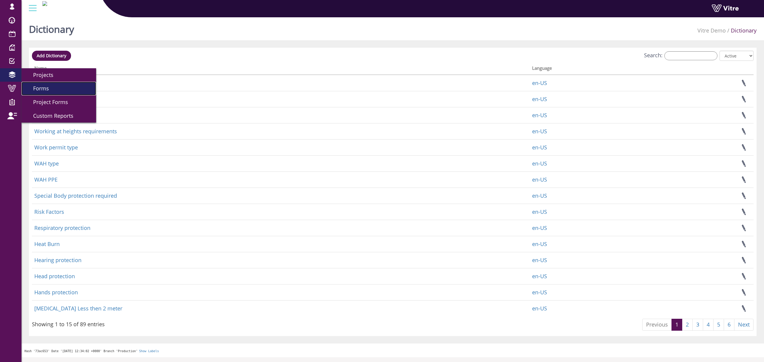
click at [44, 93] on link "Forms" at bounding box center [58, 89] width 75 height 14
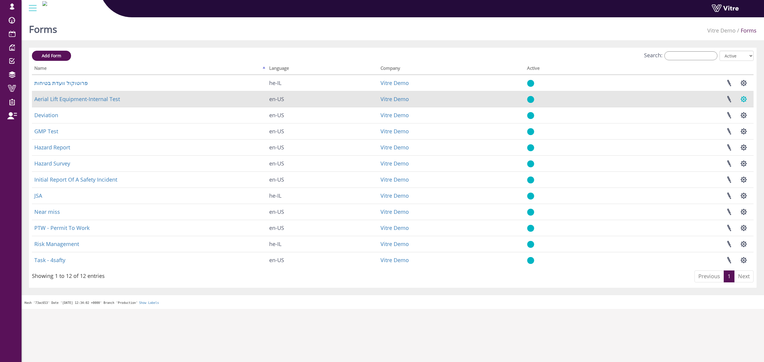
click at [743, 98] on button "button" at bounding box center [743, 99] width 15 height 16
click at [728, 151] on link "Additional languages" at bounding box center [724, 152] width 54 height 8
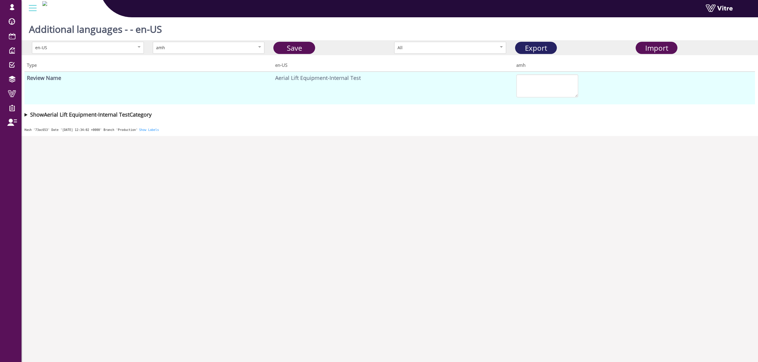
click at [552, 44] on link "Export" at bounding box center [536, 48] width 42 height 12
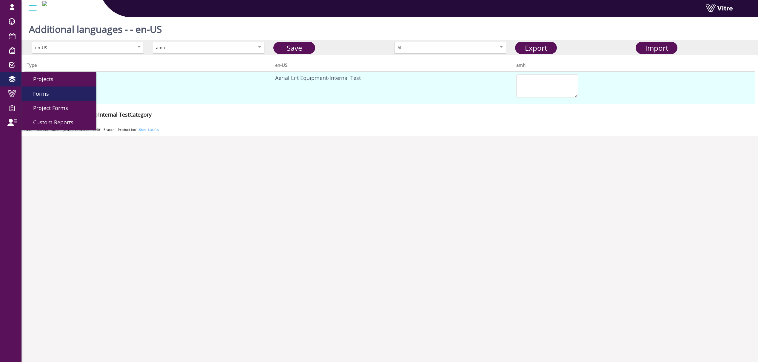
click at [45, 96] on span "Forms" at bounding box center [37, 93] width 23 height 7
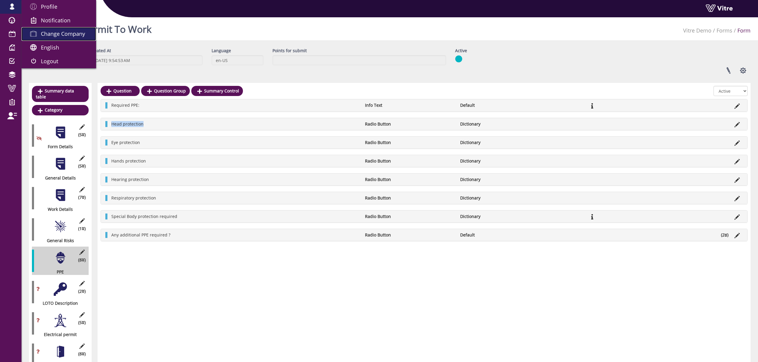
click at [53, 31] on span "Change Company" at bounding box center [63, 33] width 44 height 7
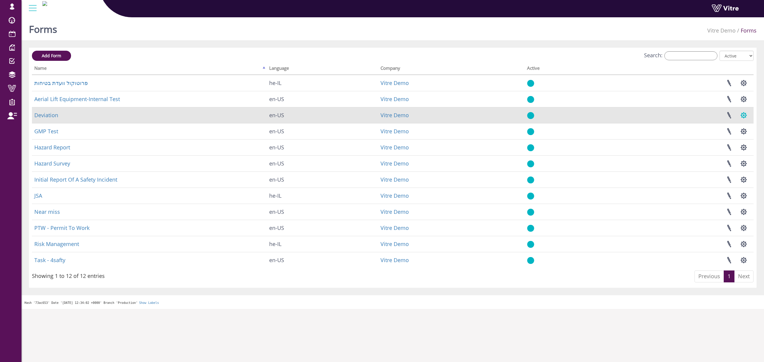
click at [746, 117] on button "button" at bounding box center [743, 115] width 15 height 16
click at [719, 168] on link "Additional languages" at bounding box center [724, 168] width 54 height 8
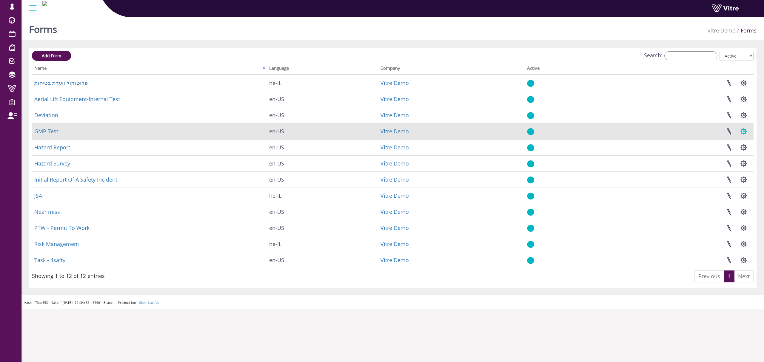
click at [740, 133] on button "button" at bounding box center [743, 132] width 15 height 16
click at [719, 187] on link "Additional languages" at bounding box center [724, 185] width 54 height 8
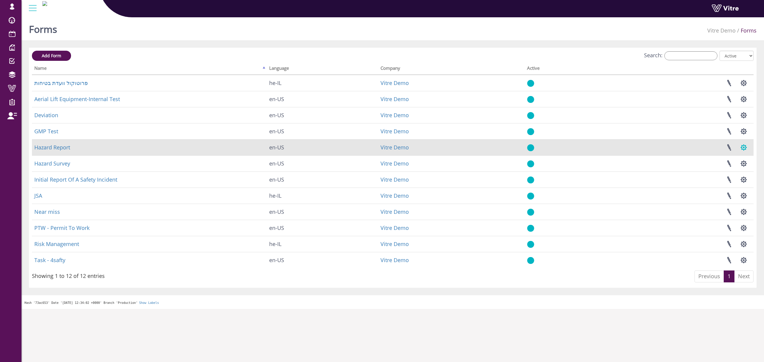
click at [744, 147] on button "button" at bounding box center [743, 148] width 15 height 16
click at [725, 201] on link "Additional languages" at bounding box center [724, 201] width 54 height 8
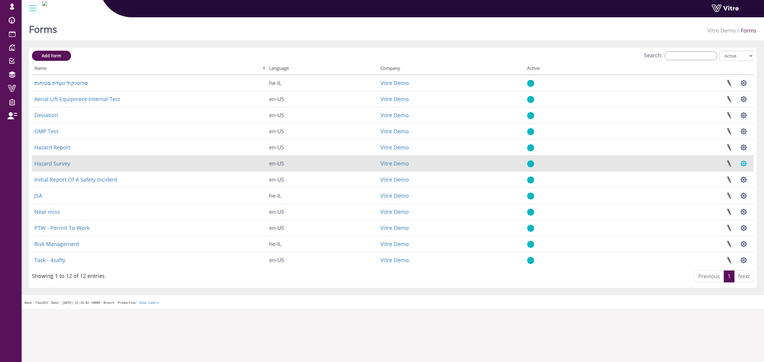
click at [745, 163] on button "button" at bounding box center [743, 164] width 15 height 16
click at [727, 218] on link "Additional languages" at bounding box center [724, 217] width 54 height 8
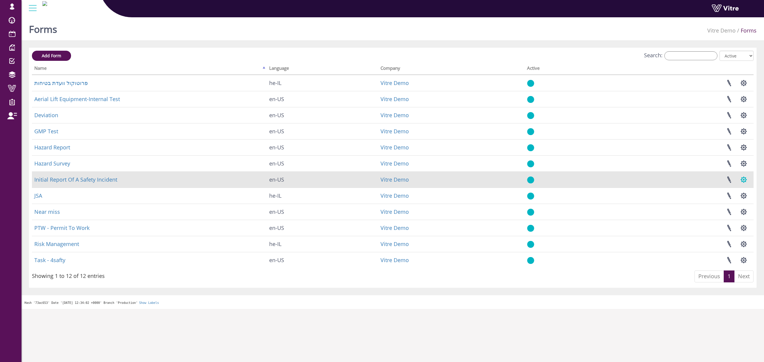
click at [744, 180] on button "button" at bounding box center [743, 180] width 15 height 16
click at [726, 233] on link "Additional languages" at bounding box center [724, 233] width 54 height 8
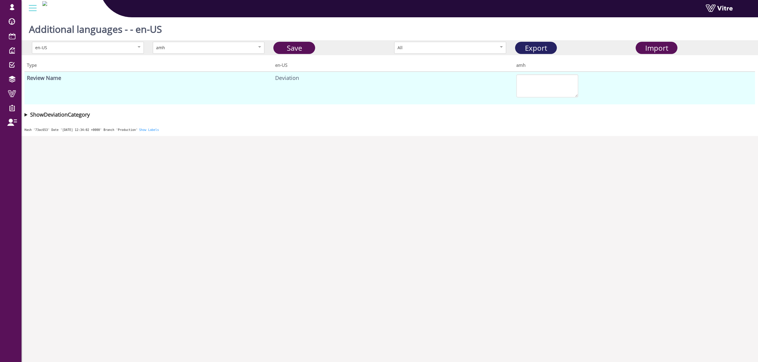
click at [534, 45] on link "Export" at bounding box center [536, 48] width 42 height 12
click at [545, 47] on link "Export" at bounding box center [536, 48] width 42 height 12
click at [240, 48] on div "amh" at bounding box center [202, 47] width 93 height 7
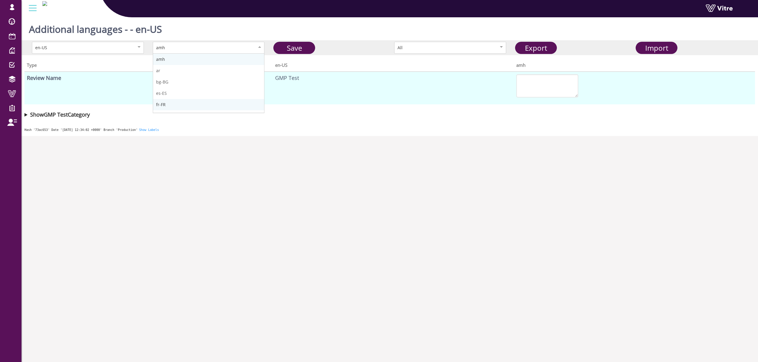
scroll to position [40, 0]
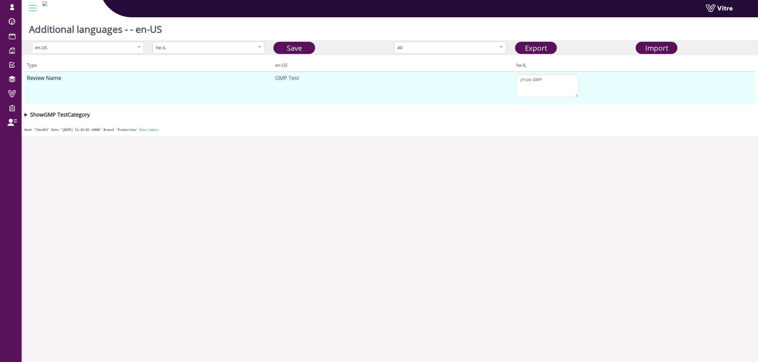
click at [24, 114] on summary "Show GMP Test Category" at bounding box center [389, 114] width 731 height 8
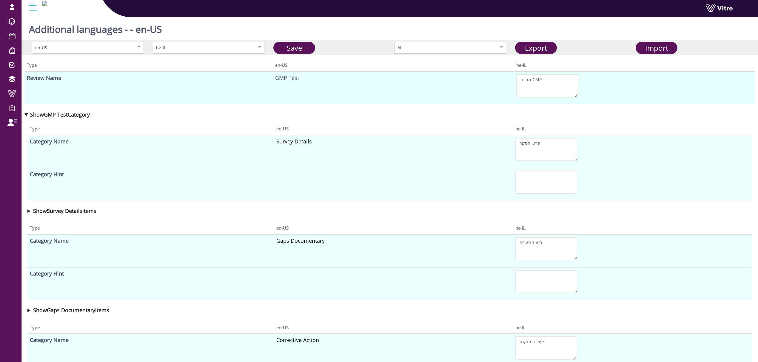
click at [27, 211] on div "Type en-US he-IL Category Name Survey Details פרטי הסקר Category SummaryControl…" at bounding box center [389, 168] width 731 height 99
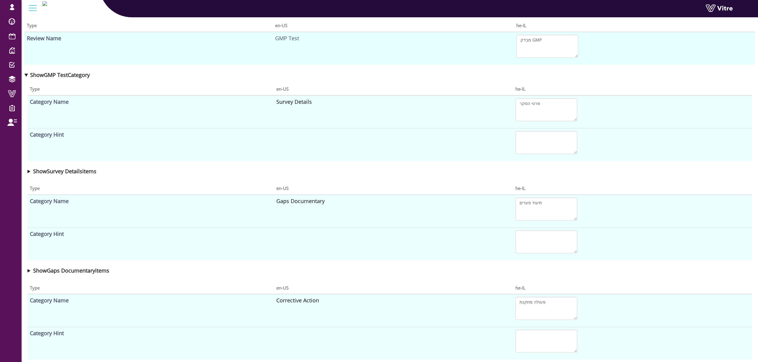
click at [30, 270] on summary "Show Gaps Documentary items" at bounding box center [389, 271] width 725 height 8
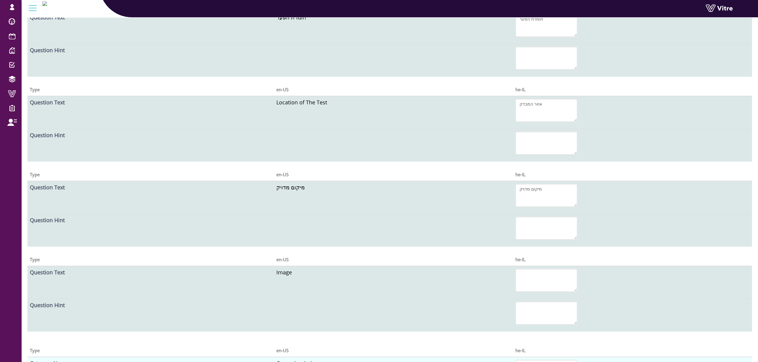
scroll to position [478, 0]
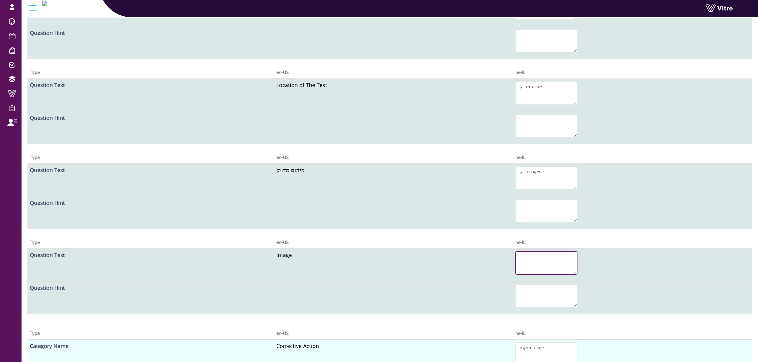
click at [546, 265] on textarea at bounding box center [546, 263] width 62 height 23
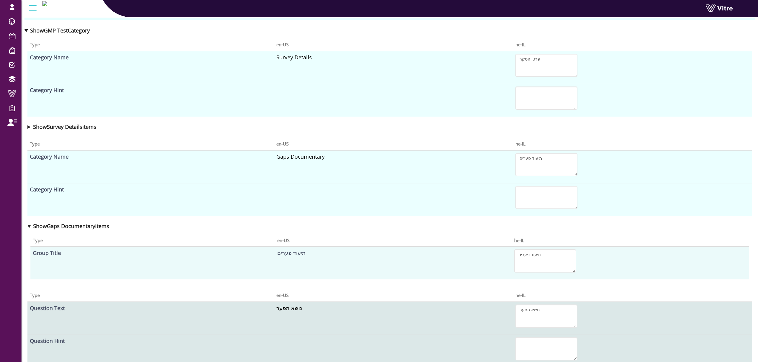
scroll to position [0, 0]
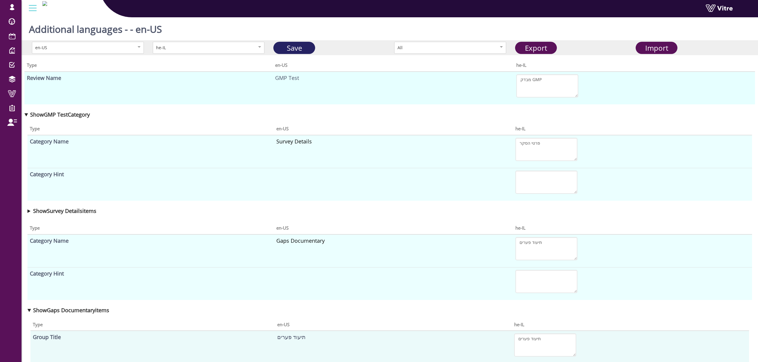
type textarea "תמונה"
click at [291, 51] on link "Save" at bounding box center [294, 48] width 42 height 12
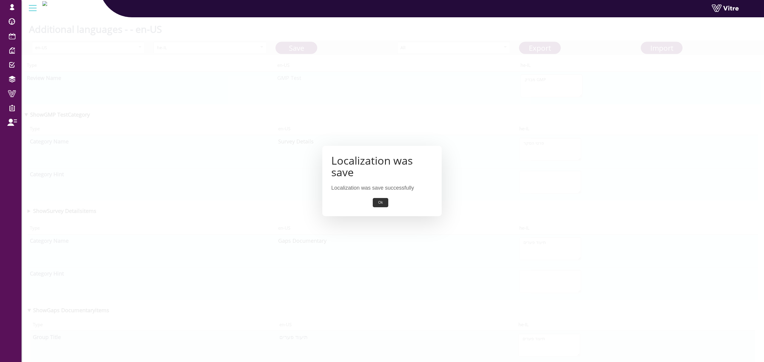
drag, startPoint x: 381, startPoint y: 201, endPoint x: 379, endPoint y: 198, distance: 4.1
click at [381, 201] on button "Ok" at bounding box center [380, 202] width 15 height 9
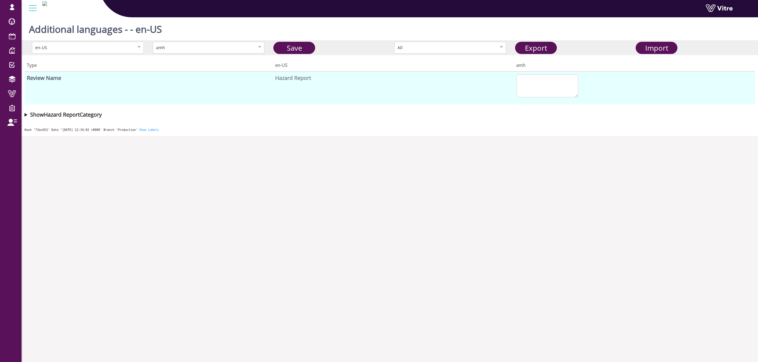
click at [241, 48] on div "amh" at bounding box center [202, 47] width 93 height 7
click at [539, 45] on link "Export" at bounding box center [536, 48] width 42 height 12
click at [533, 43] on link "Export" at bounding box center [536, 48] width 42 height 12
click at [556, 45] on link "Export" at bounding box center [536, 48] width 42 height 12
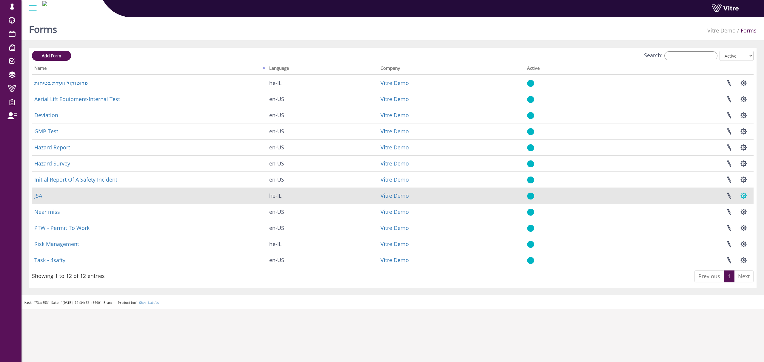
click at [741, 199] on button "button" at bounding box center [743, 196] width 15 height 16
click at [720, 249] on link "Additional languages" at bounding box center [724, 249] width 54 height 8
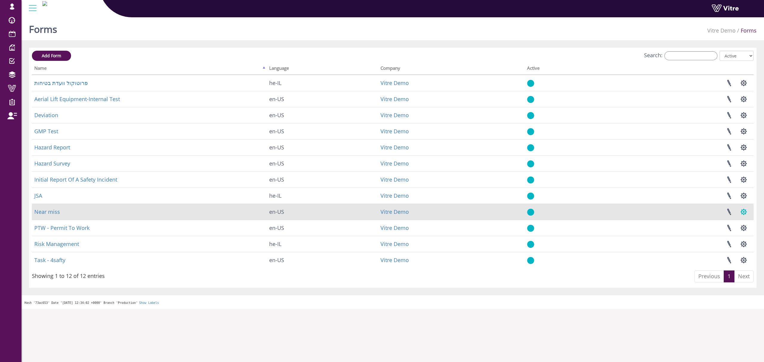
click at [743, 213] on button "button" at bounding box center [743, 212] width 15 height 16
click at [719, 264] on link "Additional languages" at bounding box center [724, 265] width 54 height 8
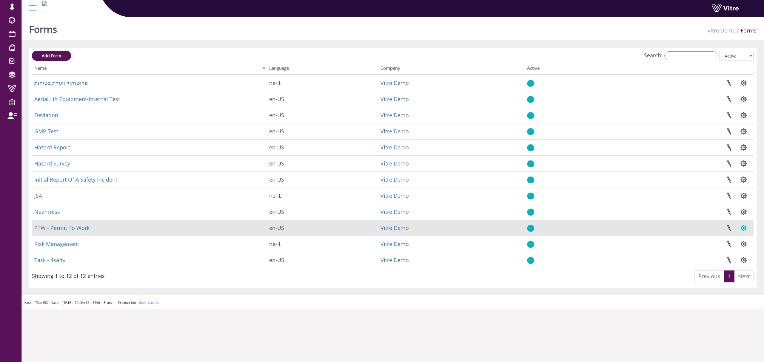
click at [742, 228] on button "button" at bounding box center [743, 228] width 15 height 16
click at [733, 281] on link "Additional languages" at bounding box center [724, 281] width 54 height 8
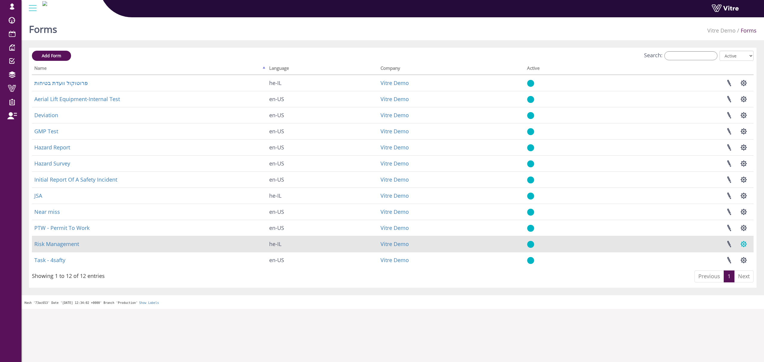
click at [744, 245] on button "button" at bounding box center [743, 244] width 15 height 16
click at [723, 296] on link "Additional languages" at bounding box center [724, 297] width 54 height 8
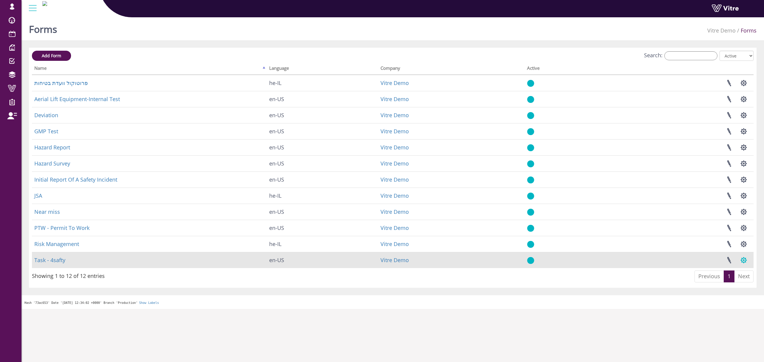
click at [747, 259] on button "button" at bounding box center [743, 260] width 15 height 16
click at [725, 316] on link "Additional languages" at bounding box center [724, 313] width 54 height 8
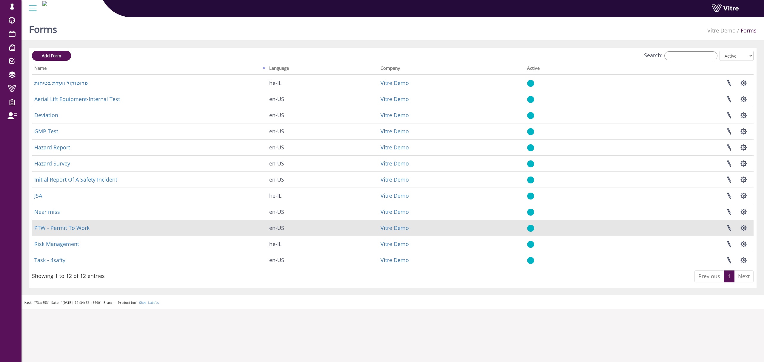
click at [64, 232] on td "PTW - Permit To Work" at bounding box center [149, 228] width 235 height 16
click at [65, 230] on link "PTW - Permit To Work" at bounding box center [61, 227] width 55 height 7
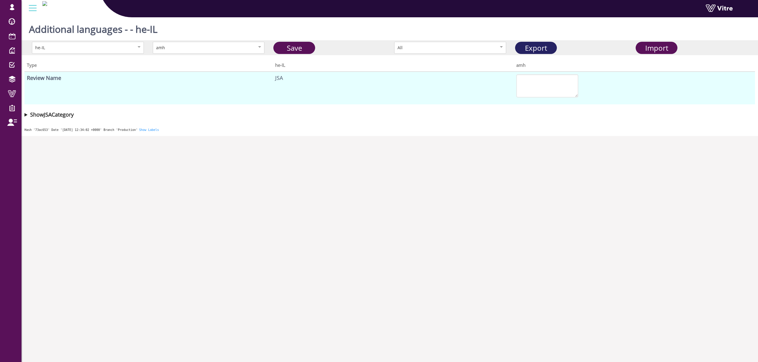
click at [547, 49] on link "Export" at bounding box center [536, 48] width 42 height 12
click at [25, 115] on summary "Show Near miss Category" at bounding box center [389, 114] width 731 height 8
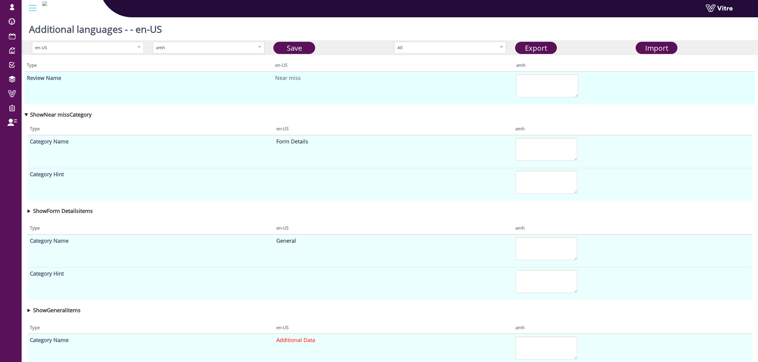
click at [232, 50] on div "amh" at bounding box center [202, 47] width 93 height 7
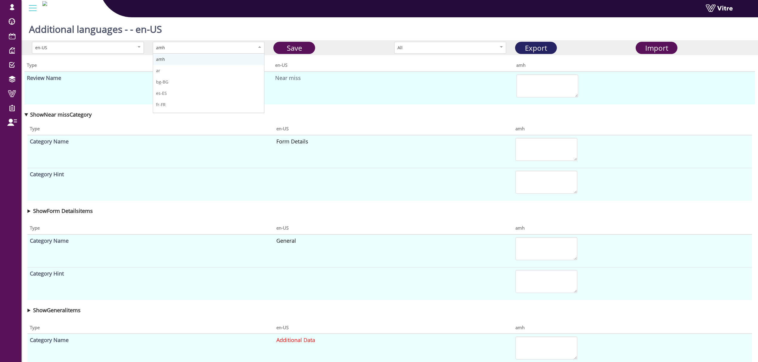
click at [546, 48] on link "Export" at bounding box center [536, 48] width 42 height 12
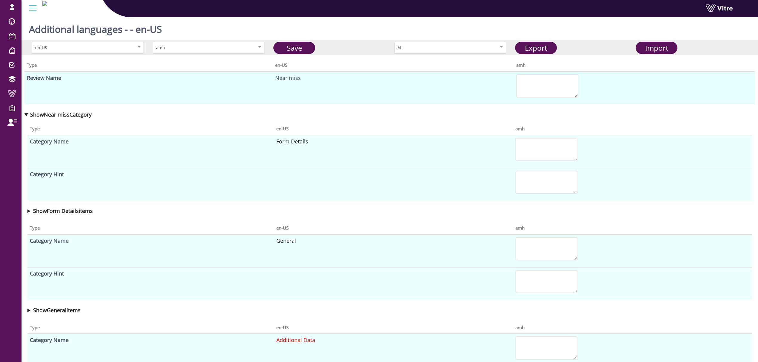
click at [256, 110] on summary "Show Near miss Category" at bounding box center [389, 114] width 731 height 8
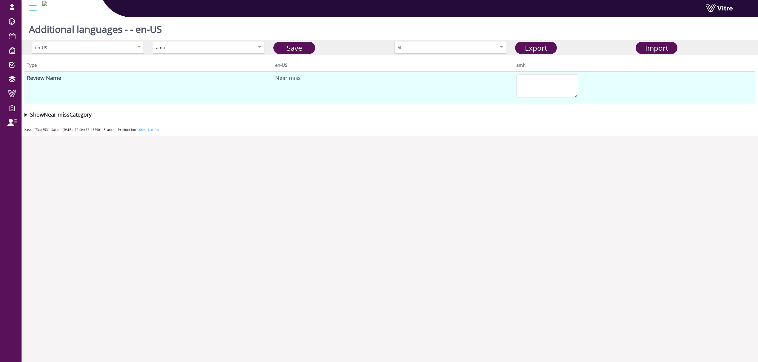
click at [50, 86] on td "Review Name" at bounding box center [148, 88] width 248 height 33
click at [221, 53] on div "amh" at bounding box center [209, 48] width 112 height 12
click at [24, 115] on summary "Show Near miss Category" at bounding box center [389, 114] width 731 height 8
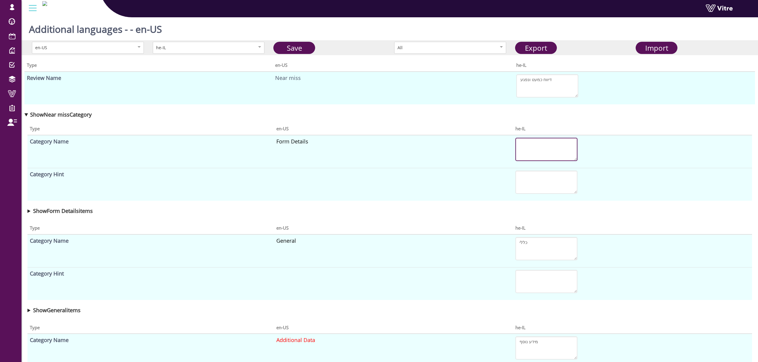
click at [555, 150] on textarea at bounding box center [546, 149] width 62 height 23
type textarea "ש"
type textarea "פרטי הטופס"
type textarea "כללי"
click at [29, 211] on summary "Show Form Details items" at bounding box center [389, 211] width 725 height 8
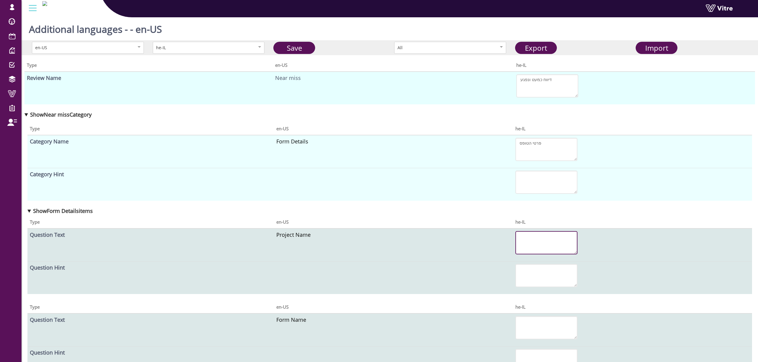
click at [558, 246] on textarea at bounding box center [546, 242] width 62 height 23
type textarea "שם הפרויקט"
type textarea "שם הטופס"
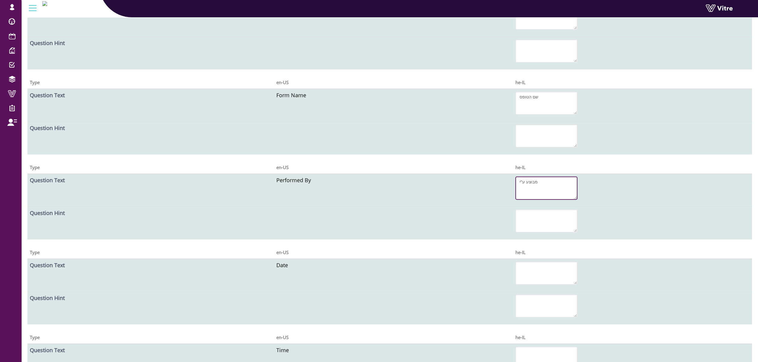
type textarea "מבוצע ע"י"
type textarea "תאריך"
type textarea "שעה"
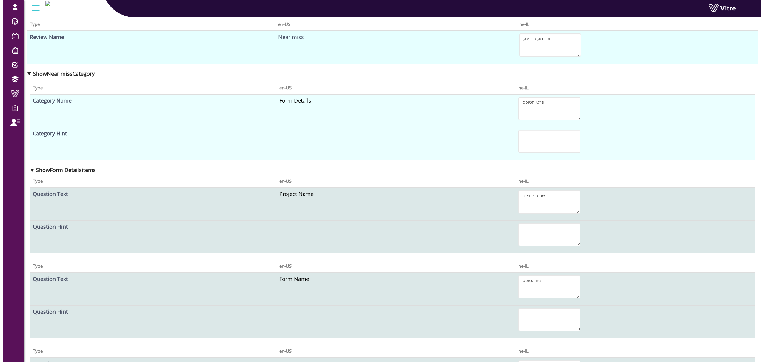
scroll to position [0, 0]
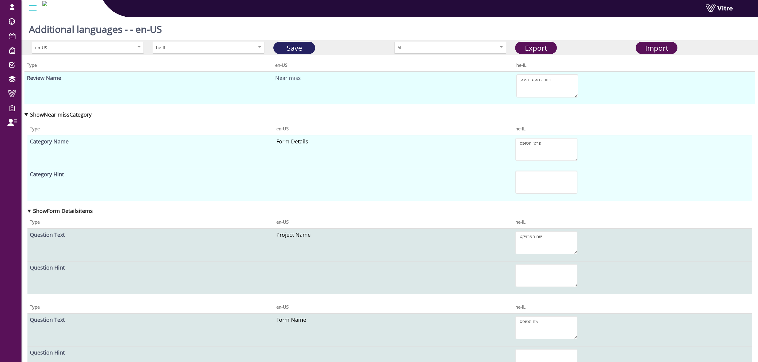
click at [309, 51] on link "Save" at bounding box center [294, 48] width 42 height 12
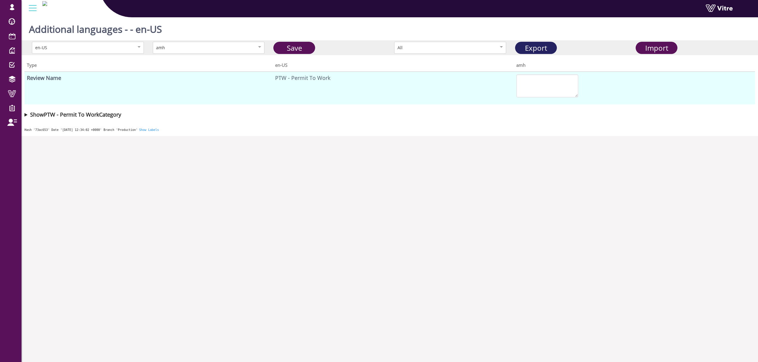
click at [547, 49] on link "Export" at bounding box center [536, 48] width 42 height 12
click at [24, 113] on summary "Show PTW - Permit To Work Category" at bounding box center [389, 114] width 731 height 8
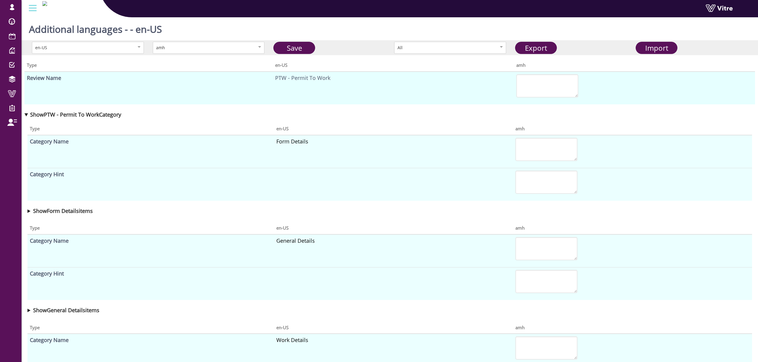
click at [29, 209] on summary "Show Form Details items" at bounding box center [389, 211] width 725 height 8
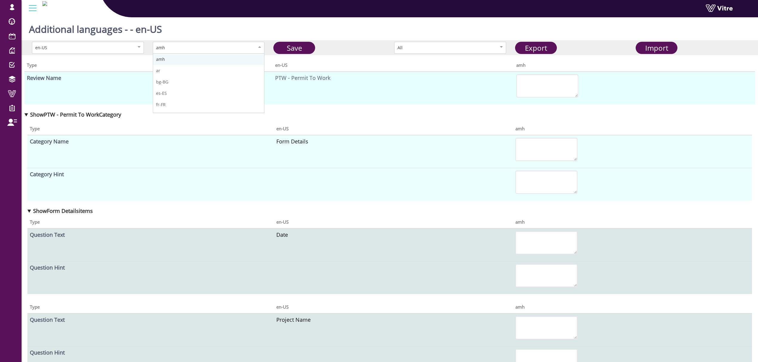
click at [209, 52] on div "amh" at bounding box center [209, 48] width 112 height 12
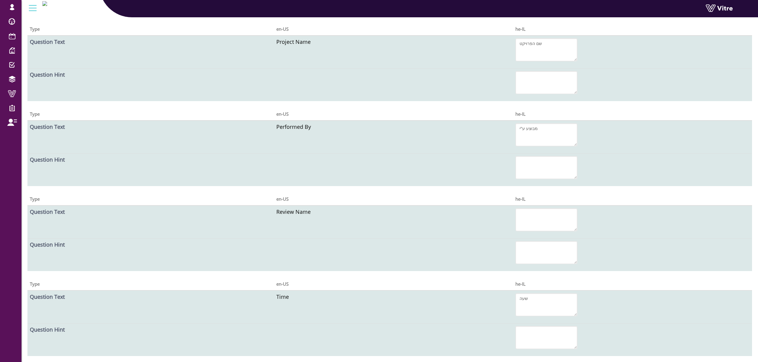
scroll to position [358, 0]
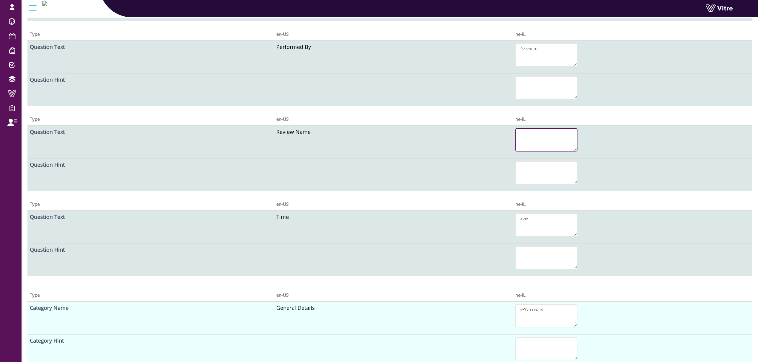
click at [544, 142] on textarea at bounding box center [546, 139] width 62 height 23
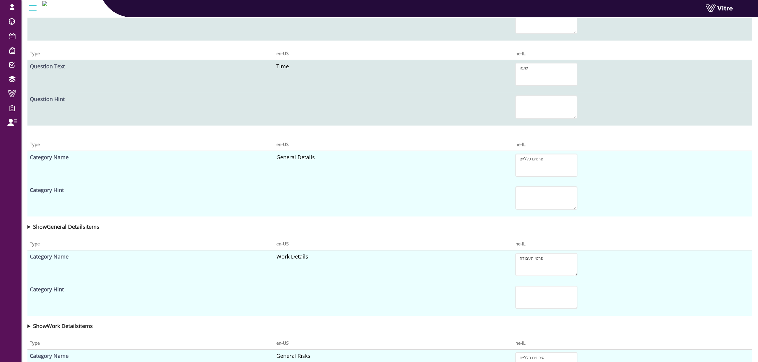
scroll to position [517, 0]
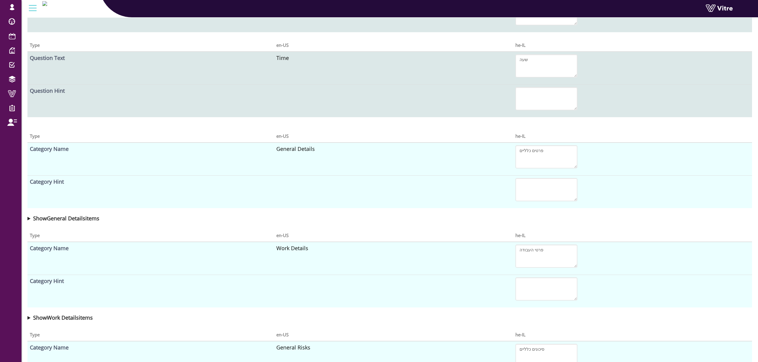
click at [29, 218] on summary "Show General Details items" at bounding box center [389, 218] width 725 height 8
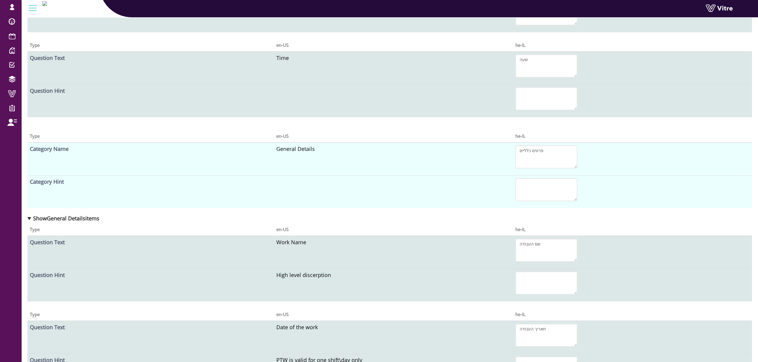
click at [29, 216] on summary "Show General Details items" at bounding box center [389, 218] width 725 height 8
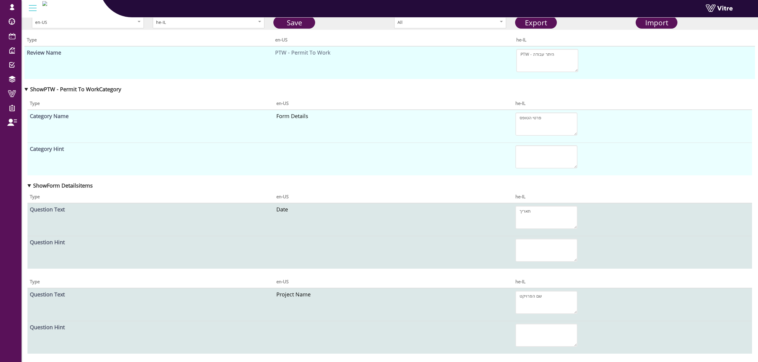
scroll to position [0, 0]
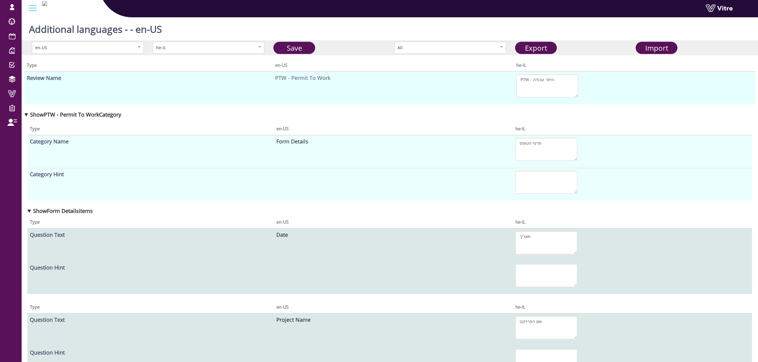
click at [29, 210] on summary "Show Form Details items" at bounding box center [389, 211] width 725 height 8
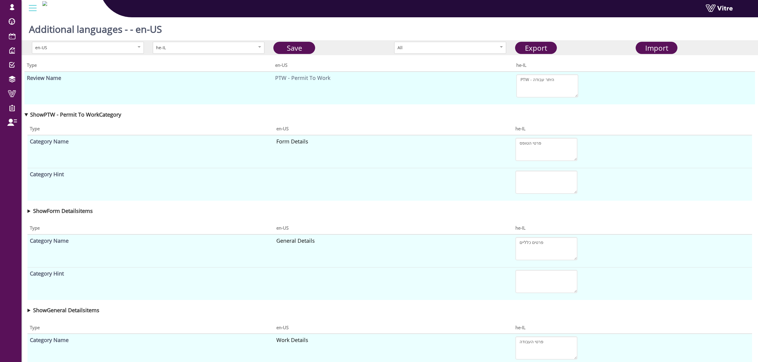
click at [27, 213] on summary "Show Form Details items" at bounding box center [389, 211] width 725 height 8
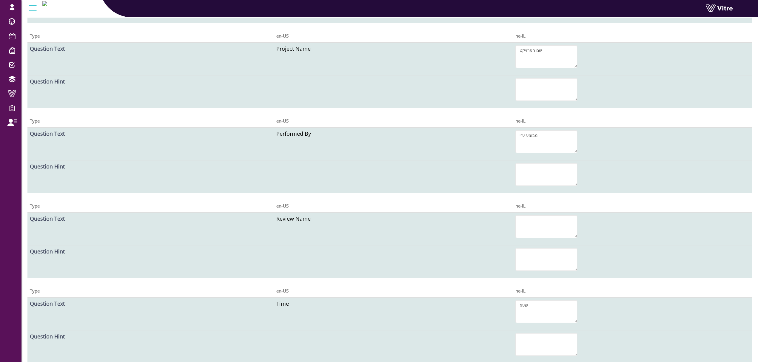
scroll to position [358, 0]
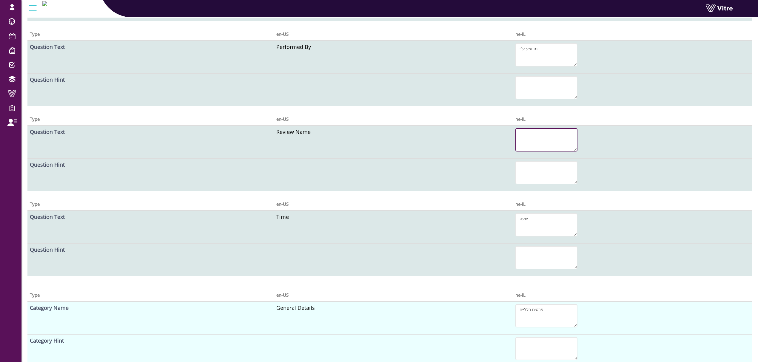
click at [549, 134] on textarea at bounding box center [546, 139] width 62 height 23
click at [548, 134] on textarea "שם צופה" at bounding box center [546, 139] width 62 height 23
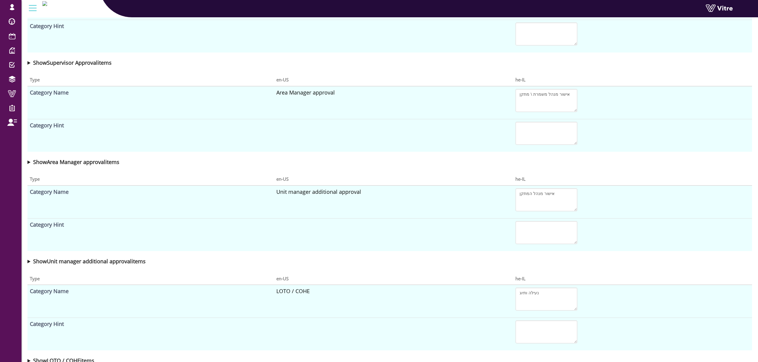
scroll to position [2029, 0]
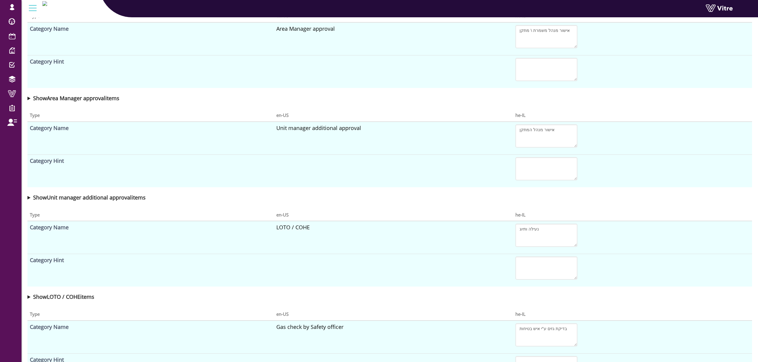
type textarea "שם צופה"
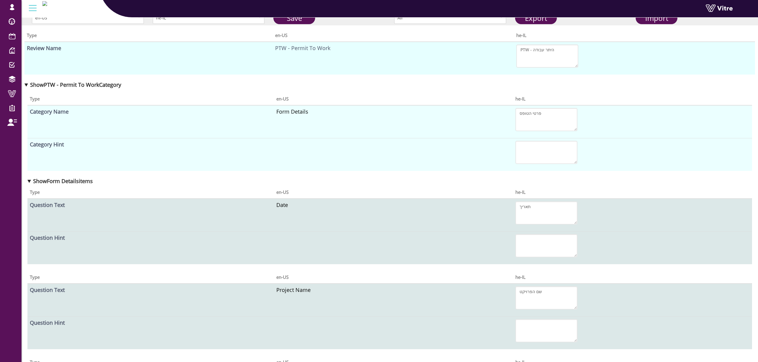
scroll to position [0, 0]
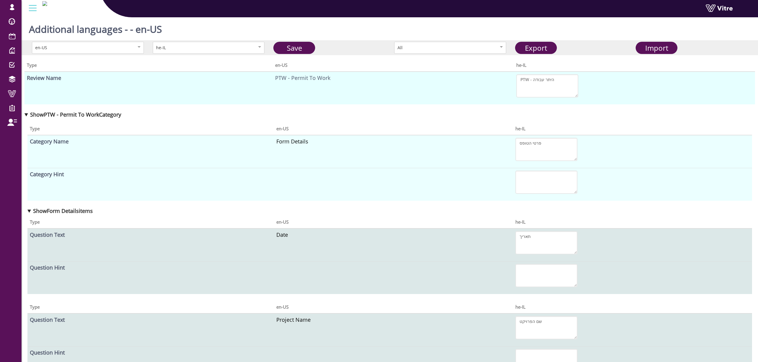
click at [29, 211] on summary "Show Form Details items" at bounding box center [389, 211] width 725 height 8
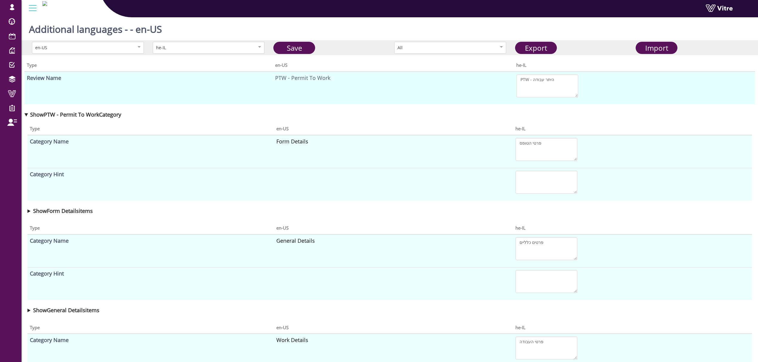
click at [29, 311] on summary "Show General Details items" at bounding box center [389, 310] width 725 height 8
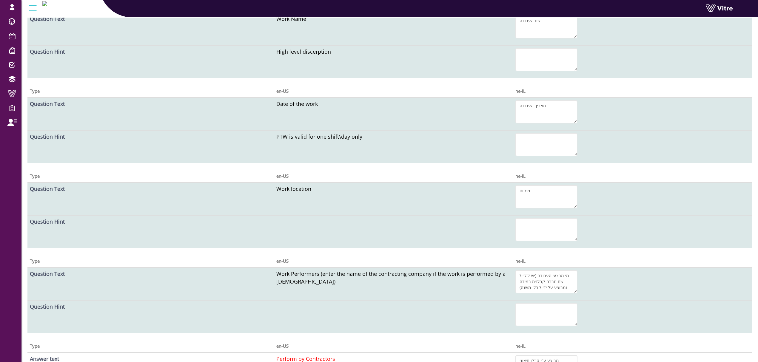
scroll to position [278, 0]
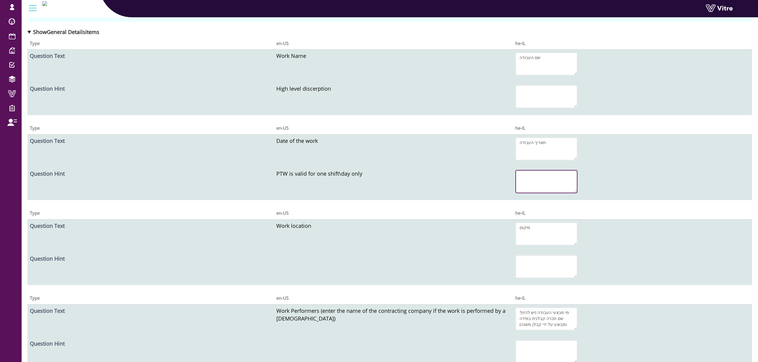
click at [528, 179] on textarea at bounding box center [546, 181] width 62 height 23
click at [547, 182] on textarea at bounding box center [546, 181] width 62 height 23
paste textarea "היתר העבודה (PTW) תקף למשמרת אחת או ליום אחד בלבד"
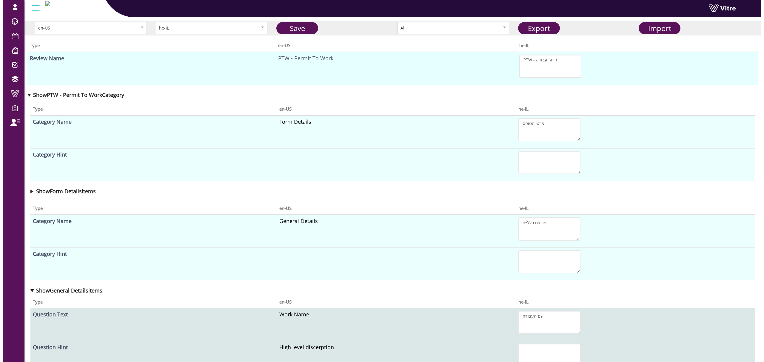
scroll to position [0, 0]
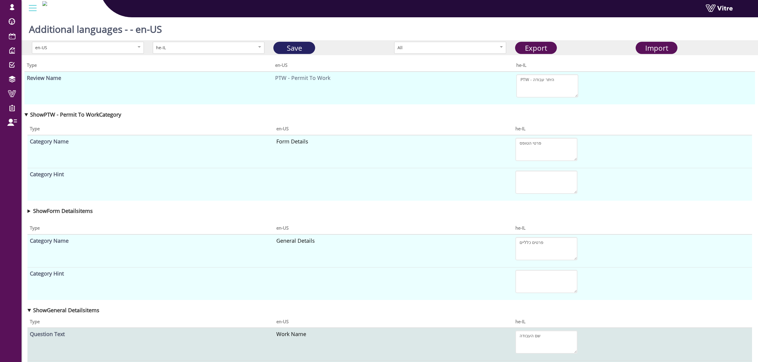
type textarea "היתר העבודה (PTW) תקף למשמרת אחת או ליום אחד בלבד"
click at [303, 42] on link "Save" at bounding box center [294, 48] width 42 height 12
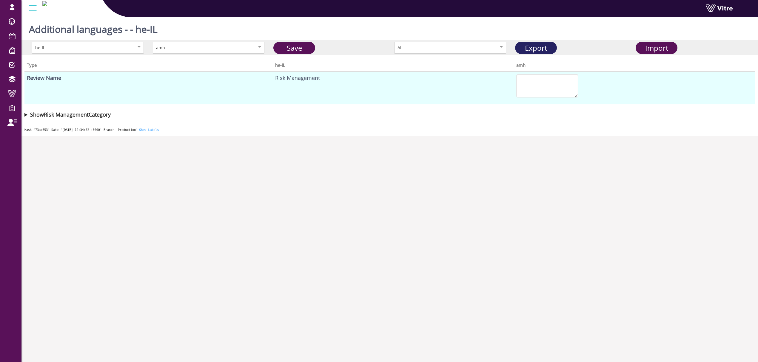
click at [523, 44] on link "Export" at bounding box center [536, 48] width 42 height 12
click at [546, 50] on link "Export" at bounding box center [536, 48] width 42 height 12
click at [660, 48] on span "Import" at bounding box center [656, 48] width 23 height 10
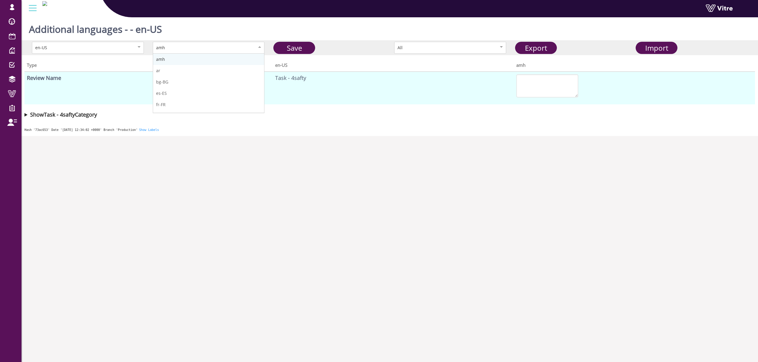
click at [214, 53] on div "amh" at bounding box center [209, 48] width 112 height 12
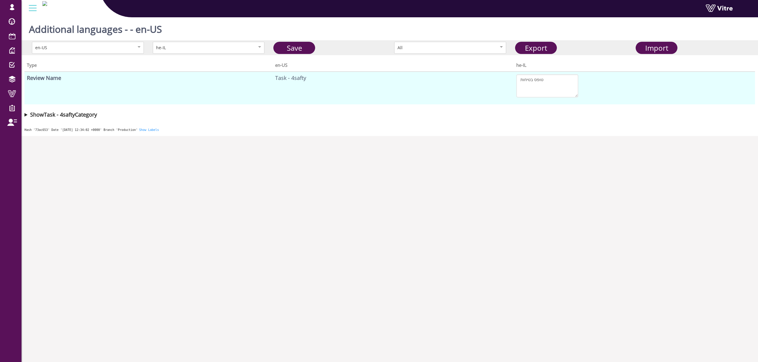
click at [25, 115] on summary "Show Task - 4safty Category" at bounding box center [389, 114] width 731 height 8
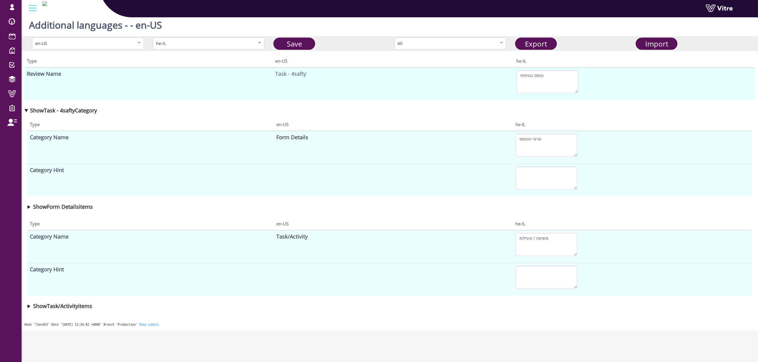
scroll to position [0, 0]
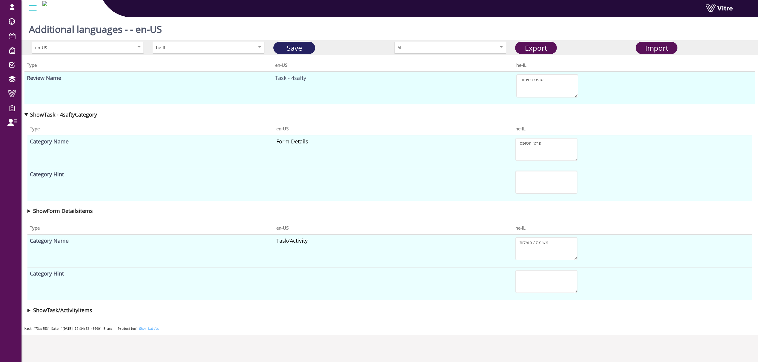
click at [293, 44] on link "Save" at bounding box center [294, 48] width 42 height 12
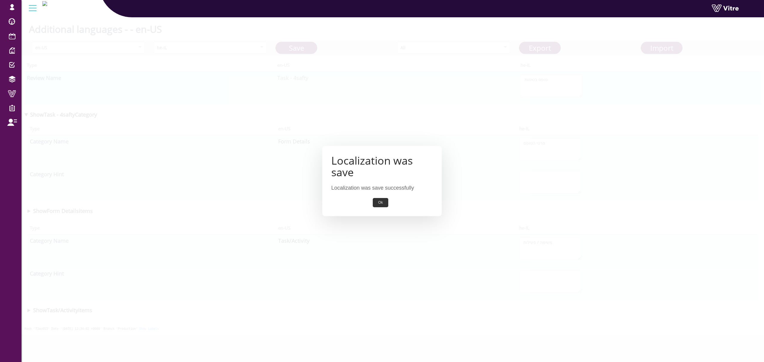
click at [380, 198] on button "Ok" at bounding box center [380, 202] width 15 height 9
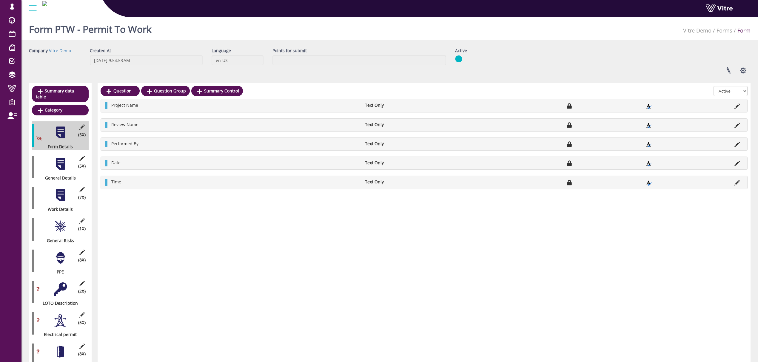
click at [60, 189] on div at bounding box center [60, 195] width 13 height 13
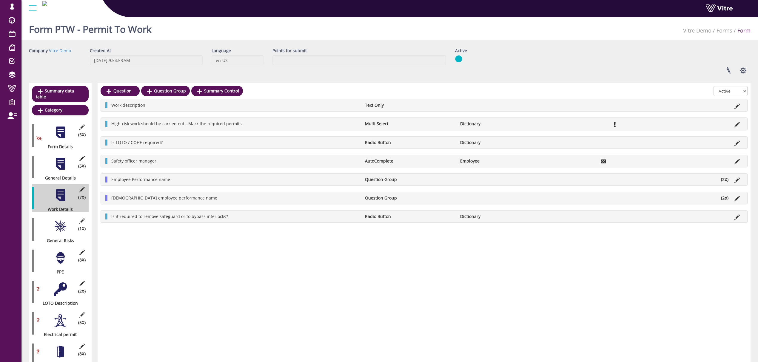
click at [734, 125] on icon at bounding box center [736, 124] width 5 height 5
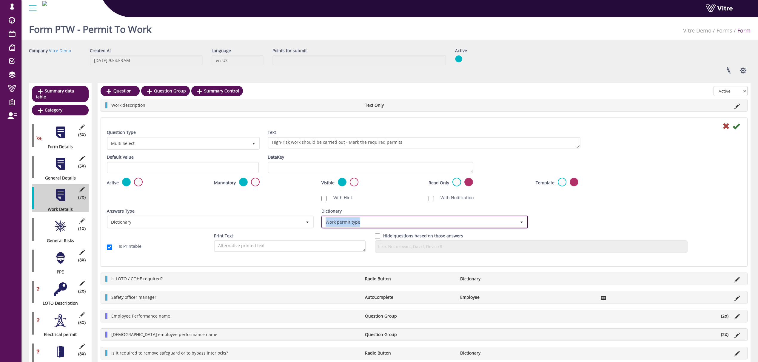
drag, startPoint x: 374, startPoint y: 222, endPoint x: 325, endPoint y: 225, distance: 49.6
click at [325, 225] on span "Work permit type" at bounding box center [419, 222] width 194 height 11
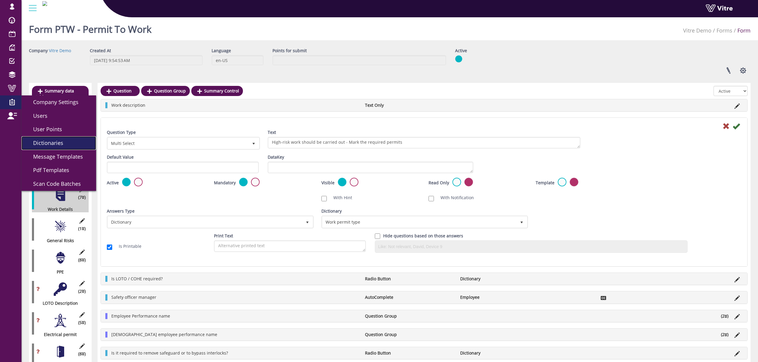
click at [45, 143] on span "Dictionaries" at bounding box center [44, 142] width 37 height 7
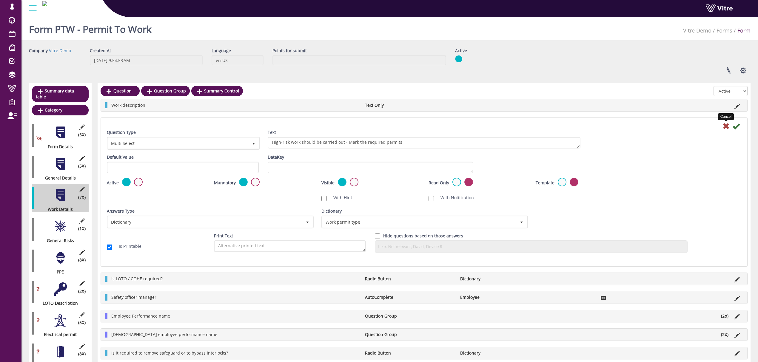
click at [725, 126] on icon at bounding box center [726, 126] width 7 height 7
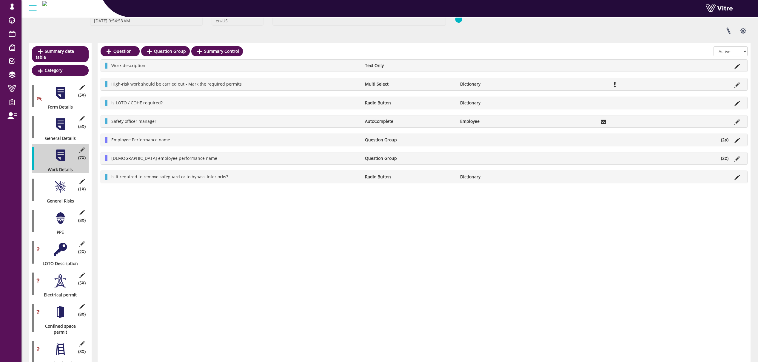
scroll to position [79, 0]
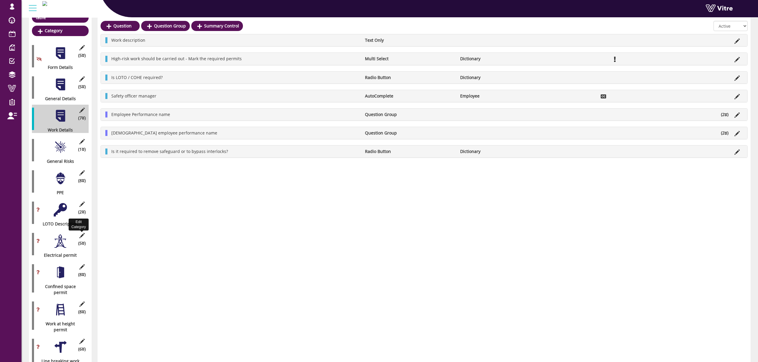
click at [83, 233] on icon at bounding box center [81, 235] width 7 height 5
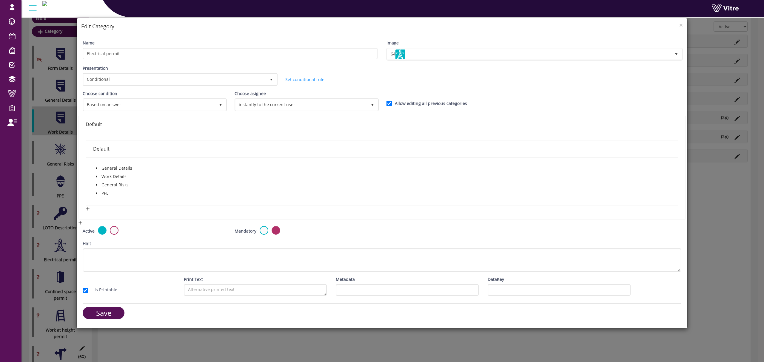
click at [98, 175] on span at bounding box center [96, 176] width 7 height 7
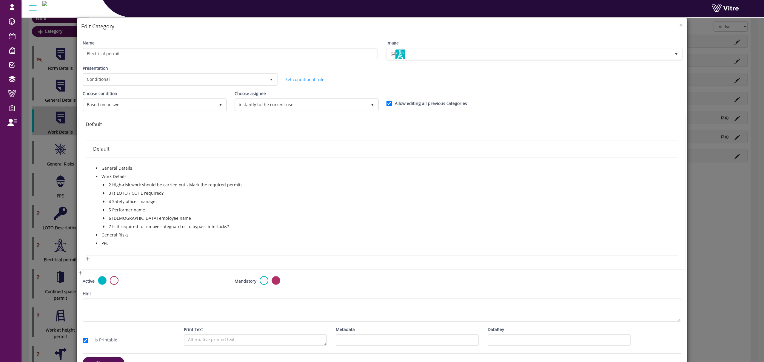
click at [104, 184] on icon "caret-down" at bounding box center [103, 185] width 3 height 3
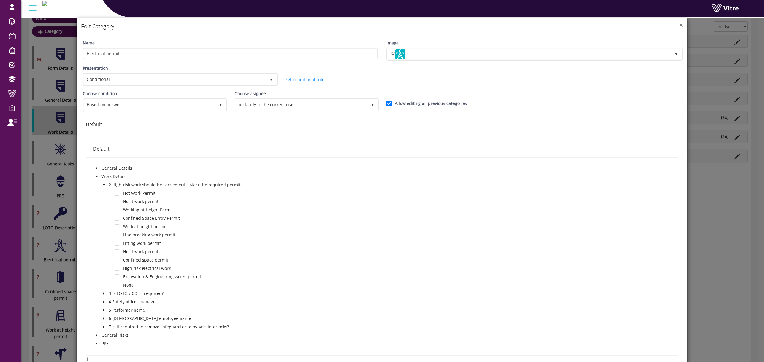
click at [679, 25] on span "×" at bounding box center [681, 25] width 4 height 8
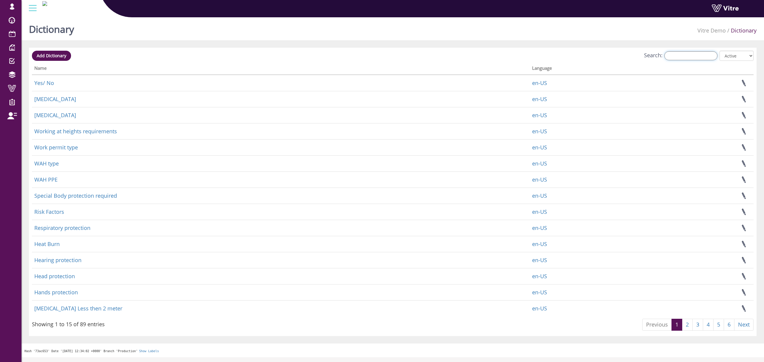
click at [690, 56] on input "Search:" at bounding box center [690, 55] width 53 height 9
paste input "משימה – 4safty פרטי הטופס שם הפרויקט שם הטופס בוצע על ידי תאריך שעה משימה / פעי…"
type input "משימה – 4safty פרטי הטופס שם הפרויקט שם הטופס בוצע על ידי תאריך שעה משימה / פעי…"
click at [698, 57] on input "Search:" at bounding box center [690, 55] width 53 height 9
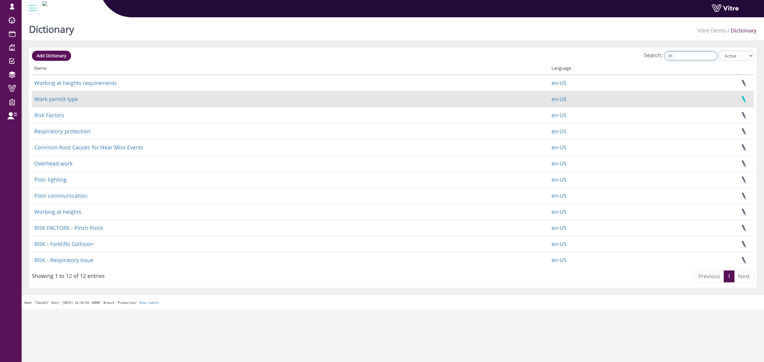
type input "OR"
click at [745, 98] on link at bounding box center [743, 99] width 15 height 16
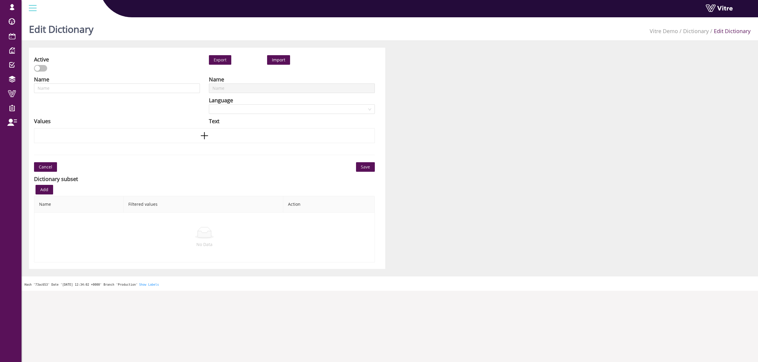
type input "Work permit type"
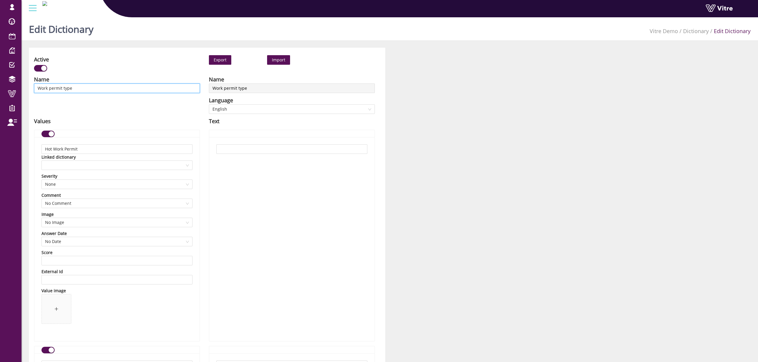
drag, startPoint x: 106, startPoint y: 90, endPoint x: 31, endPoint y: 89, distance: 74.3
click at [143, 118] on div "Values" at bounding box center [117, 121] width 166 height 8
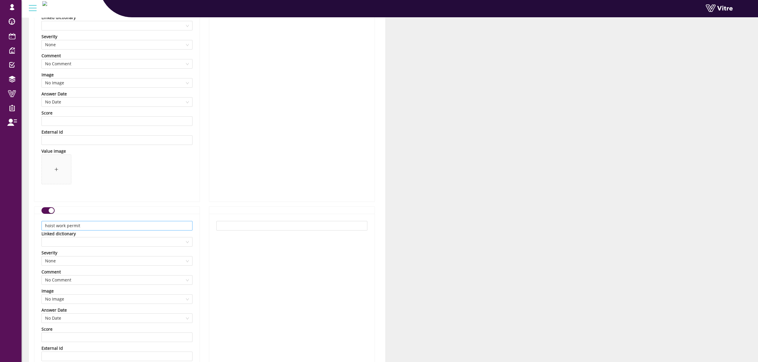
scroll to position [3183, 0]
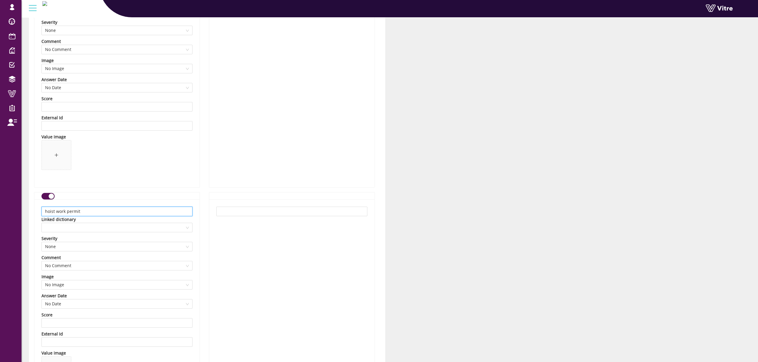
click at [49, 215] on input "hoist work permit" at bounding box center [116, 212] width 151 height 10
drag, startPoint x: 48, startPoint y: 215, endPoint x: 44, endPoint y: 214, distance: 3.6
click at [44, 214] on input "hoist work permit" at bounding box center [116, 212] width 151 height 10
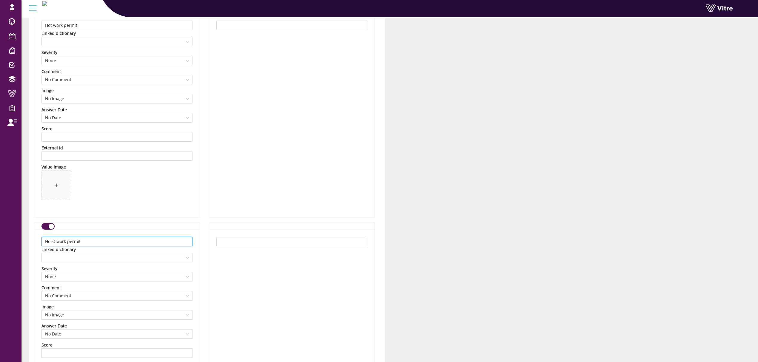
scroll to position [3144, 0]
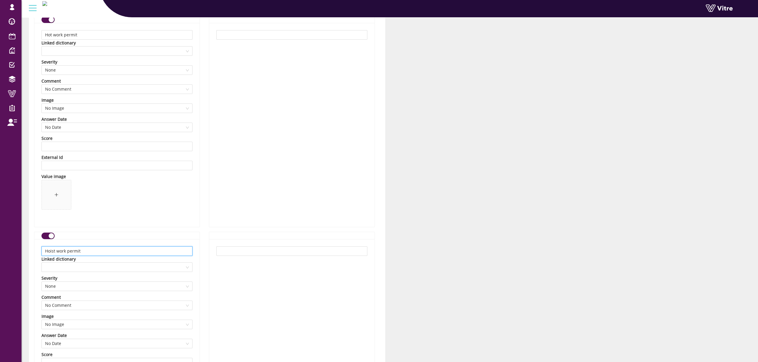
type input "Hoist work permit"
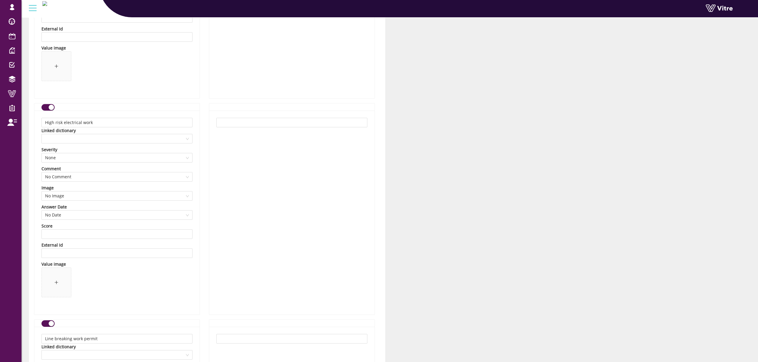
scroll to position [637, 0]
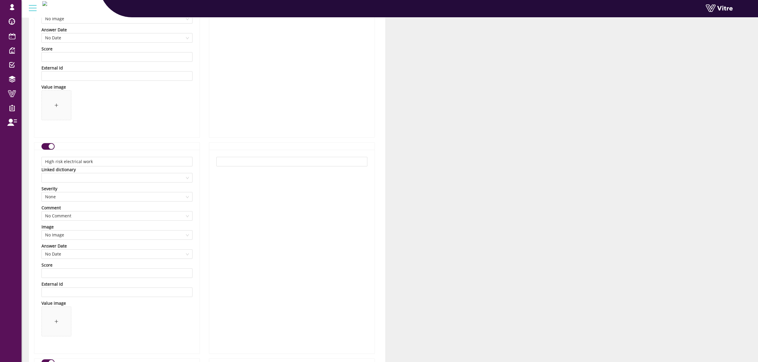
click at [50, 145] on div "button" at bounding box center [51, 146] width 5 height 5
click at [45, 164] on button "button" at bounding box center [47, 164] width 13 height 7
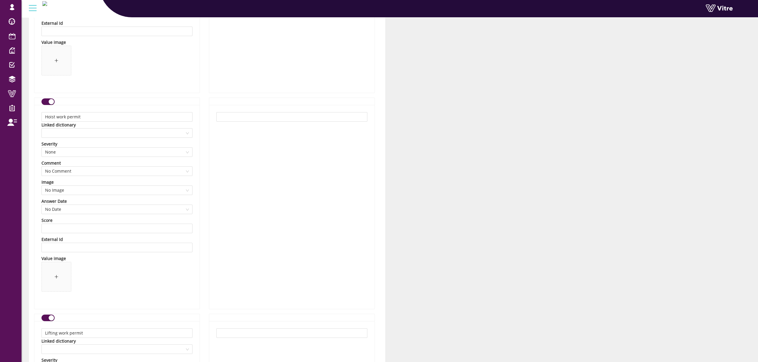
scroll to position [1313, 0]
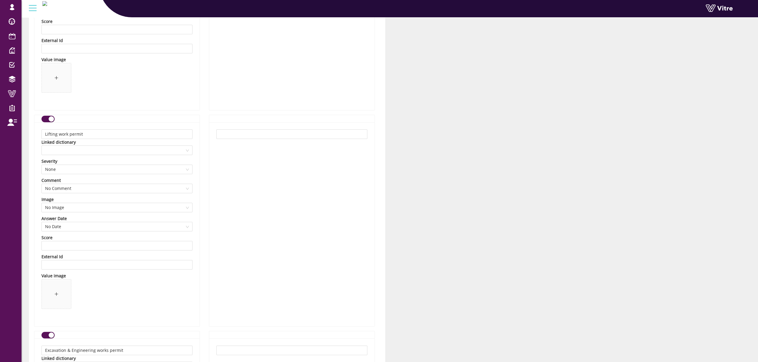
click at [50, 118] on div "button" at bounding box center [51, 118] width 5 height 5
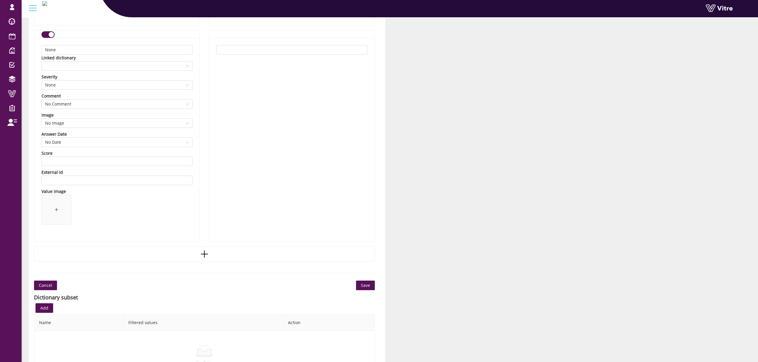
scroll to position [3612, 0]
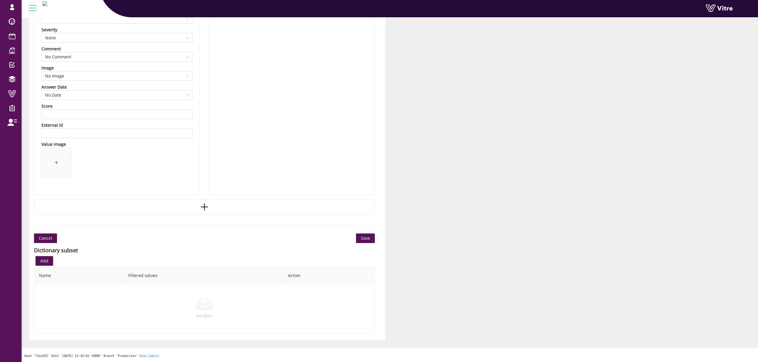
click at [369, 244] on div "Dictionary subset Add Name Filtered values Action No Data" at bounding box center [204, 288] width 341 height 90
click at [366, 236] on span "Save" at bounding box center [365, 238] width 9 height 7
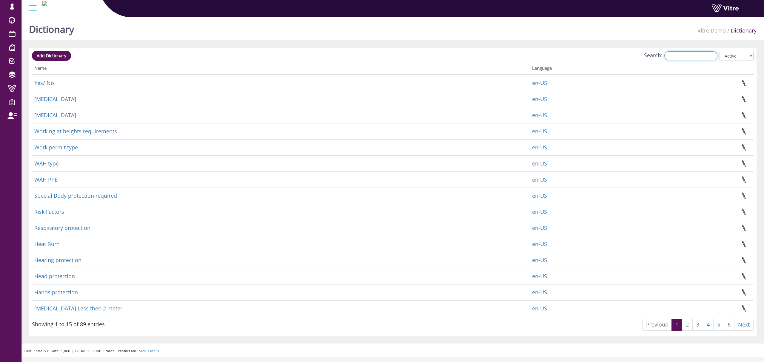
click at [687, 56] on input "Search:" at bounding box center [690, 55] width 53 height 9
paste input "Hot Work Permit Working at Height Permit Confined Space Entry Permit High risk …"
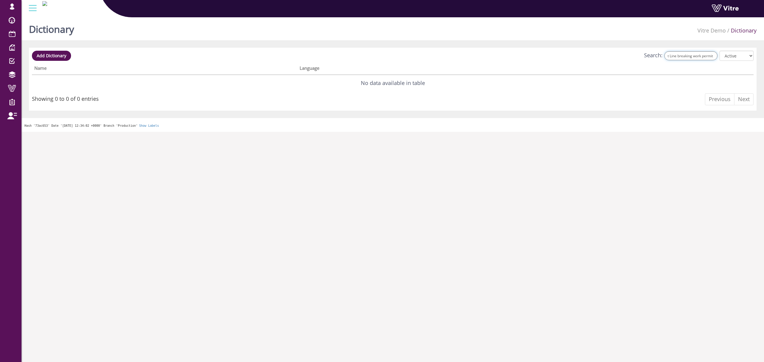
scroll to position [0, 453]
type input "Hot Work Permit Working at Height Permit Confined Space Entry Permit High risk …"
click at [683, 56] on input "Hot Work Permit Working at Height Permit Confined Space Entry Permit High risk …" at bounding box center [690, 55] width 53 height 9
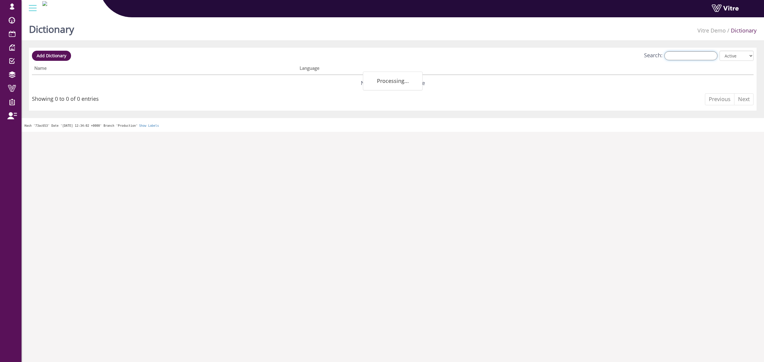
scroll to position [0, 0]
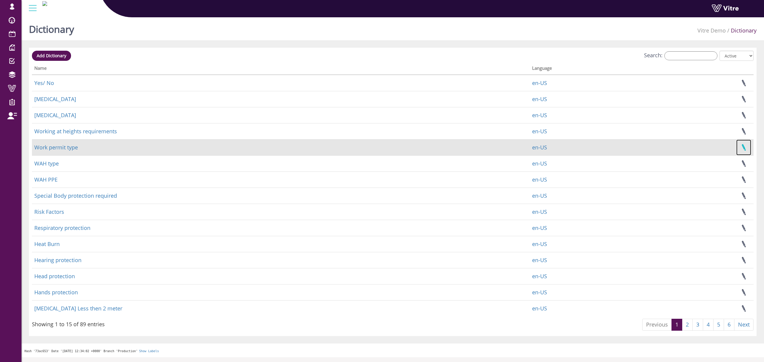
click at [744, 144] on link at bounding box center [743, 148] width 15 height 16
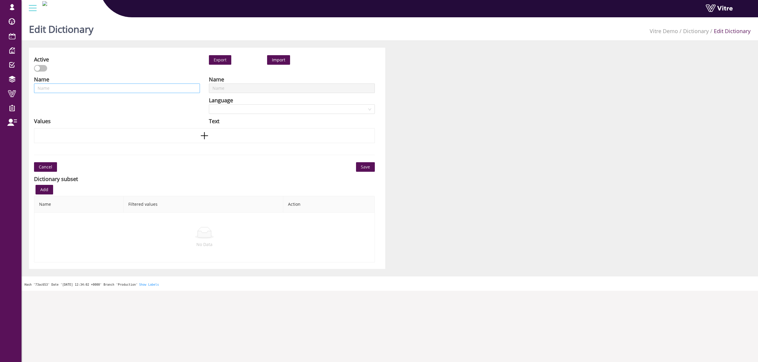
type input "Work permit type"
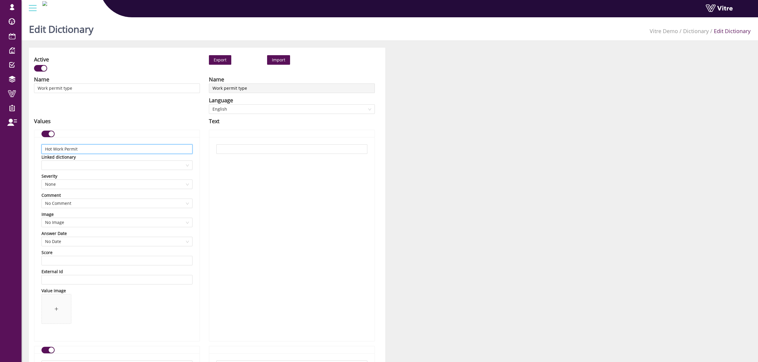
click at [106, 146] on input "Hot Work Permit" at bounding box center [116, 149] width 151 height 10
click at [98, 149] on input "Hot Work Permit" at bounding box center [116, 149] width 151 height 10
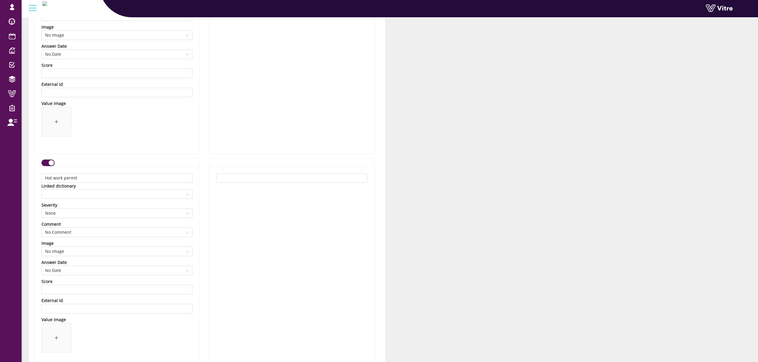
click at [51, 166] on div "button" at bounding box center [51, 162] width 5 height 5
click at [50, 166] on div "button" at bounding box center [51, 164] width 5 height 5
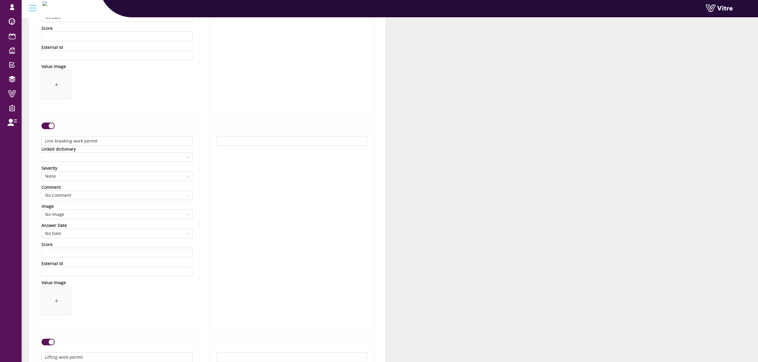
scroll to position [3612, 0]
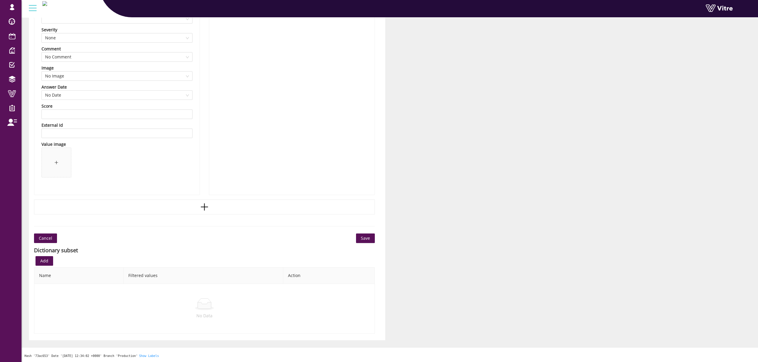
click at [359, 240] on button "Save" at bounding box center [365, 239] width 19 height 10
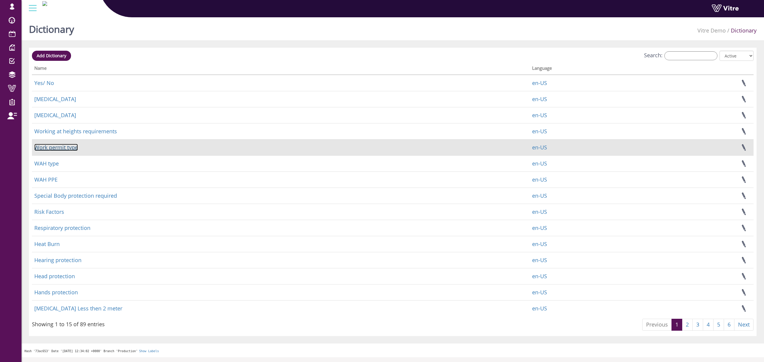
click at [64, 147] on link "Work permit type" at bounding box center [56, 147] width 44 height 7
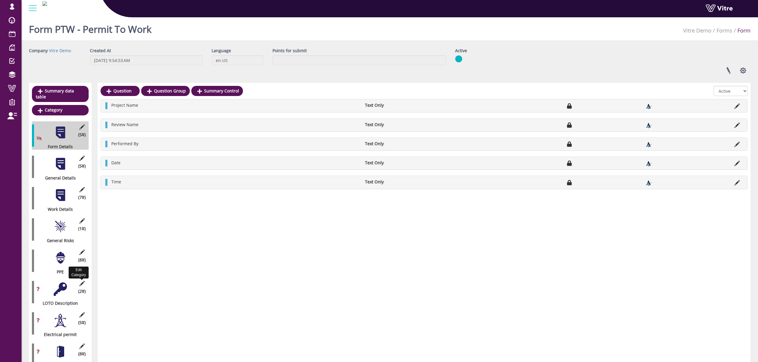
click at [81, 281] on icon at bounding box center [81, 283] width 7 height 5
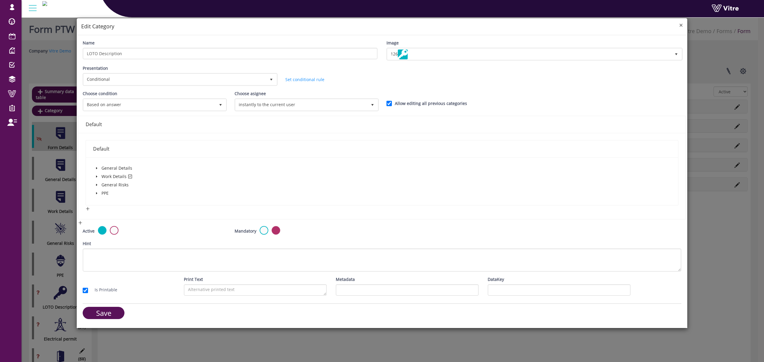
click at [682, 23] on span "×" at bounding box center [681, 25] width 4 height 8
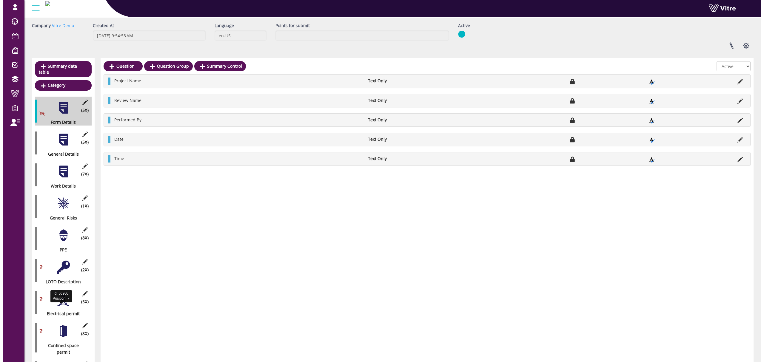
scroll to position [40, 0]
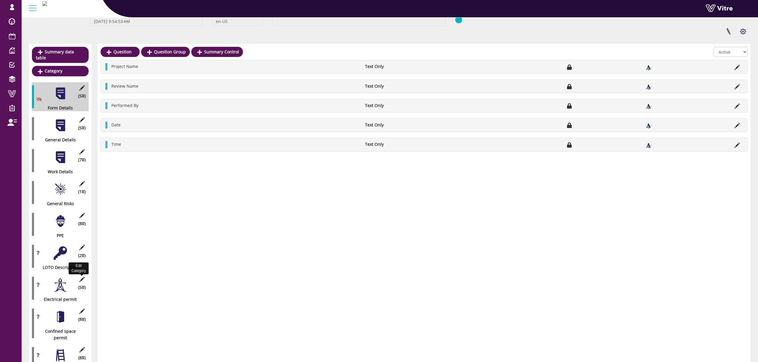
click at [83, 277] on icon at bounding box center [81, 279] width 7 height 5
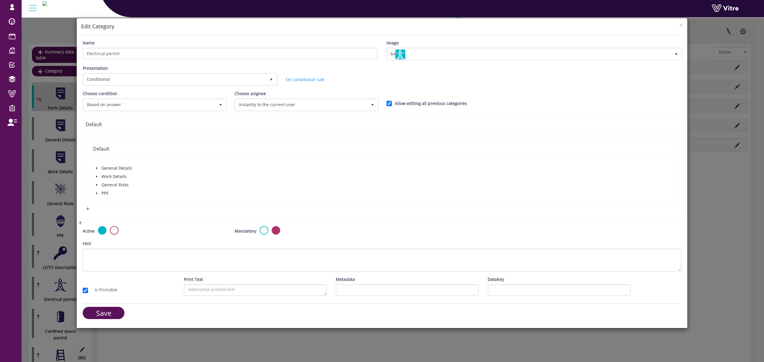
click at [96, 175] on icon "caret-down" at bounding box center [96, 176] width 3 height 3
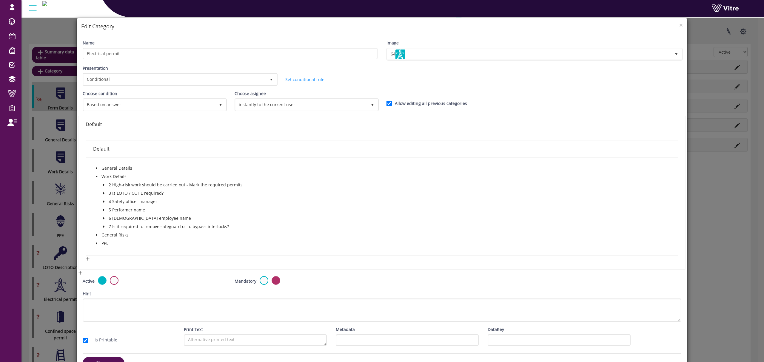
click at [103, 184] on icon "caret-down" at bounding box center [103, 185] width 3 height 3
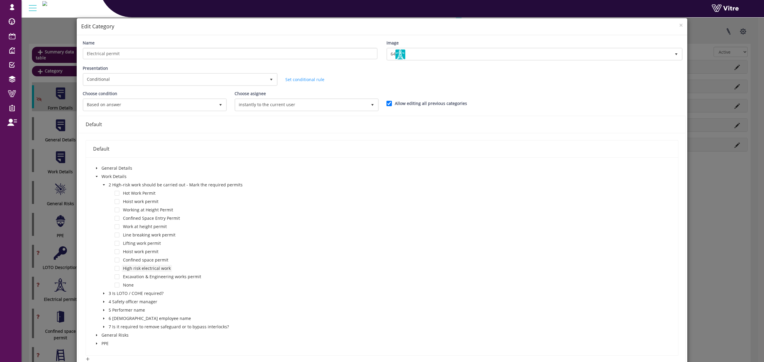
click at [124, 267] on span "High risk electrical work" at bounding box center [147, 269] width 48 height 6
click at [116, 267] on span at bounding box center [117, 268] width 5 height 5
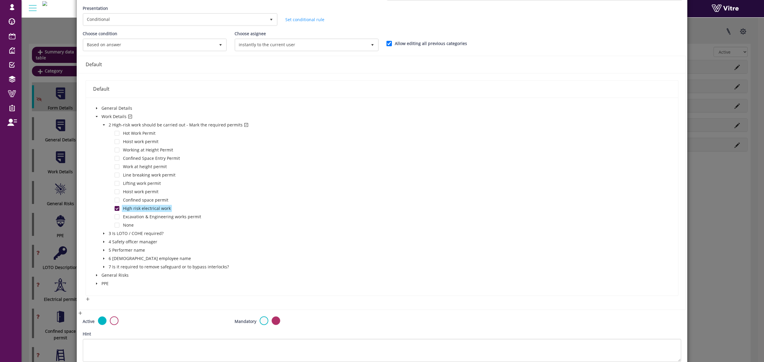
scroll to position [116, 0]
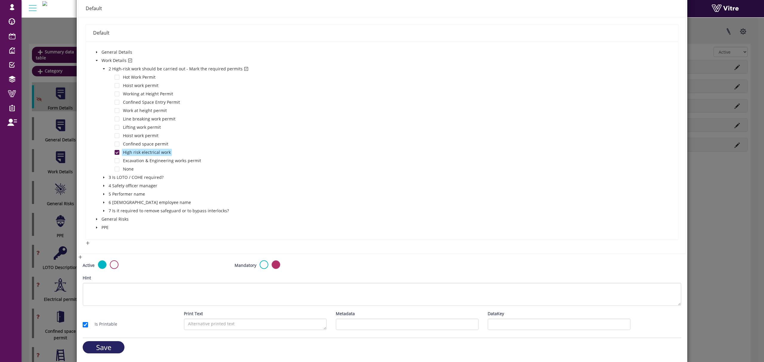
click at [102, 345] on input "Save" at bounding box center [104, 347] width 42 height 12
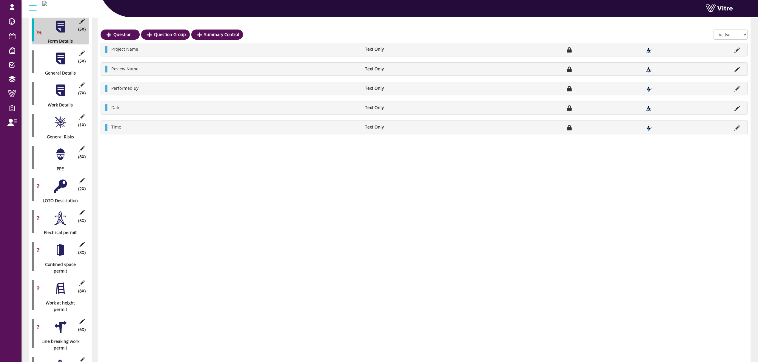
scroll to position [119, 0]
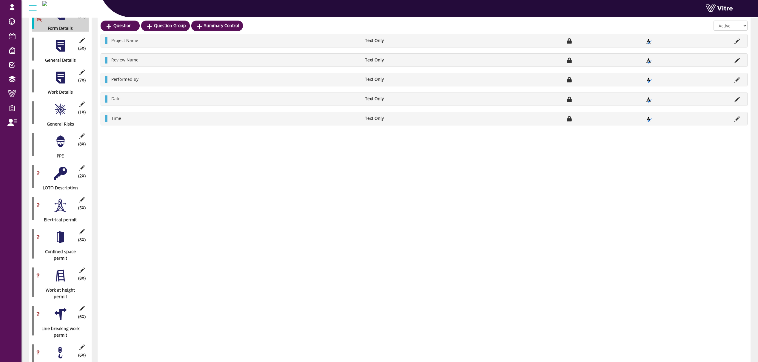
click at [81, 229] on icon at bounding box center [81, 231] width 7 height 5
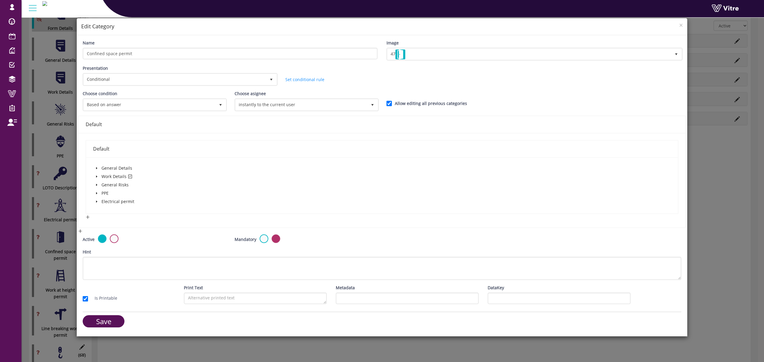
click at [96, 177] on icon "caret-down" at bounding box center [96, 176] width 3 height 3
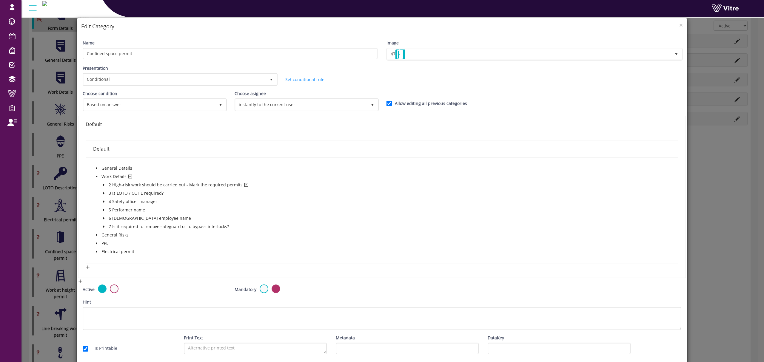
click at [104, 184] on icon "caret-down" at bounding box center [103, 185] width 3 height 3
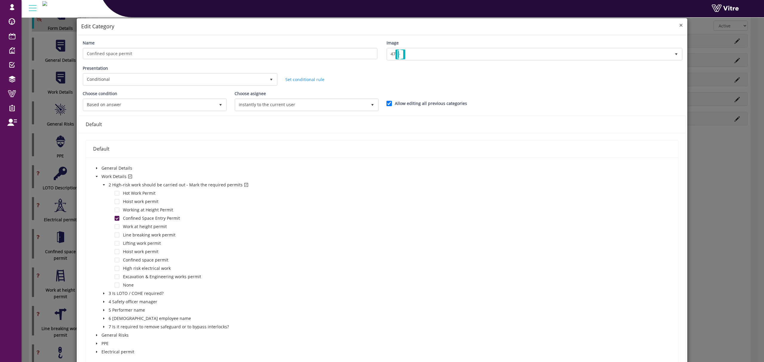
click at [679, 24] on span "×" at bounding box center [681, 25] width 4 height 8
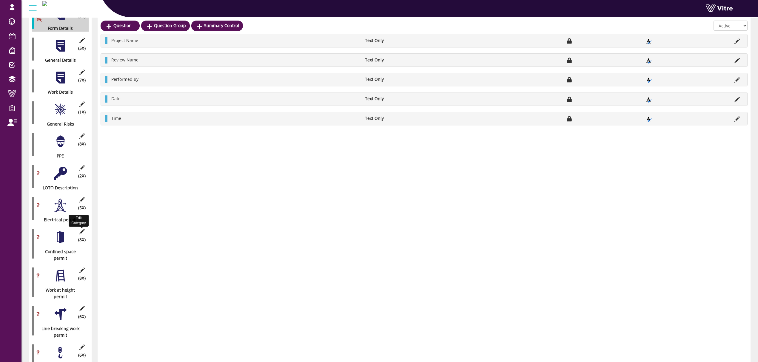
click at [82, 229] on icon at bounding box center [81, 231] width 7 height 5
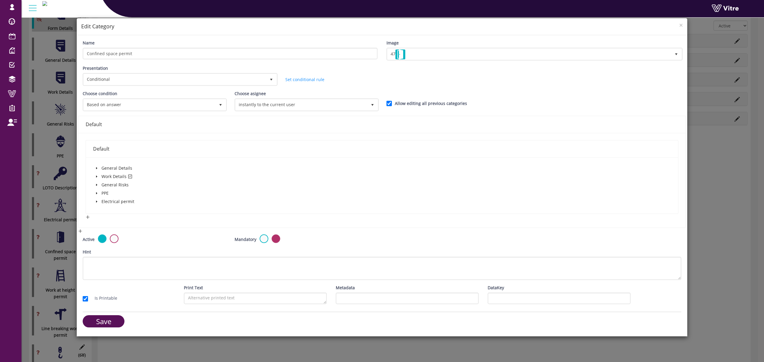
click at [96, 175] on icon "caret-down" at bounding box center [96, 176] width 3 height 3
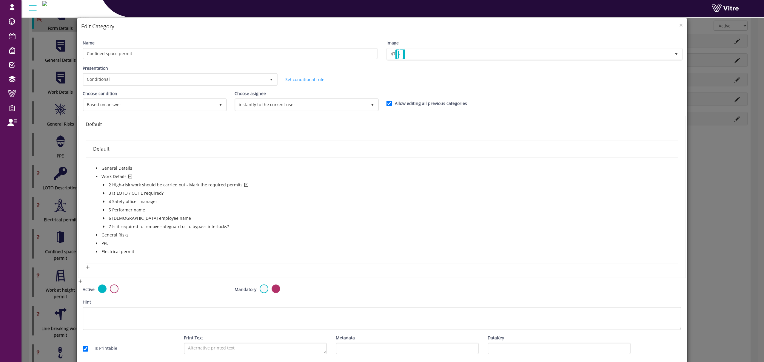
click at [104, 184] on icon "caret-down" at bounding box center [103, 185] width 3 height 3
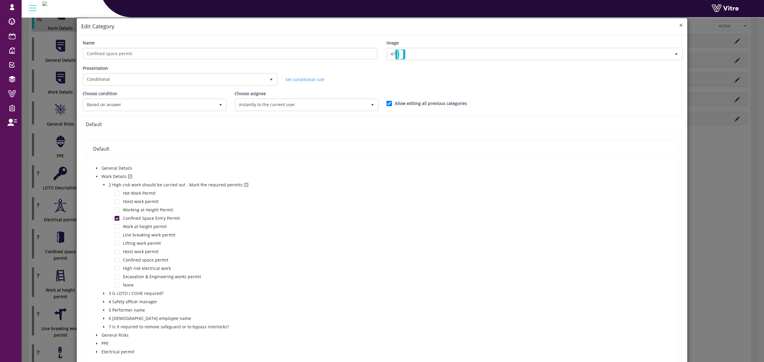
click at [679, 24] on span "×" at bounding box center [681, 25] width 4 height 8
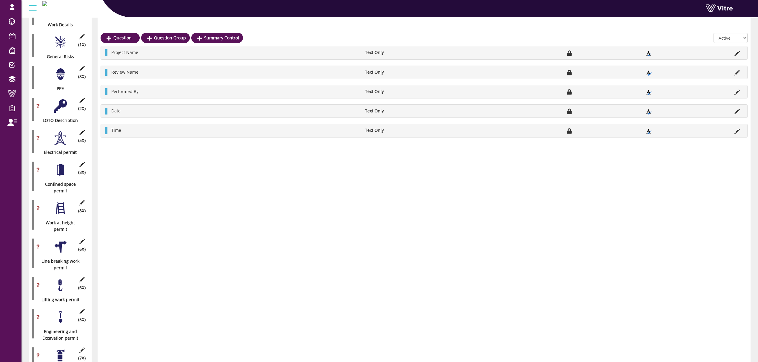
scroll to position [199, 0]
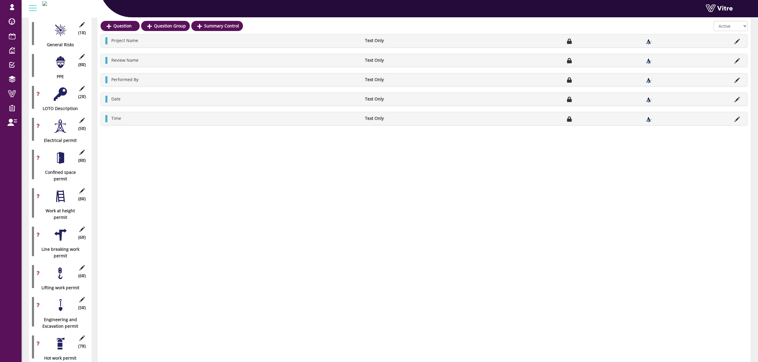
click at [83, 188] on icon at bounding box center [81, 190] width 7 height 5
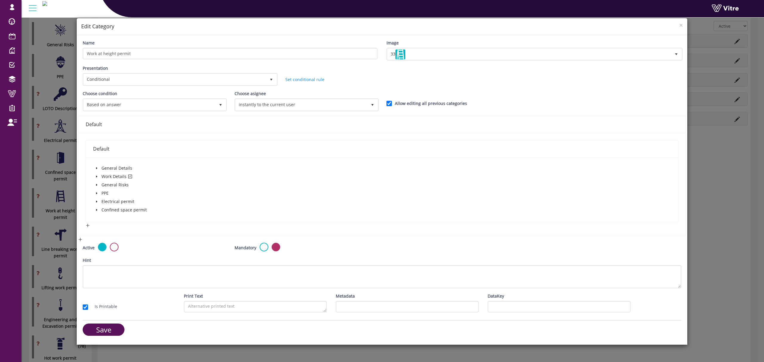
click at [96, 176] on icon "caret-down" at bounding box center [96, 176] width 3 height 3
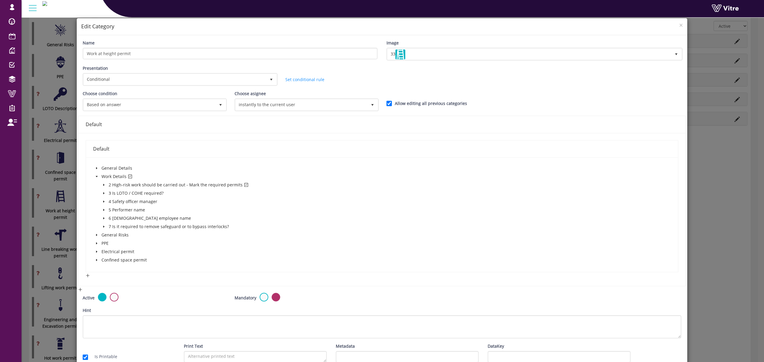
click at [104, 184] on icon "caret-down" at bounding box center [103, 185] width 3 height 3
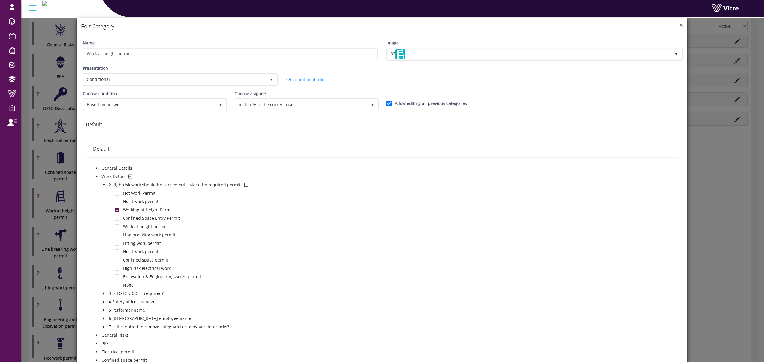
click at [679, 25] on span "×" at bounding box center [681, 25] width 4 height 8
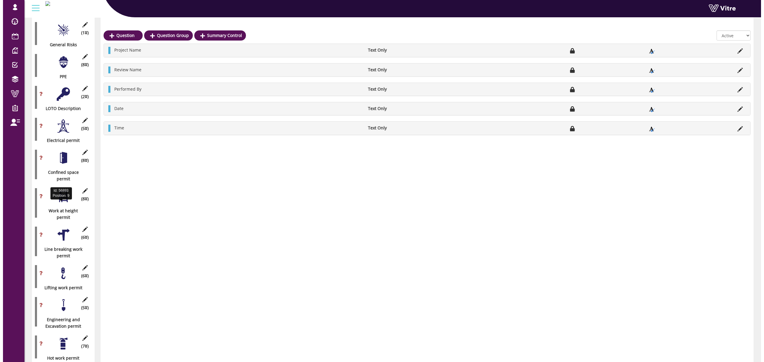
scroll to position [239, 0]
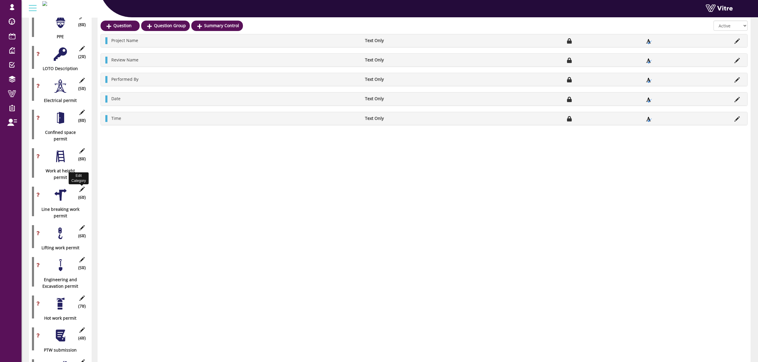
click at [83, 187] on icon at bounding box center [81, 189] width 7 height 5
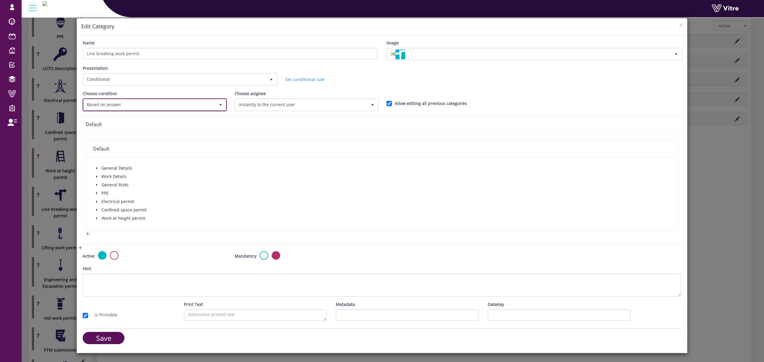
click at [172, 101] on span "Based on answer" at bounding box center [150, 104] width 132 height 11
click at [152, 125] on li "Based on answer" at bounding box center [154, 127] width 142 height 10
click at [97, 175] on span "caret-down" at bounding box center [96, 176] width 3 height 3
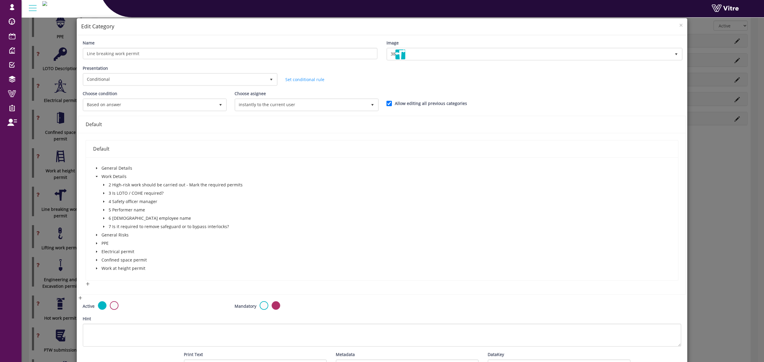
click at [103, 184] on icon "caret-down" at bounding box center [103, 185] width 3 height 3
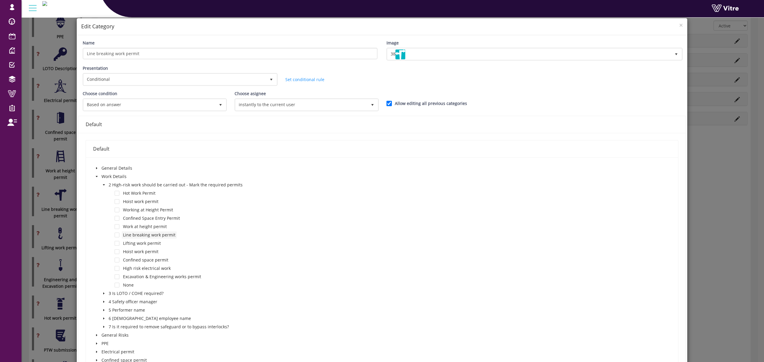
click at [145, 235] on span "Line breaking work permit" at bounding box center [149, 235] width 53 height 6
click at [116, 234] on span at bounding box center [117, 235] width 5 height 5
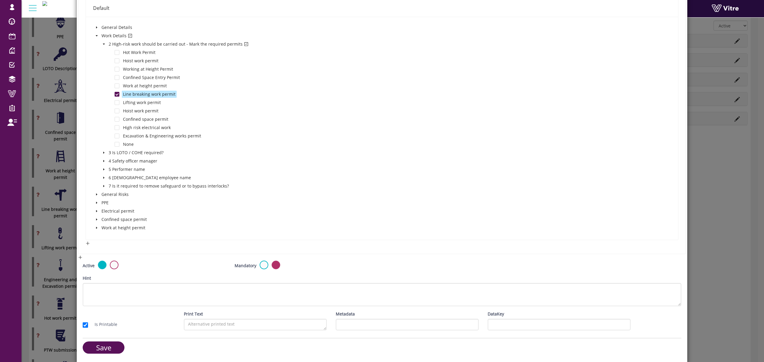
scroll to position [141, 0]
click at [107, 347] on input "Save" at bounding box center [104, 347] width 42 height 12
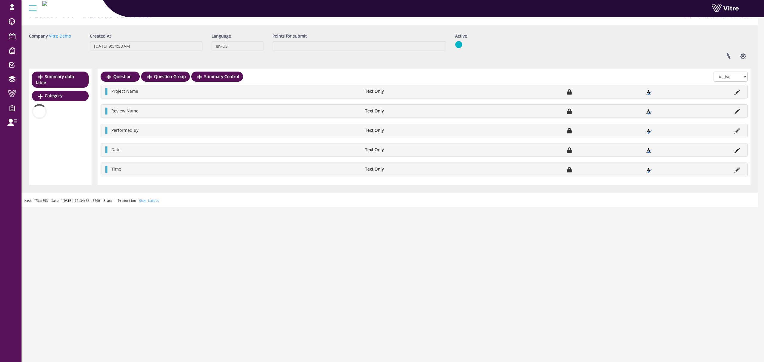
scroll to position [239, 0]
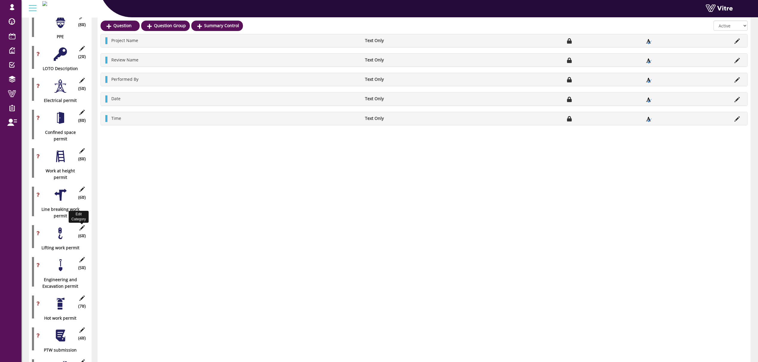
click at [81, 225] on icon at bounding box center [81, 227] width 7 height 5
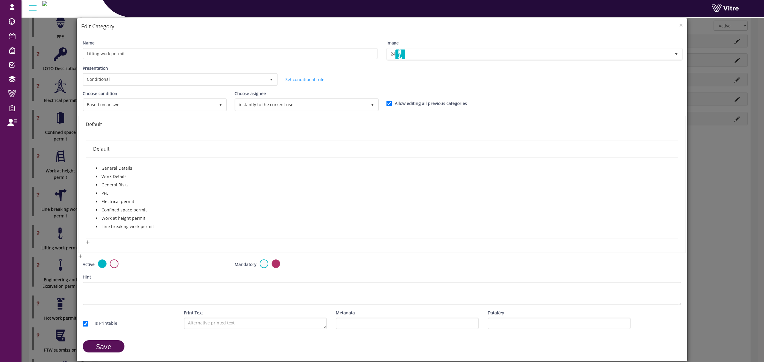
click at [95, 184] on span at bounding box center [96, 184] width 7 height 7
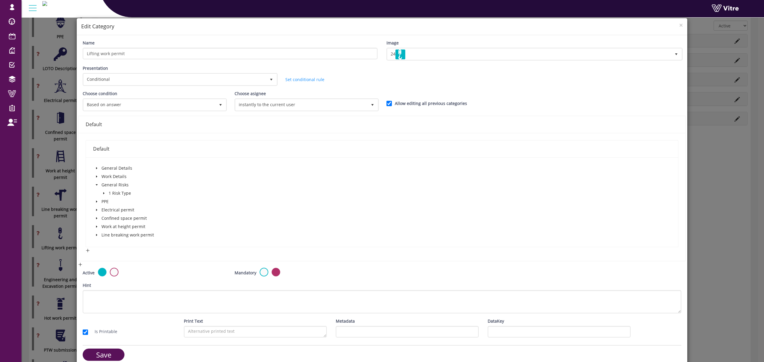
click at [95, 184] on icon "caret-down" at bounding box center [96, 185] width 3 height 3
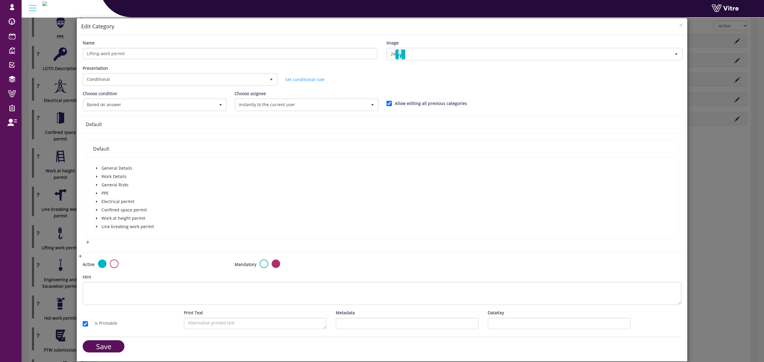
click at [97, 176] on icon "caret-down" at bounding box center [96, 177] width 1 height 2
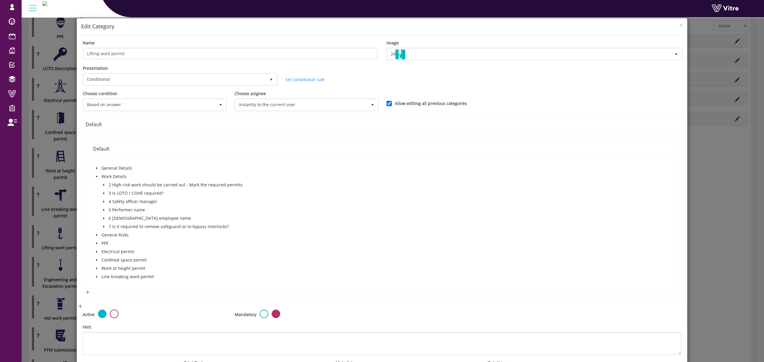
click at [103, 184] on icon "caret-down" at bounding box center [103, 185] width 1 height 2
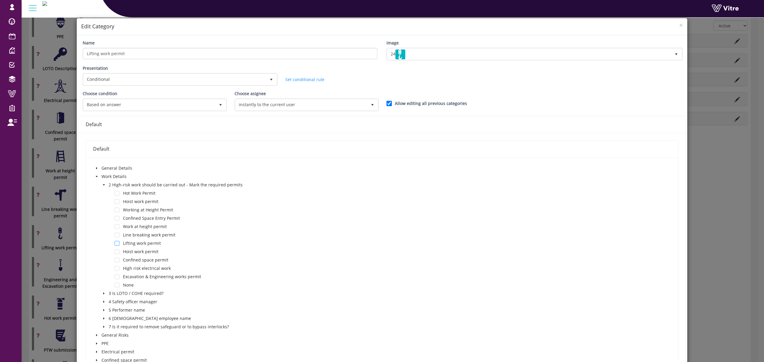
click at [117, 244] on span at bounding box center [117, 243] width 5 height 5
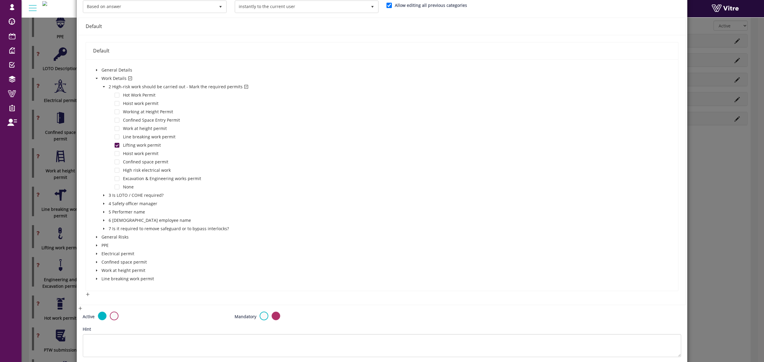
scroll to position [150, 0]
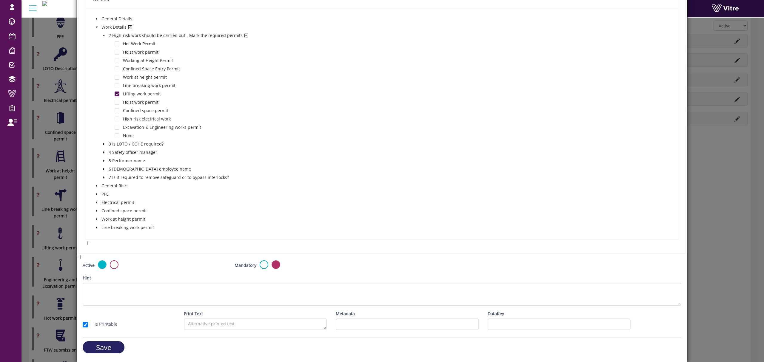
click at [99, 347] on input "Save" at bounding box center [104, 347] width 42 height 12
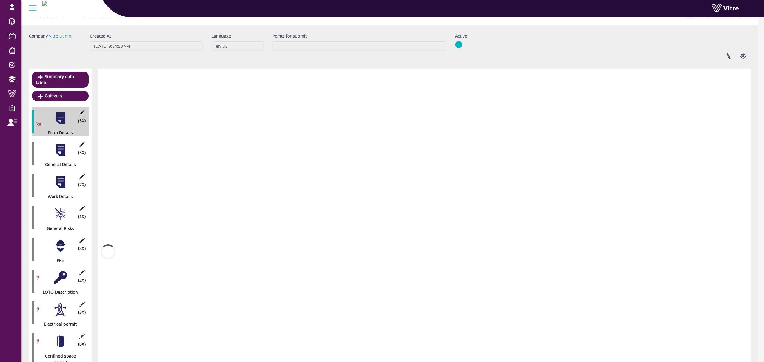
scroll to position [239, 0]
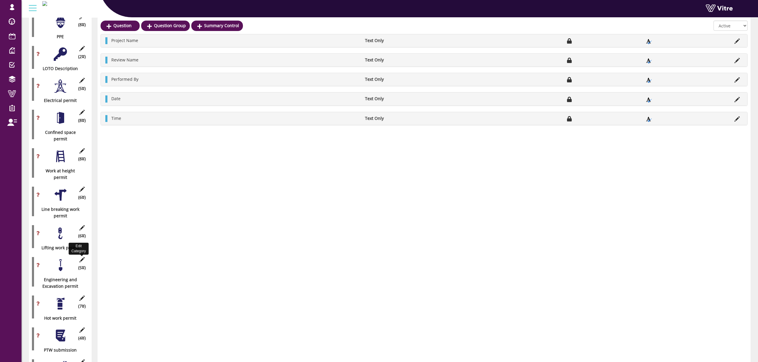
click at [82, 257] on icon at bounding box center [81, 259] width 7 height 5
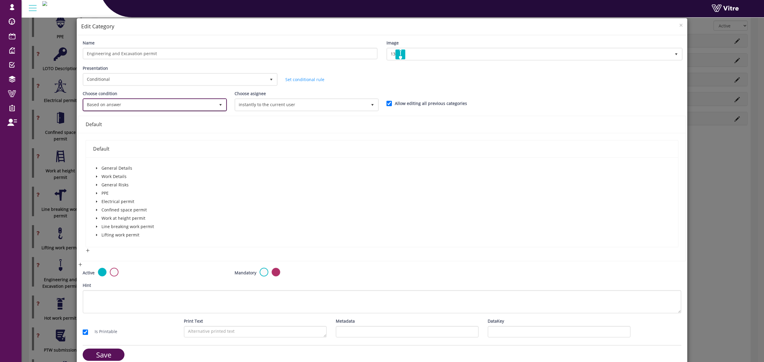
click at [179, 106] on span "Based on answer" at bounding box center [150, 104] width 132 height 11
click at [96, 177] on icon "caret-down" at bounding box center [96, 176] width 3 height 3
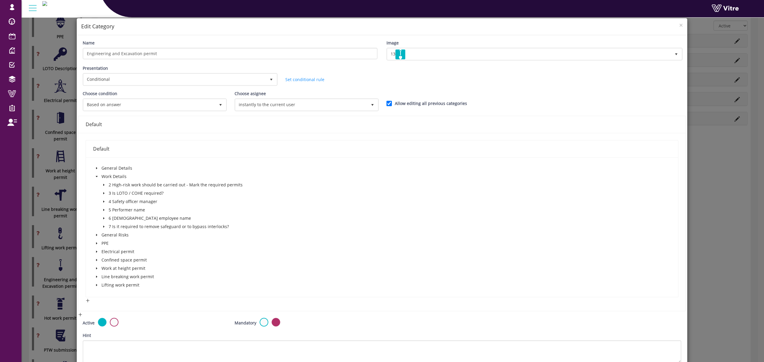
click at [103, 184] on span "caret-down" at bounding box center [103, 185] width 3 height 3
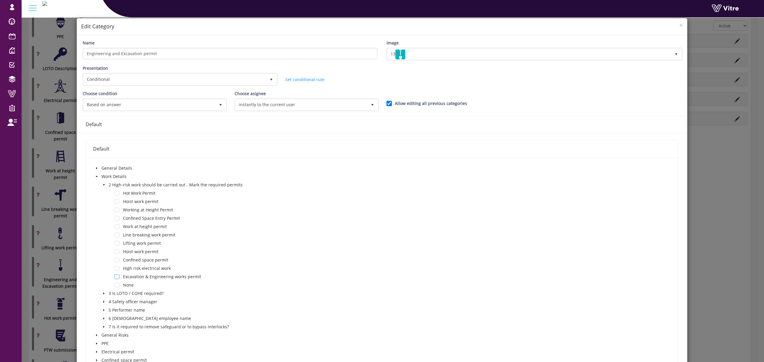
click at [116, 276] on span at bounding box center [117, 277] width 5 height 5
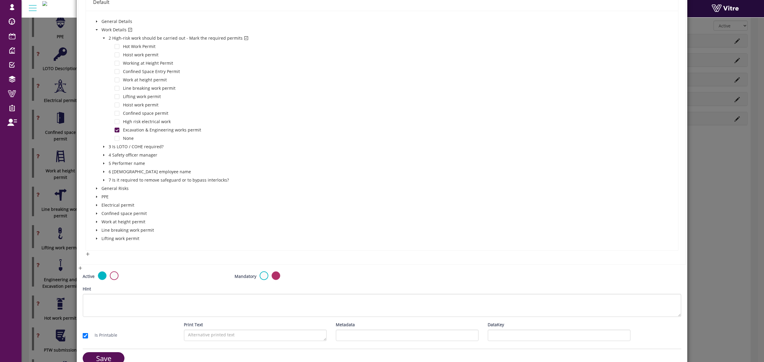
scroll to position [158, 0]
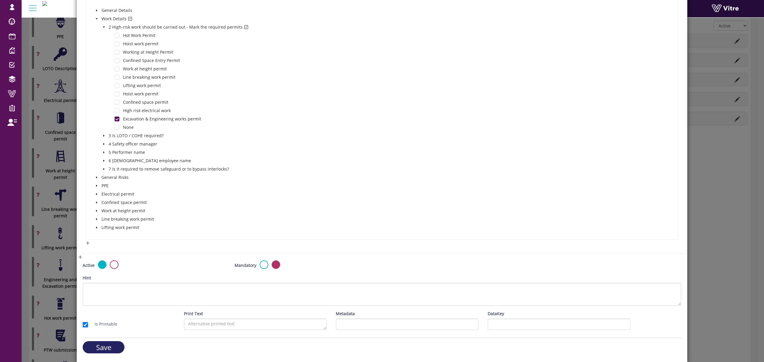
click at [117, 343] on input "Save" at bounding box center [104, 347] width 42 height 12
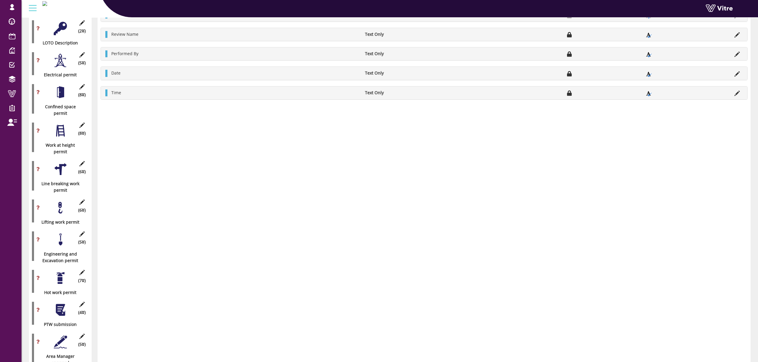
scroll to position [278, 0]
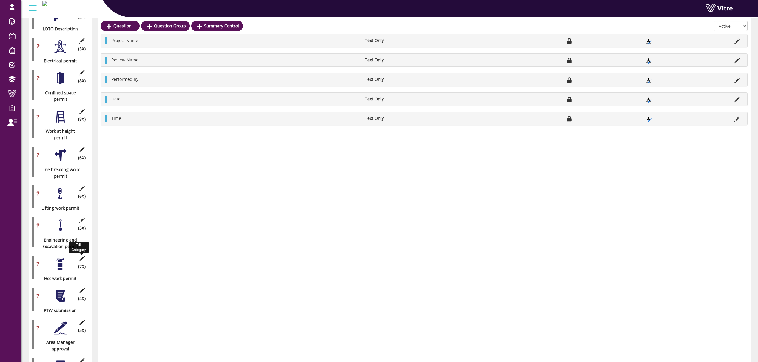
click at [81, 256] on icon at bounding box center [81, 258] width 7 height 5
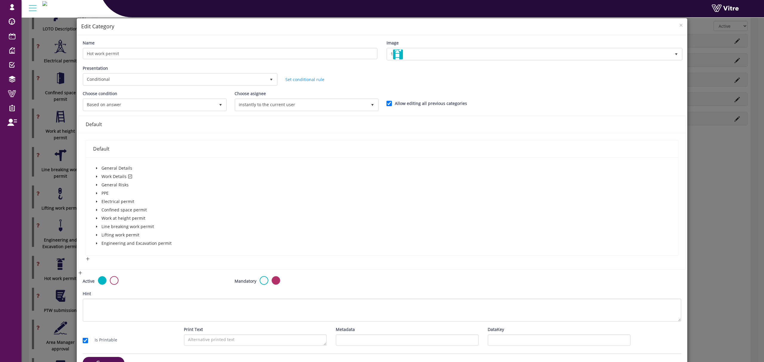
click at [97, 175] on span "caret-down" at bounding box center [96, 176] width 3 height 3
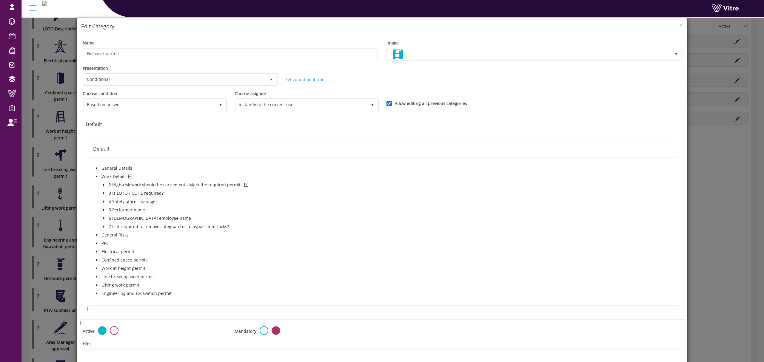
click at [104, 185] on icon "caret-down" at bounding box center [103, 185] width 3 height 3
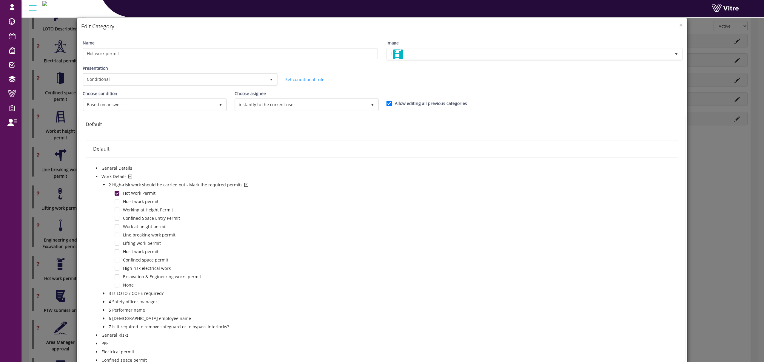
click at [31, 302] on div "× Edit Category Name Hot work permit Image 1 1 Presentation Conditional 5 Set D…" at bounding box center [382, 181] width 764 height 362
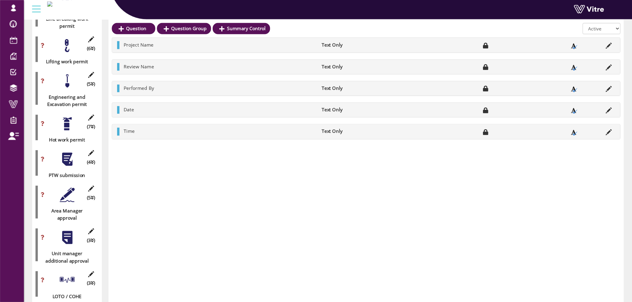
scroll to position [431, 0]
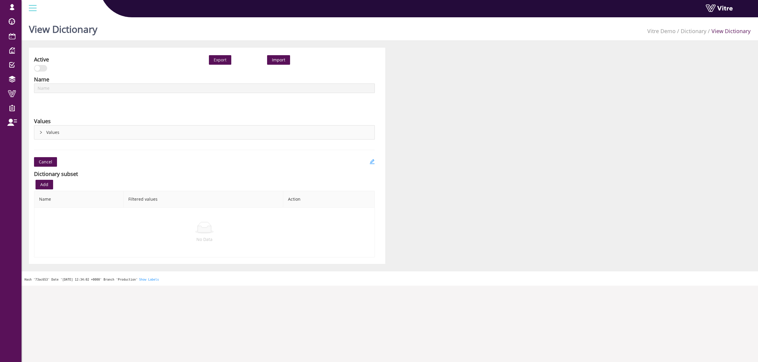
type input "Work permit type"
click at [41, 133] on icon "right" at bounding box center [41, 133] width 4 height 4
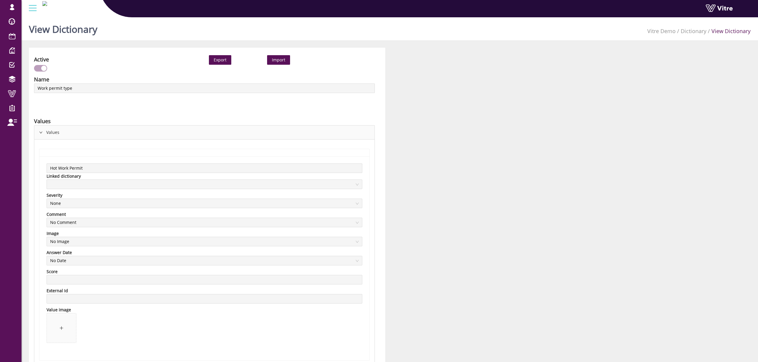
click at [41, 130] on div "Values" at bounding box center [204, 133] width 340 height 14
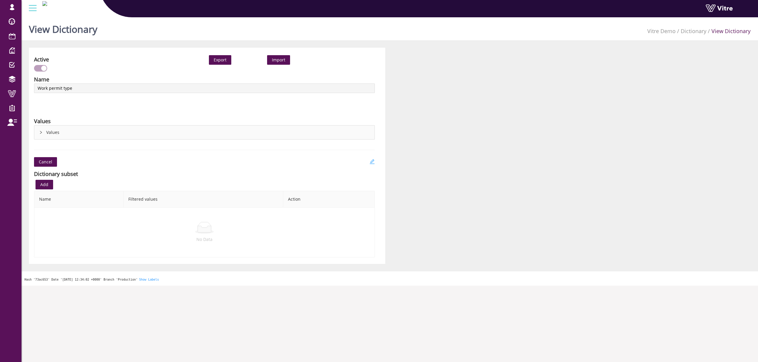
click at [374, 164] on icon "edit" at bounding box center [371, 161] width 5 height 5
click at [569, 255] on div "Active Export Import Name Work permit type Language English Values Values Hot W…" at bounding box center [389, 156] width 731 height 216
click at [373, 161] on icon "edit" at bounding box center [372, 161] width 5 height 5
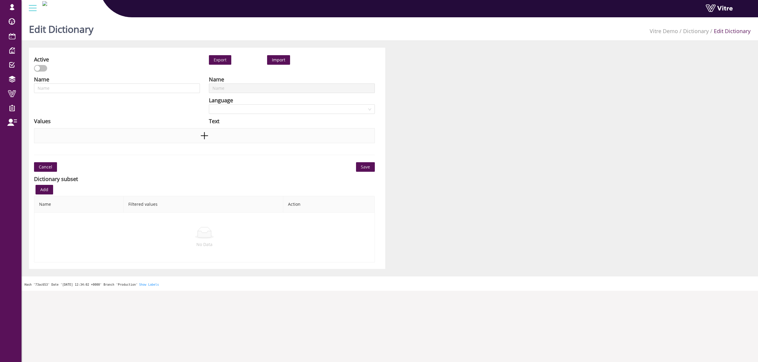
type input "Work permit type"
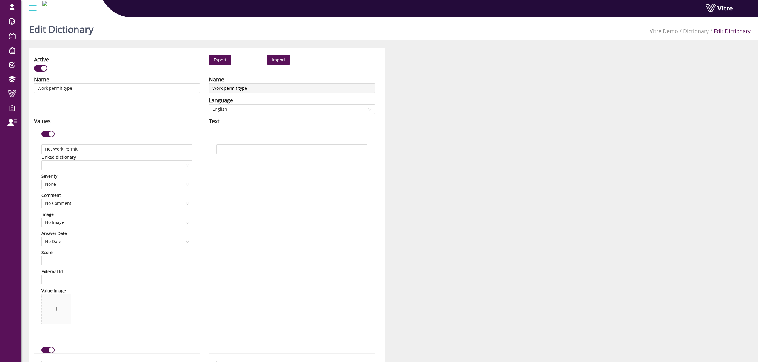
scroll to position [618, 0]
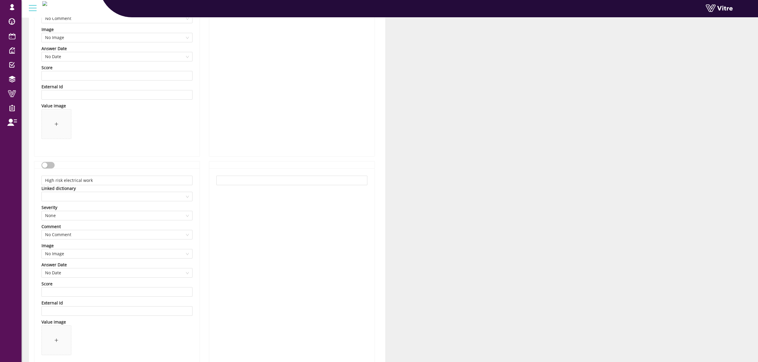
click at [45, 166] on div "button" at bounding box center [44, 165] width 5 height 5
click at [44, 165] on button "button" at bounding box center [47, 165] width 13 height 7
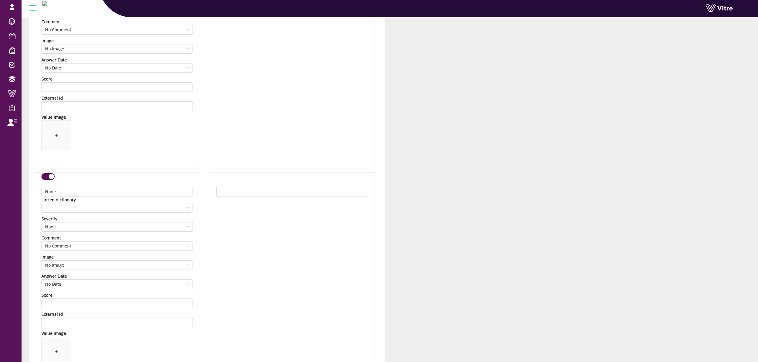
scroll to position [3612, 0]
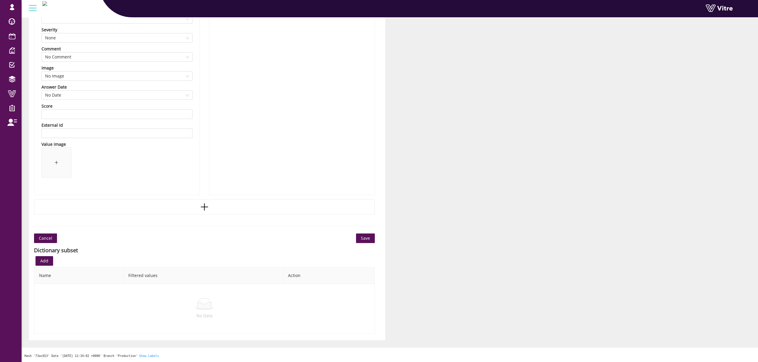
click at [48, 237] on span "Cancel" at bounding box center [45, 238] width 13 height 7
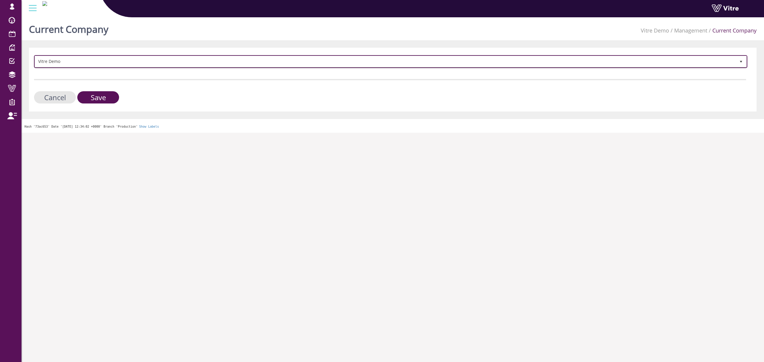
click at [50, 63] on span "Vitre Demo" at bounding box center [385, 61] width 701 height 11
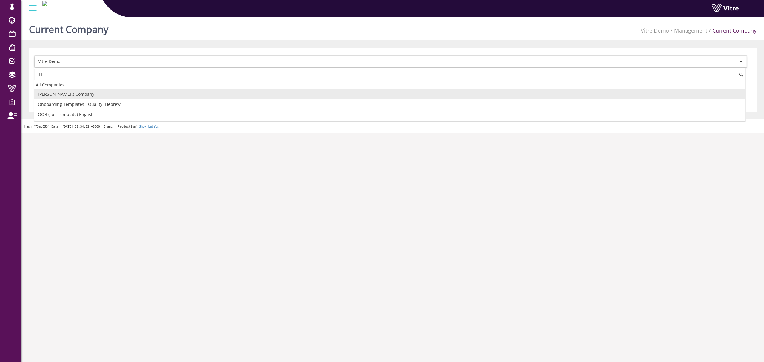
click at [60, 90] on li "[PERSON_NAME]'s Company" at bounding box center [389, 94] width 711 height 10
type input "LI"
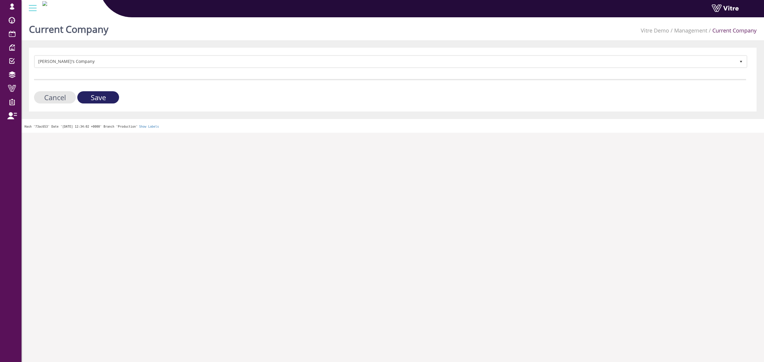
click at [92, 98] on input "Save" at bounding box center [98, 97] width 42 height 12
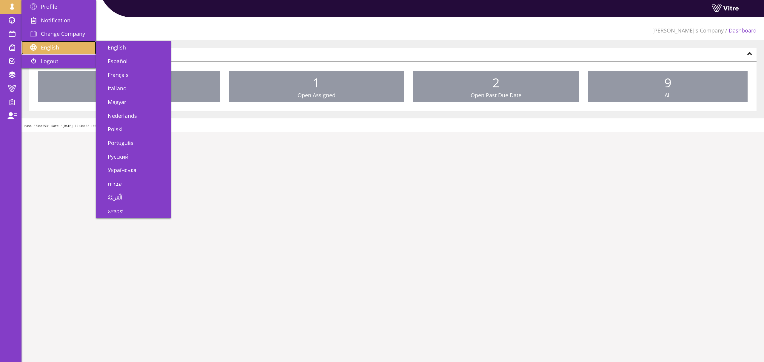
click at [52, 45] on span "English" at bounding box center [50, 47] width 18 height 7
click at [124, 183] on link "עברית" at bounding box center [133, 184] width 75 height 14
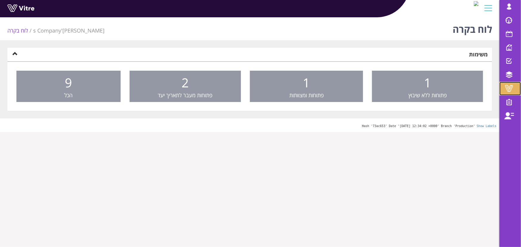
click at [509, 91] on span at bounding box center [508, 88] width 15 height 7
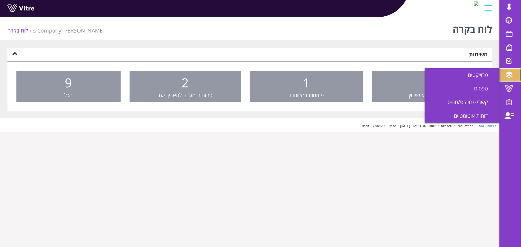
click at [509, 73] on span at bounding box center [508, 74] width 15 height 7
click at [484, 85] on span "טפסים" at bounding box center [484, 88] width 21 height 7
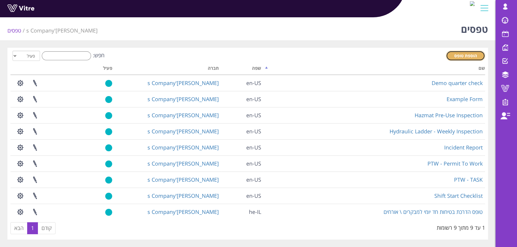
click at [455, 56] on span "הוספת טופס" at bounding box center [465, 56] width 23 height 6
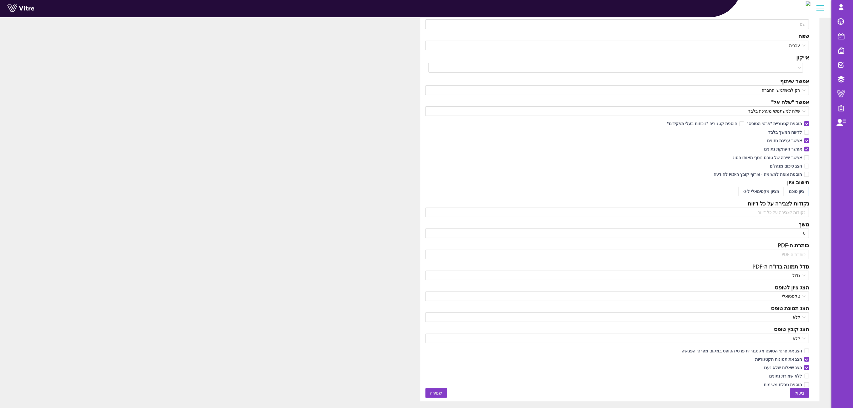
scroll to position [60, 0]
drag, startPoint x: 121, startPoint y: 247, endPoint x: 121, endPoint y: 236, distance: 10.7
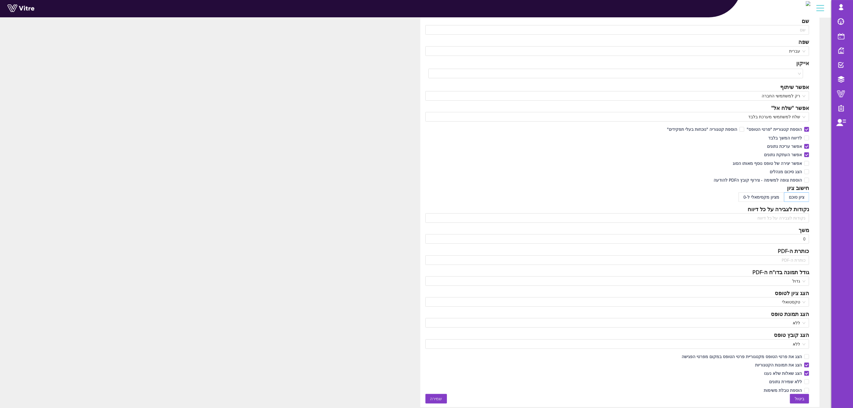
drag, startPoint x: 101, startPoint y: 251, endPoint x: 99, endPoint y: 244, distance: 7.4
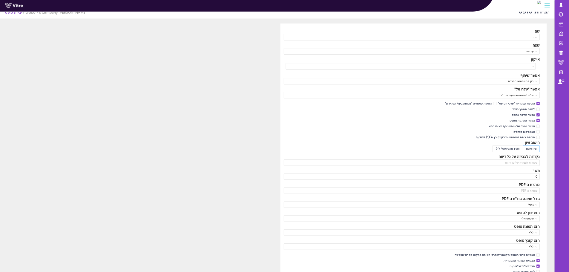
scroll to position [0, 0]
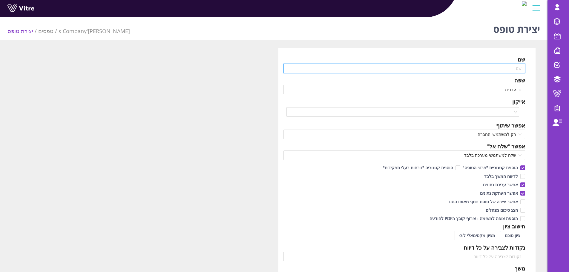
click at [505, 67] on input "text" at bounding box center [404, 69] width 242 height 10
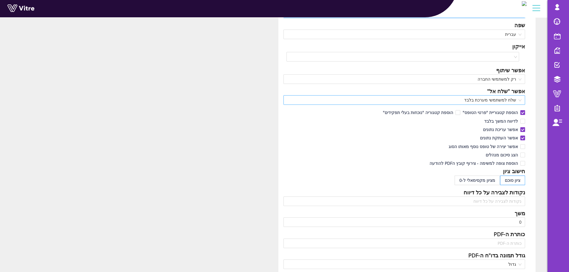
scroll to position [60, 0]
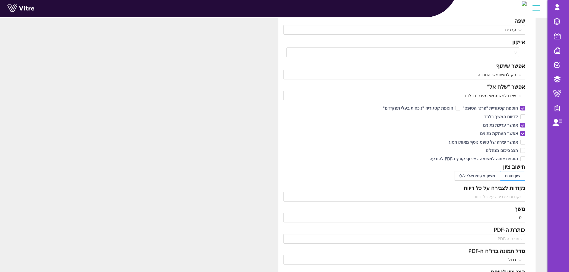
click at [517, 177] on span "ציון סוכם" at bounding box center [512, 176] width 16 height 6
click at [517, 177] on input "ציון סוכם" at bounding box center [524, 177] width 0 height 0
click at [483, 176] on span "מציון מקסימאלי ל-0" at bounding box center [477, 176] width 36 height 6
click at [499, 177] on input "מציון מקסימאלי ל-0" at bounding box center [499, 177] width 0 height 0
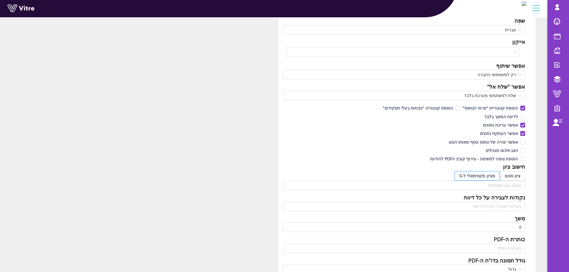
click at [514, 175] on span "ציון סוכם" at bounding box center [512, 176] width 16 height 6
click at [517, 177] on input "ציון סוכם" at bounding box center [524, 177] width 0 height 0
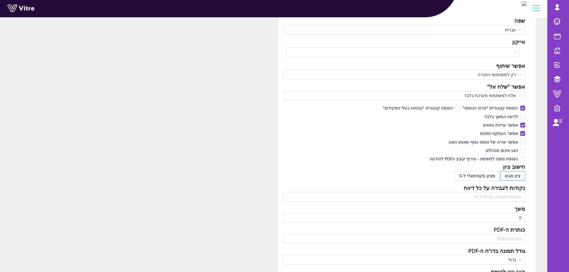
click at [490, 175] on span "מציון מקסימאלי ל-0" at bounding box center [477, 176] width 36 height 6
click at [499, 177] on input "מציון מקסימאלי ל-0" at bounding box center [499, 177] width 0 height 0
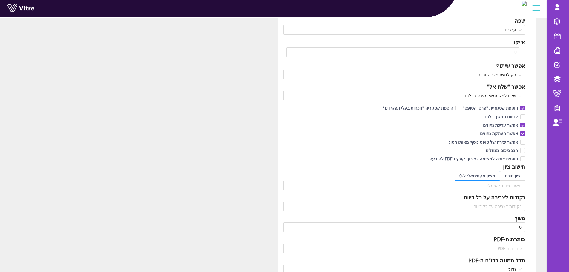
click at [517, 174] on span "ציון סוכם" at bounding box center [512, 176] width 16 height 6
click at [517, 177] on input "ציון סוכם" at bounding box center [524, 177] width 0 height 0
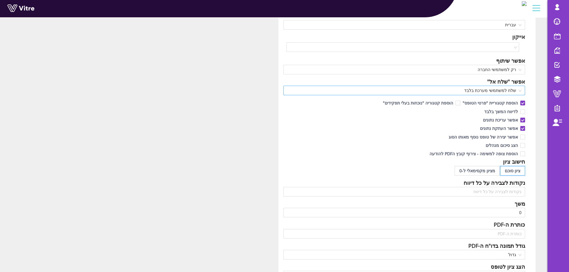
scroll to position [149, 0]
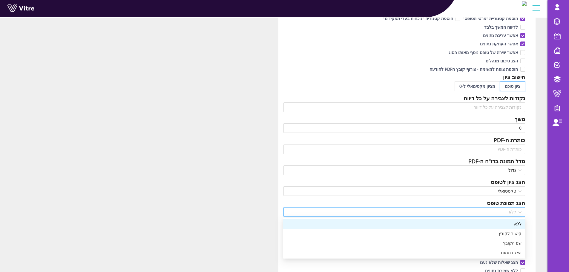
click at [511, 215] on span "ללא" at bounding box center [404, 211] width 235 height 9
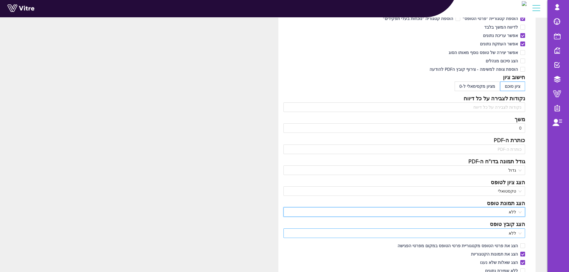
click at [510, 231] on span "ללא" at bounding box center [404, 233] width 235 height 9
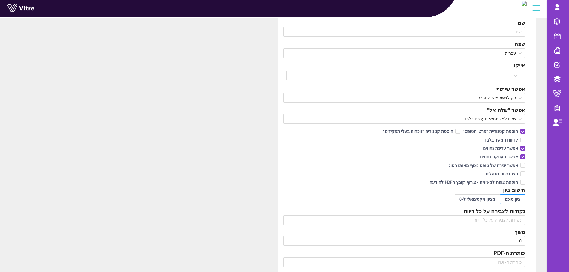
scroll to position [0, 0]
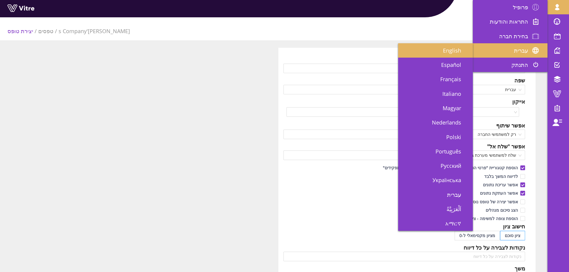
click at [454, 56] on link "English" at bounding box center [435, 50] width 75 height 14
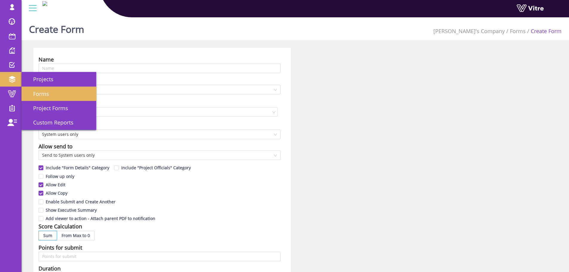
click at [34, 90] on span "Forms" at bounding box center [37, 93] width 23 height 7
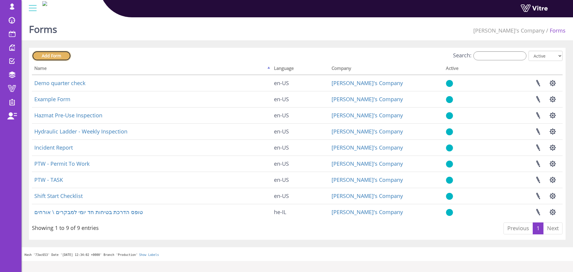
click at [62, 56] on link "Add Form" at bounding box center [51, 56] width 39 height 10
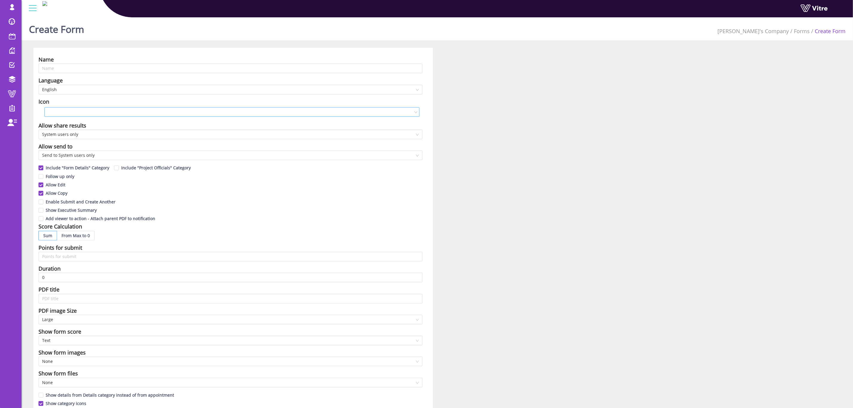
scroll to position [60, 0]
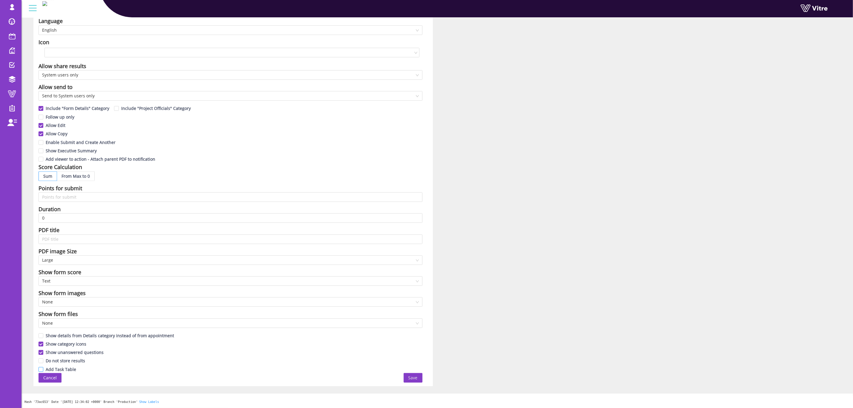
click at [50, 272] on span "Add Task Table" at bounding box center [60, 369] width 35 height 6
click at [44, 272] on input "Add Task Table" at bounding box center [41, 370] width 5 height 5
drag, startPoint x: 48, startPoint y: 374, endPoint x: 87, endPoint y: 370, distance: 38.7
click at [86, 272] on div "Name Language English Icon Allow share results System users only Allow send to …" at bounding box center [232, 187] width 399 height 398
click at [67, 272] on span "Add Task Table" at bounding box center [60, 369] width 35 height 6
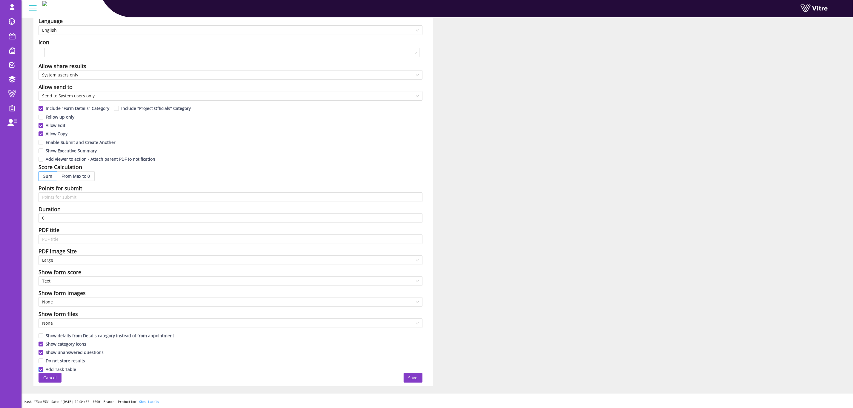
click at [44, 272] on input "Add Task Table" at bounding box center [41, 370] width 5 height 5
checkbox input "false"
click at [56, 272] on span "Cancel" at bounding box center [49, 377] width 13 height 7
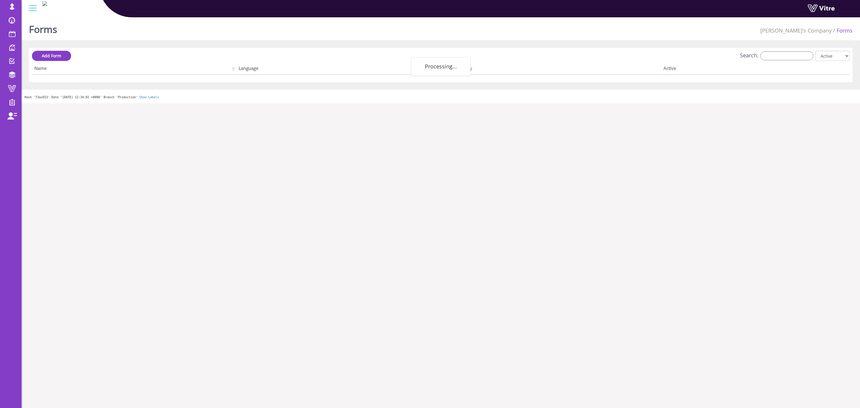
click at [71, 48] on div "Add Form Search: All Active Not Active Processing... Name Language Company Acti…" at bounding box center [440, 65] width 823 height 34
click at [66, 56] on link "Add Form" at bounding box center [51, 56] width 39 height 10
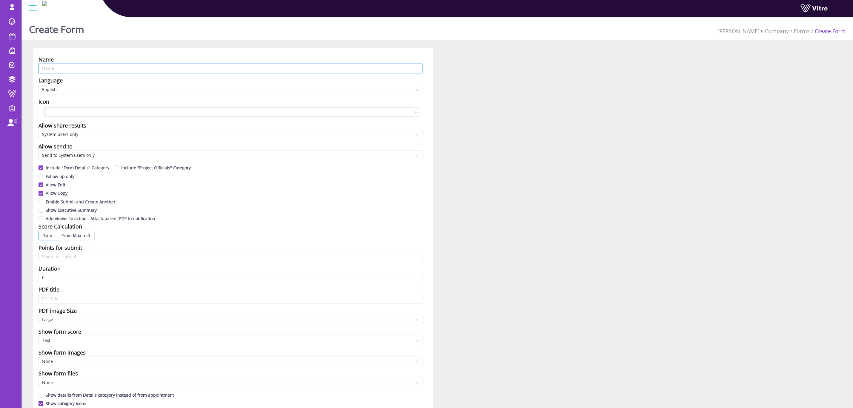
click at [105, 71] on input "text" at bounding box center [231, 69] width 384 height 10
type input "טופס בטיחות לדוגמא"
click at [63, 116] on input "search" at bounding box center [230, 111] width 364 height 9
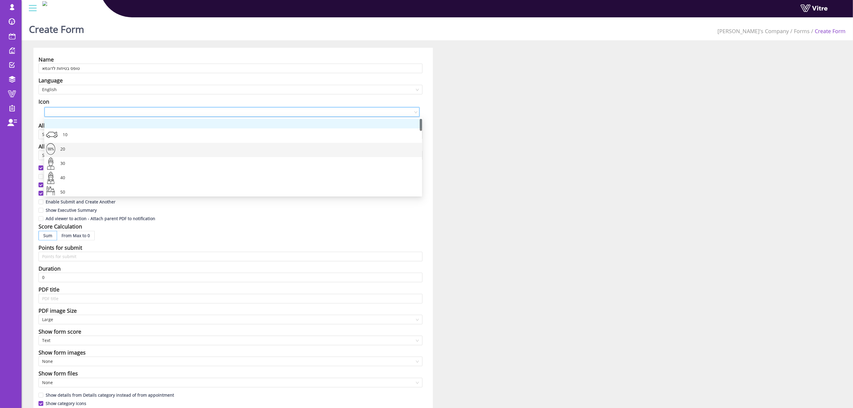
click at [66, 147] on div "20" at bounding box center [238, 150] width 359 height 14
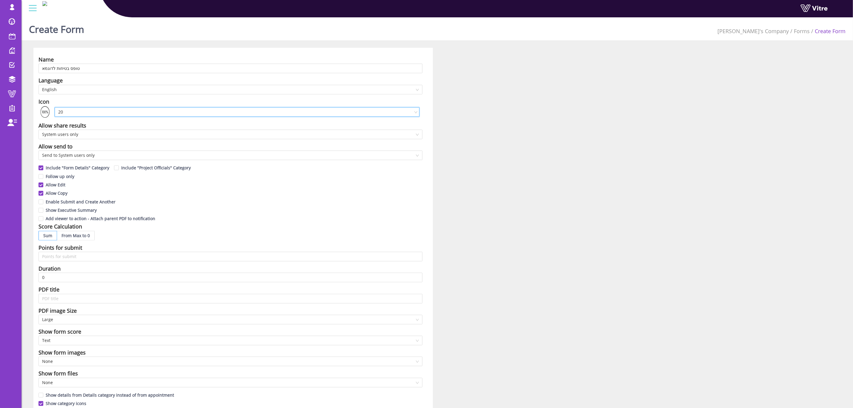
click at [467, 174] on div "Name [PERSON_NAME] בטיחות לדוגמא Language English Icon 20 20 Allow share result…" at bounding box center [437, 247] width 816 height 398
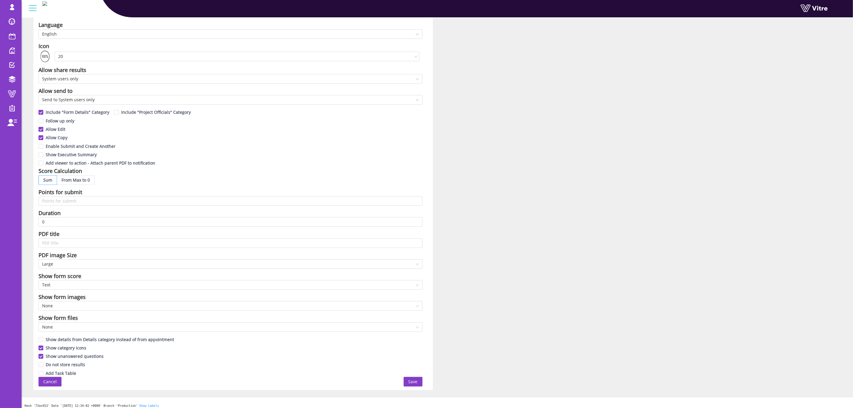
scroll to position [60, 0]
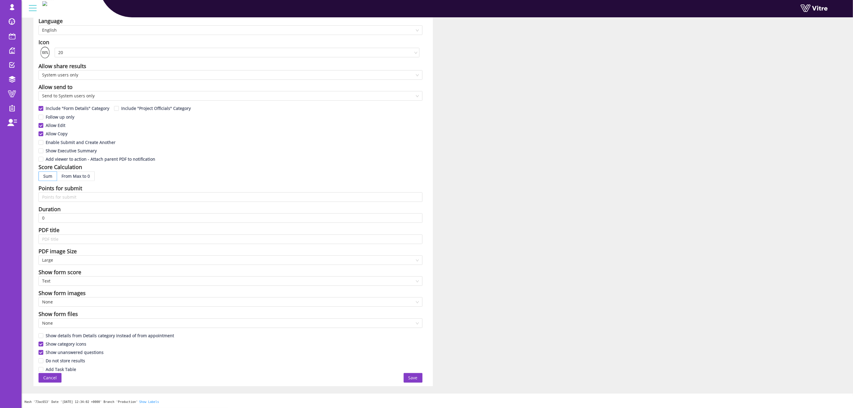
click at [412, 379] on span "Save" at bounding box center [412, 377] width 9 height 7
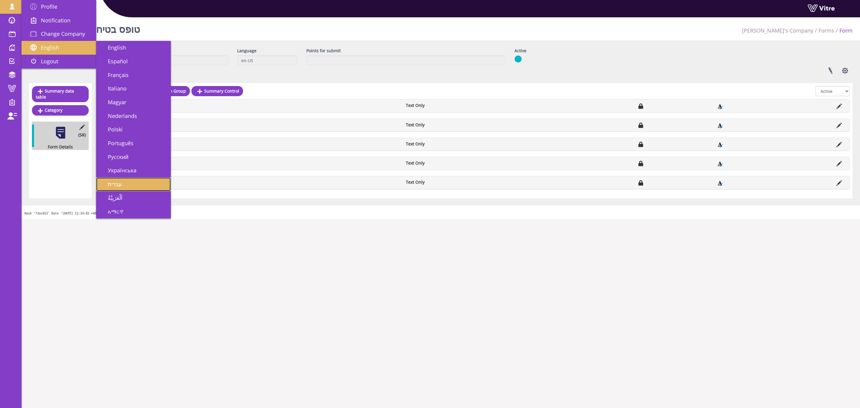
click at [127, 188] on link "עברית" at bounding box center [133, 184] width 75 height 14
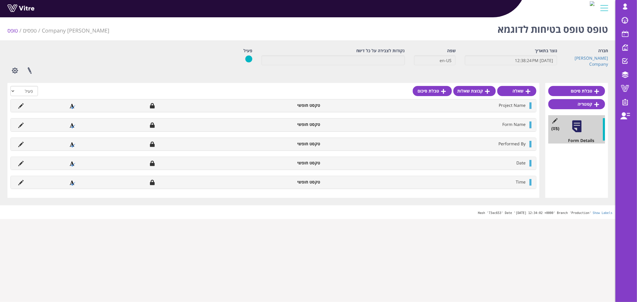
click at [499, 219] on html "[EMAIL_ADDRESS][DOMAIN_NAME] פרופיל התראות והודעות בחירת חברה עברית English Esp…" at bounding box center [318, 109] width 637 height 219
click at [572, 105] on link "קטגוריה" at bounding box center [576, 104] width 57 height 10
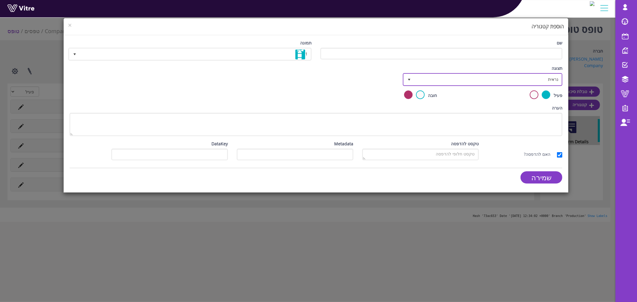
click at [434, 83] on span "נראית" at bounding box center [487, 79] width 147 height 11
click at [469, 84] on span "נראית" at bounding box center [487, 79] width 147 height 11
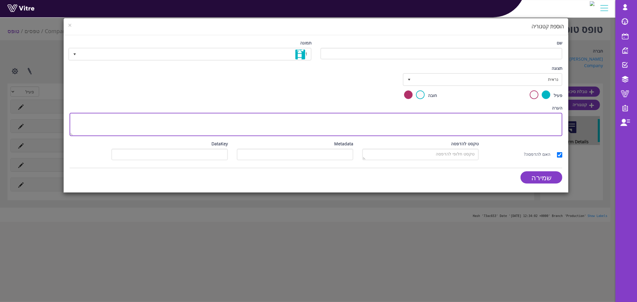
click at [455, 116] on textarea "הערה" at bounding box center [316, 124] width 493 height 23
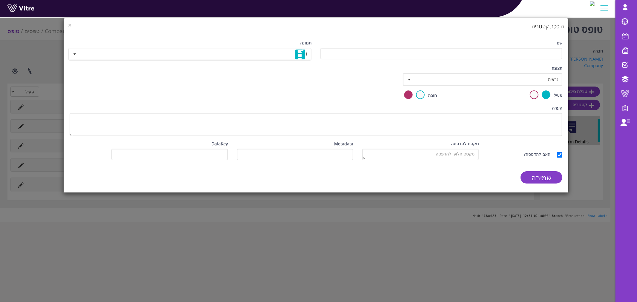
click at [494, 97] on div "פעיל" at bounding box center [504, 95] width 116 height 10
click at [478, 78] on span "נראית" at bounding box center [487, 79] width 147 height 11
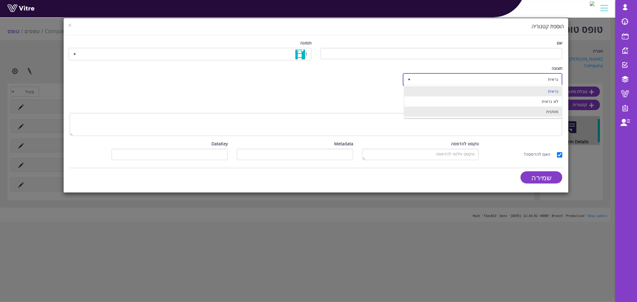
click at [485, 113] on li "מותנית" at bounding box center [483, 112] width 158 height 10
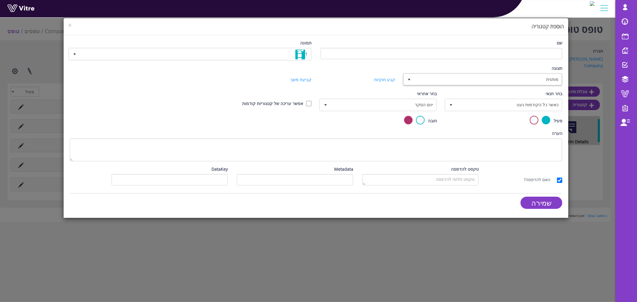
click at [183, 133] on div "הערה" at bounding box center [316, 145] width 493 height 31
click at [447, 106] on span "select" at bounding box center [450, 104] width 11 height 11
click at [244, 130] on div "הערה" at bounding box center [316, 145] width 493 height 31
click at [478, 82] on span "מותנית" at bounding box center [487, 79] width 147 height 11
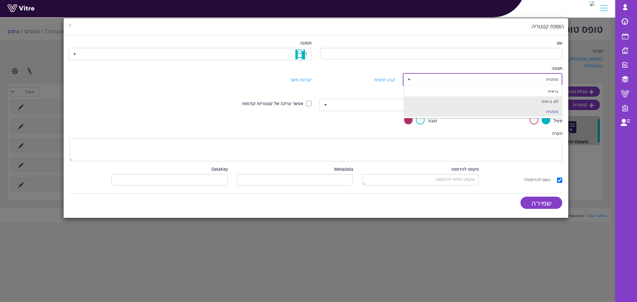
click at [481, 102] on li "לא נראית" at bounding box center [483, 101] width 158 height 10
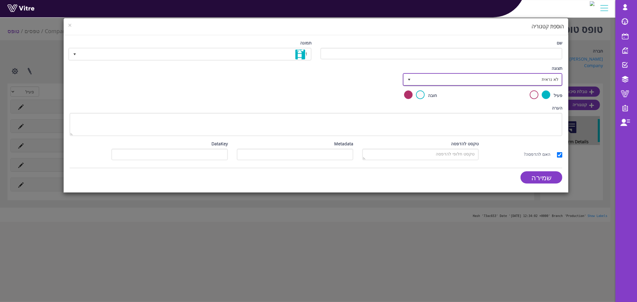
click at [480, 78] on span "לא נראית" at bounding box center [487, 79] width 147 height 11
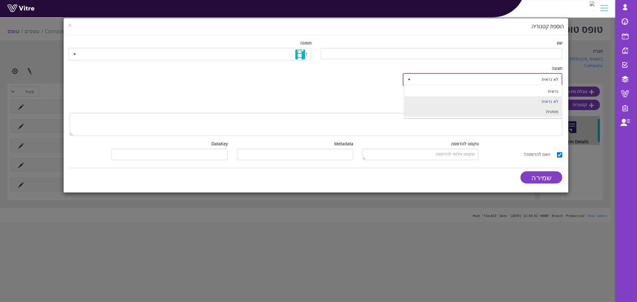
click at [490, 111] on li "מותנית" at bounding box center [483, 112] width 158 height 10
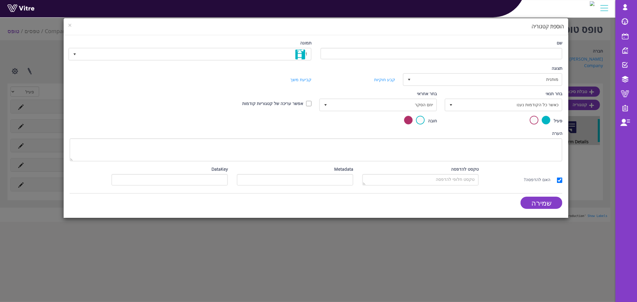
click at [165, 130] on div "הערה" at bounding box center [316, 145] width 493 height 31
click at [410, 102] on span "יוזם הסקר" at bounding box center [383, 104] width 106 height 11
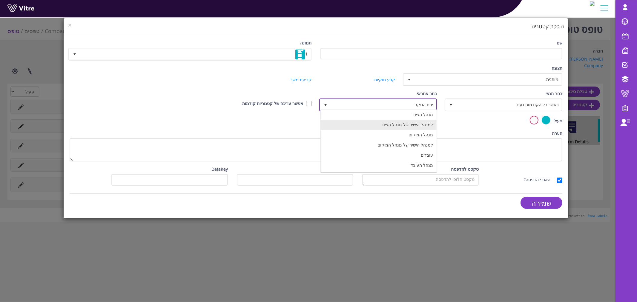
scroll to position [42, 0]
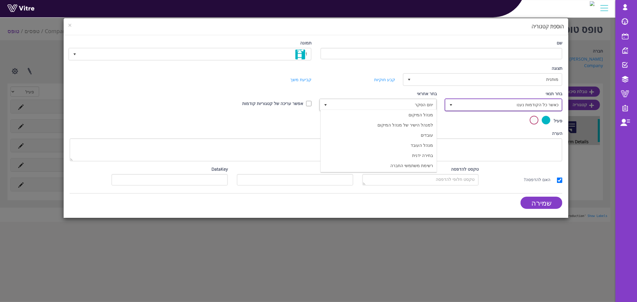
click at [538, 99] on span "כאשר כל הקודמות נענו" at bounding box center [509, 104] width 106 height 11
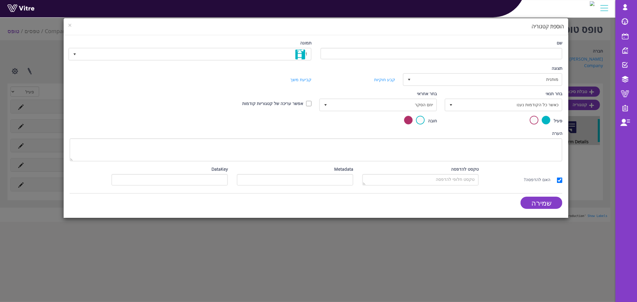
click at [476, 130] on div "הערה" at bounding box center [316, 145] width 493 height 31
click at [505, 103] on span "כאשר כל הקודמות נענו" at bounding box center [509, 104] width 106 height 11
click at [396, 104] on span "יוזם הסקר" at bounding box center [383, 104] width 106 height 11
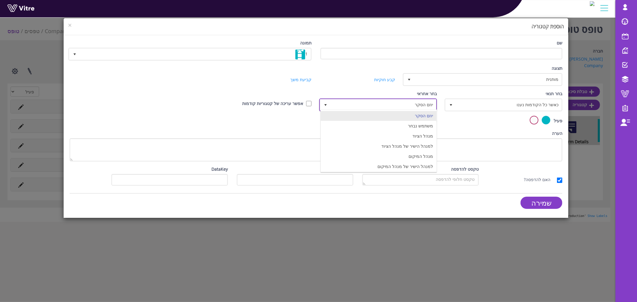
scroll to position [0, 0]
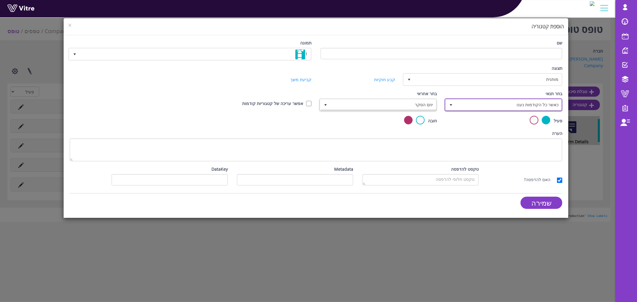
click at [514, 106] on span "כאשר כל הקודמות נענו" at bounding box center [509, 104] width 106 height 11
click at [516, 127] on li "מבוסס על תשובה" at bounding box center [504, 126] width 116 height 10
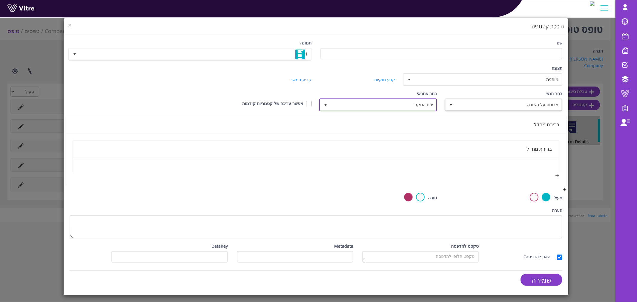
click at [411, 104] on span "יוזם הסקר" at bounding box center [383, 104] width 106 height 11
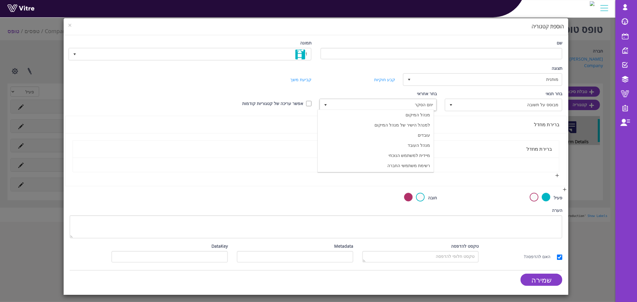
drag, startPoint x: 365, startPoint y: 102, endPoint x: 272, endPoint y: 157, distance: 108.5
click at [272, 158] on div at bounding box center [316, 165] width 486 height 14
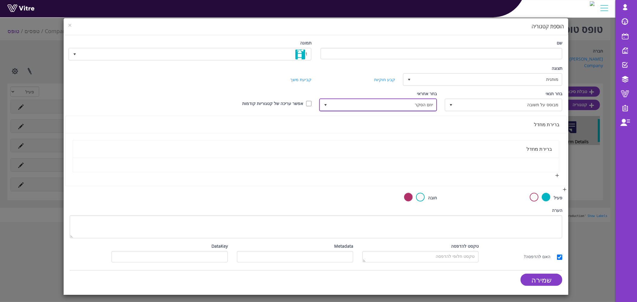
click at [353, 106] on span "יוזם הסקר" at bounding box center [383, 104] width 106 height 11
drag, startPoint x: 384, startPoint y: 167, endPoint x: 503, endPoint y: 167, distance: 118.2
click at [503, 167] on div "שם תמונה 1 1 תצוגה מותנית 5 קביעת משך דקות 0 קבע חוקיות קביעת משך בחר תנאי מבוס…" at bounding box center [316, 165] width 505 height 260
click at [463, 145] on div "ברירת מחדל" at bounding box center [316, 148] width 472 height 7
click at [374, 104] on span "יוזם הסקר" at bounding box center [383, 104] width 106 height 11
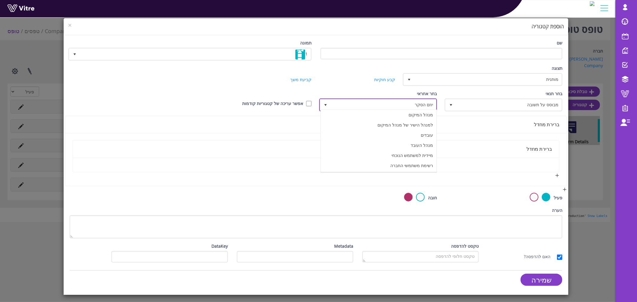
scroll to position [0, 0]
click at [378, 125] on li "משתמש נבחר" at bounding box center [379, 126] width 116 height 10
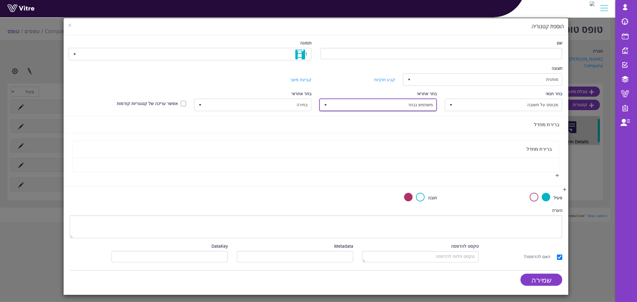
click at [384, 105] on span "משתמש נבחר" at bounding box center [383, 104] width 106 height 11
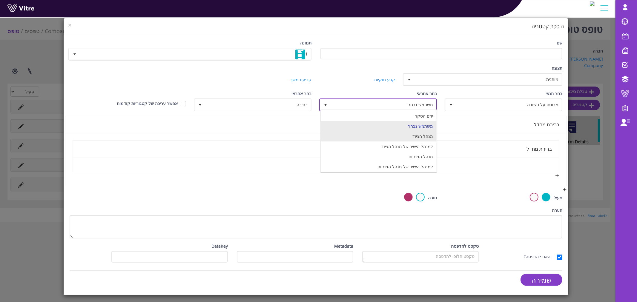
click at [385, 135] on li "מנהל הציוד" at bounding box center [379, 136] width 116 height 10
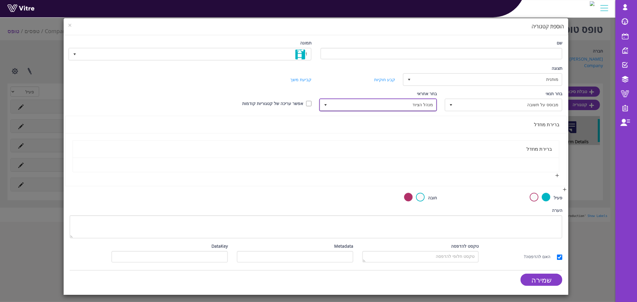
click at [374, 103] on span "מנהל הציוד" at bounding box center [383, 104] width 106 height 11
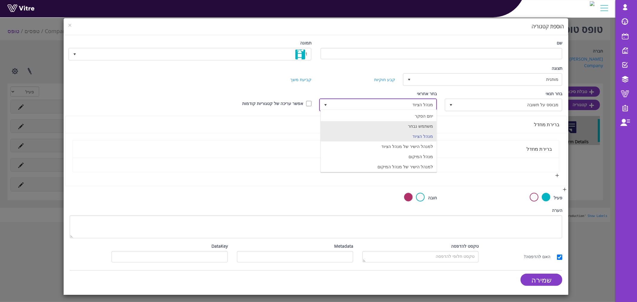
click at [382, 129] on li "משתמש נבחר" at bounding box center [379, 126] width 116 height 10
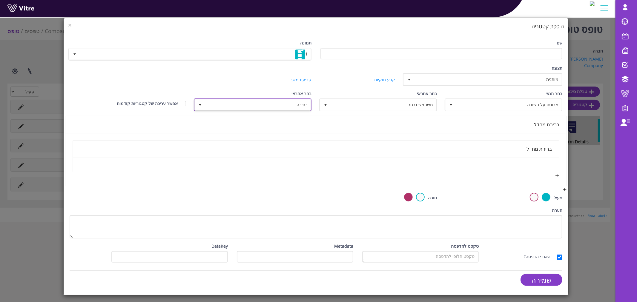
click at [293, 100] on span "בחירה" at bounding box center [258, 104] width 106 height 11
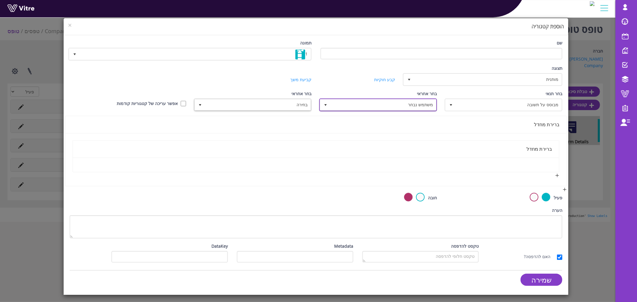
click at [368, 104] on span "משתמש נבחר" at bounding box center [383, 104] width 106 height 11
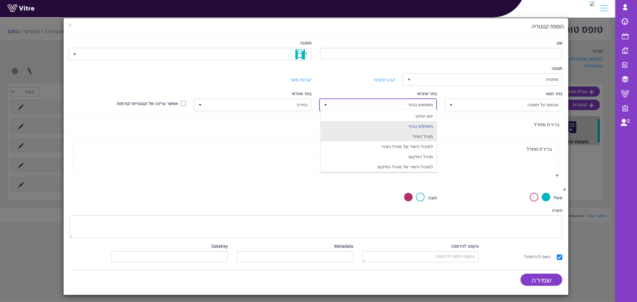
click at [379, 140] on li "מנהל הציוד" at bounding box center [379, 136] width 116 height 10
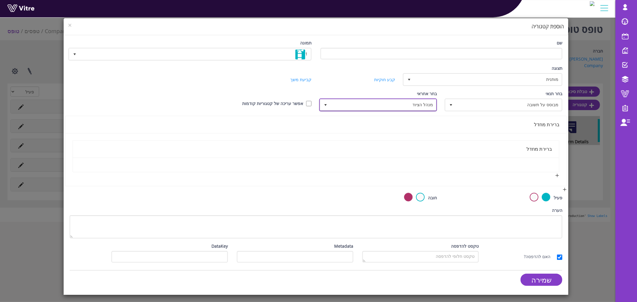
click at [383, 101] on span "מנהל הציוד" at bounding box center [383, 104] width 106 height 11
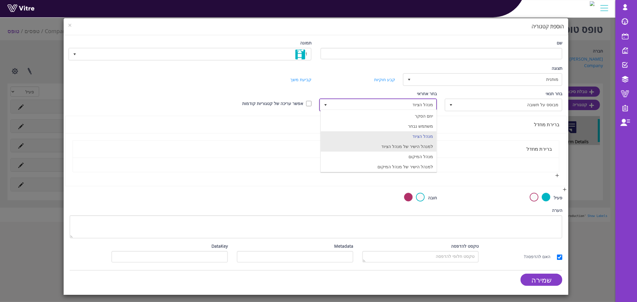
click at [388, 145] on li "למנהל הישיר של מנהל הציוד" at bounding box center [379, 146] width 116 height 10
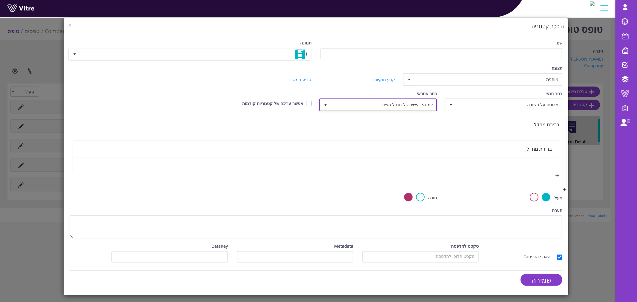
click at [383, 102] on span "למנהל הישיר של מנהל הציוד" at bounding box center [383, 104] width 106 height 11
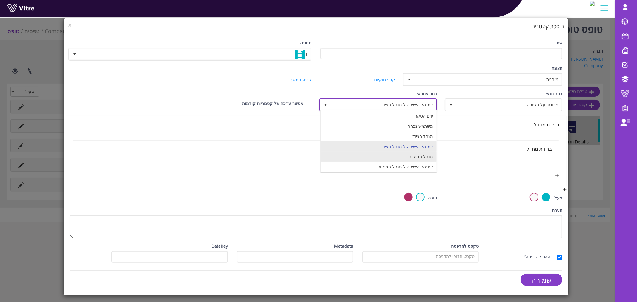
click at [387, 153] on li "מנהל המיקום" at bounding box center [379, 157] width 116 height 10
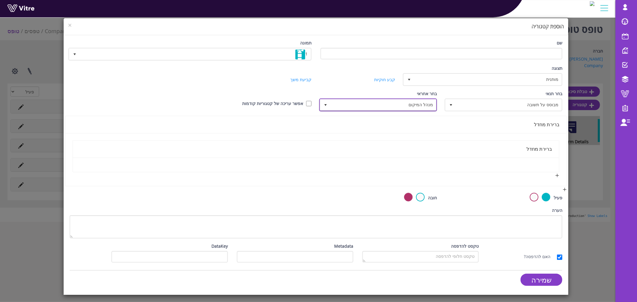
click at [392, 99] on span "מנהל המיקום" at bounding box center [383, 104] width 106 height 11
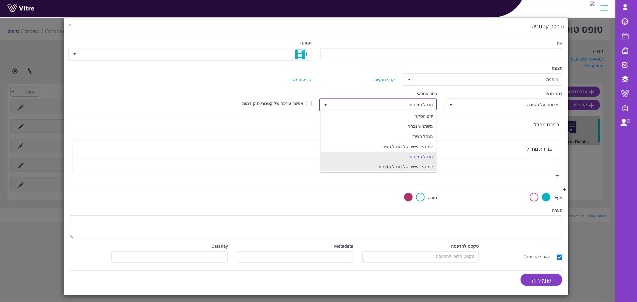
click at [395, 165] on li "למנהל הישיר של מנהל המיקום" at bounding box center [379, 167] width 116 height 10
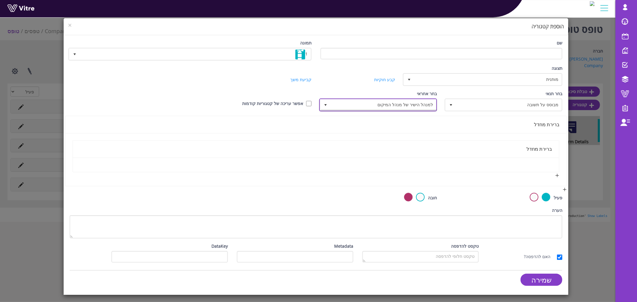
scroll to position [1, 0]
click at [391, 99] on span "למנהל הישיר של מנהל המיקום" at bounding box center [383, 104] width 106 height 11
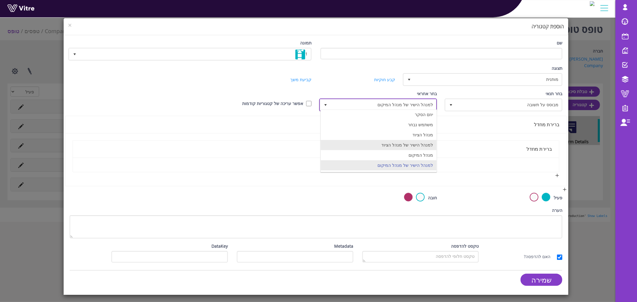
scroll to position [35, 0]
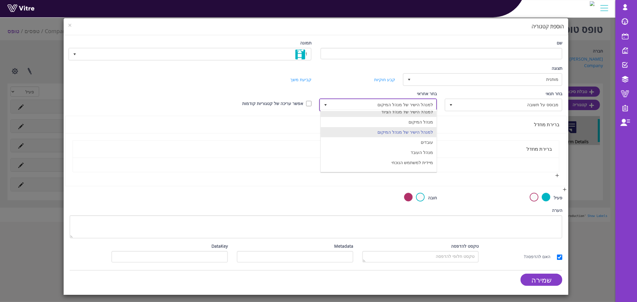
click at [401, 145] on li "עובדים" at bounding box center [379, 142] width 116 height 10
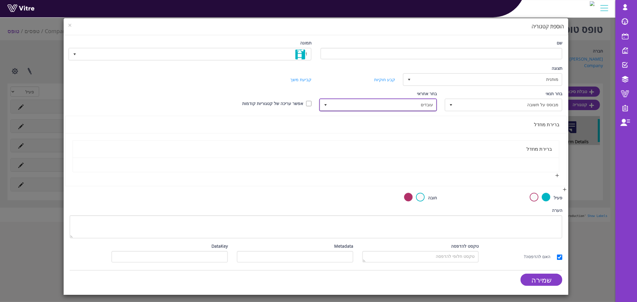
click at [387, 99] on span "עובדים" at bounding box center [383, 104] width 106 height 11
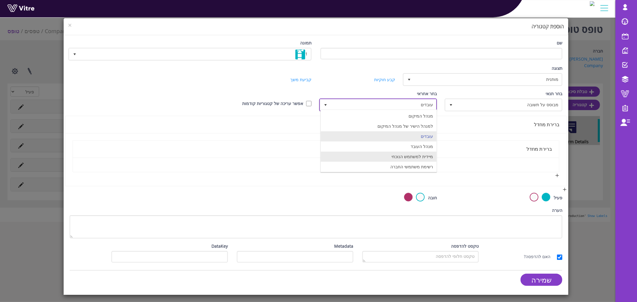
scroll to position [42, 0]
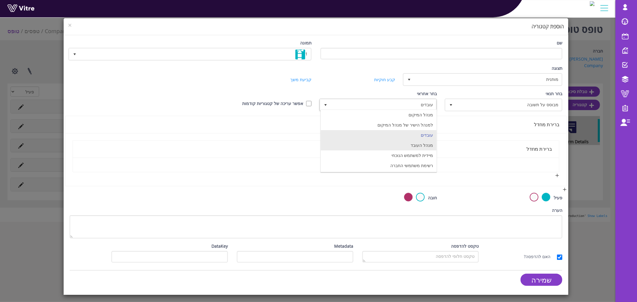
click at [388, 141] on div "שם תמונה 1 1 תצוגה מותנית 5 קביעת משך דקות 0 קבע חוקיות קביעת משך בחר תנאי מבוס…" at bounding box center [316, 165] width 505 height 260
